Goal: Task Accomplishment & Management: Complete application form

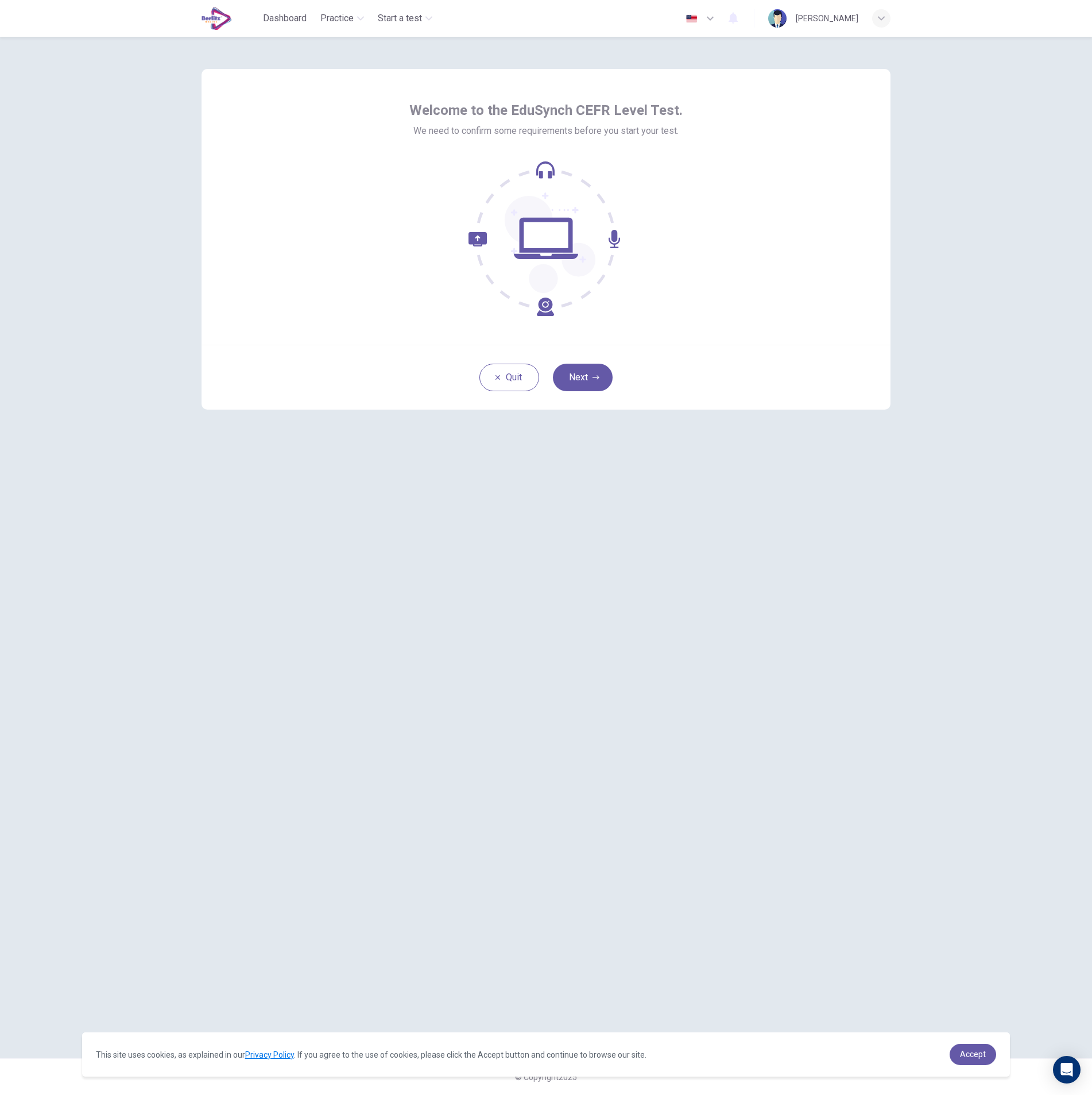
click at [542, 167] on icon at bounding box center [546, 238] width 155 height 155
click at [607, 238] on icon at bounding box center [546, 238] width 155 height 155
click at [483, 240] on icon at bounding box center [512, 274] width 86 height 84
click at [582, 378] on button "Next" at bounding box center [582, 377] width 60 height 28
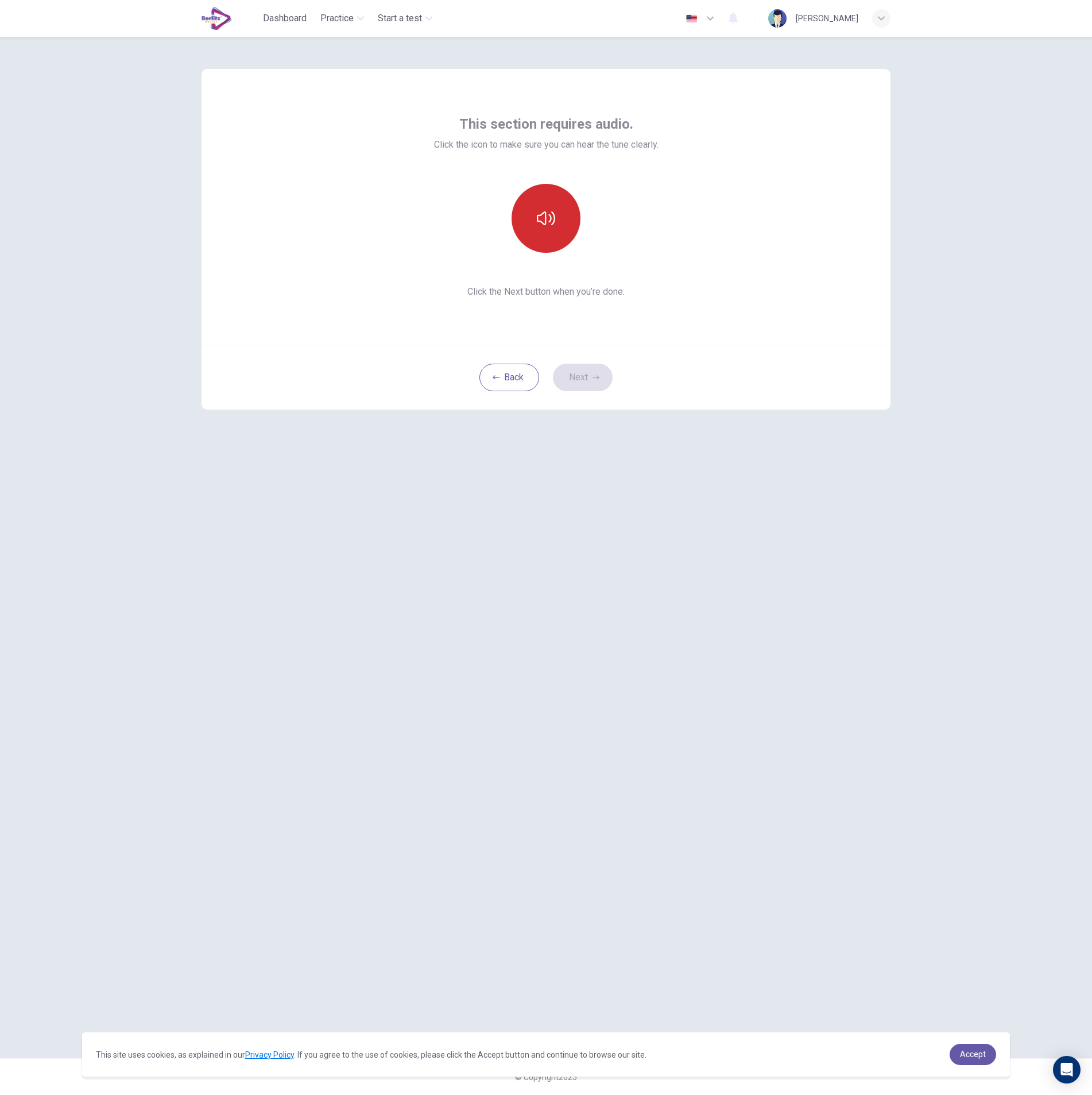
click at [550, 221] on icon "button" at bounding box center [545, 218] width 18 height 18
click at [583, 379] on button "Next" at bounding box center [582, 377] width 60 height 28
click at [547, 228] on h6 "Record" at bounding box center [546, 228] width 26 height 13
click at [600, 244] on icon "button" at bounding box center [599, 243] width 5 height 7
click at [580, 381] on button "Next" at bounding box center [582, 377] width 60 height 28
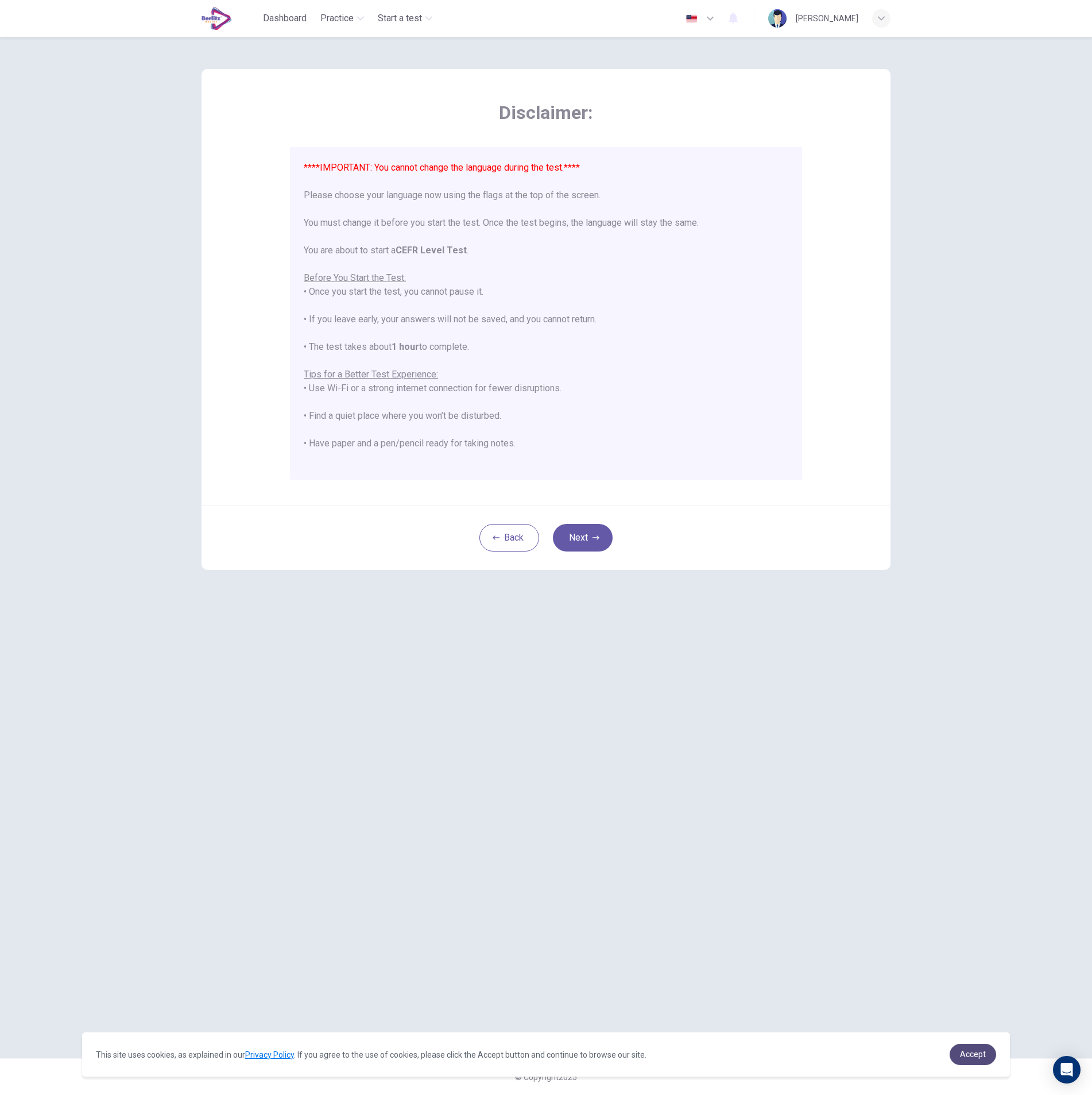
click at [974, 1054] on span "Accept" at bounding box center [972, 1054] width 26 height 10
click at [970, 1053] on span "Accept" at bounding box center [972, 1054] width 26 height 10
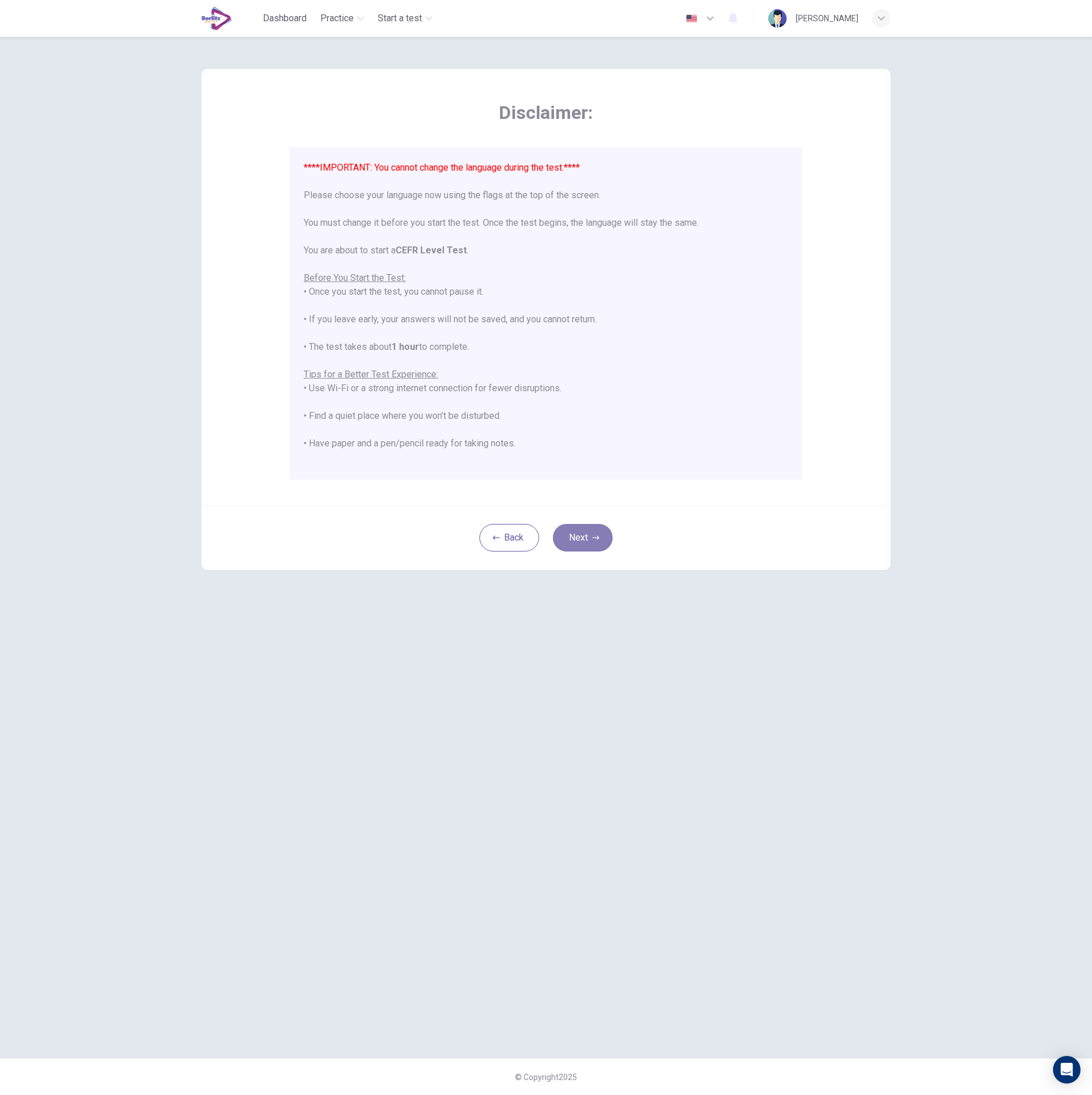
click at [579, 538] on button "Next" at bounding box center [582, 538] width 60 height 28
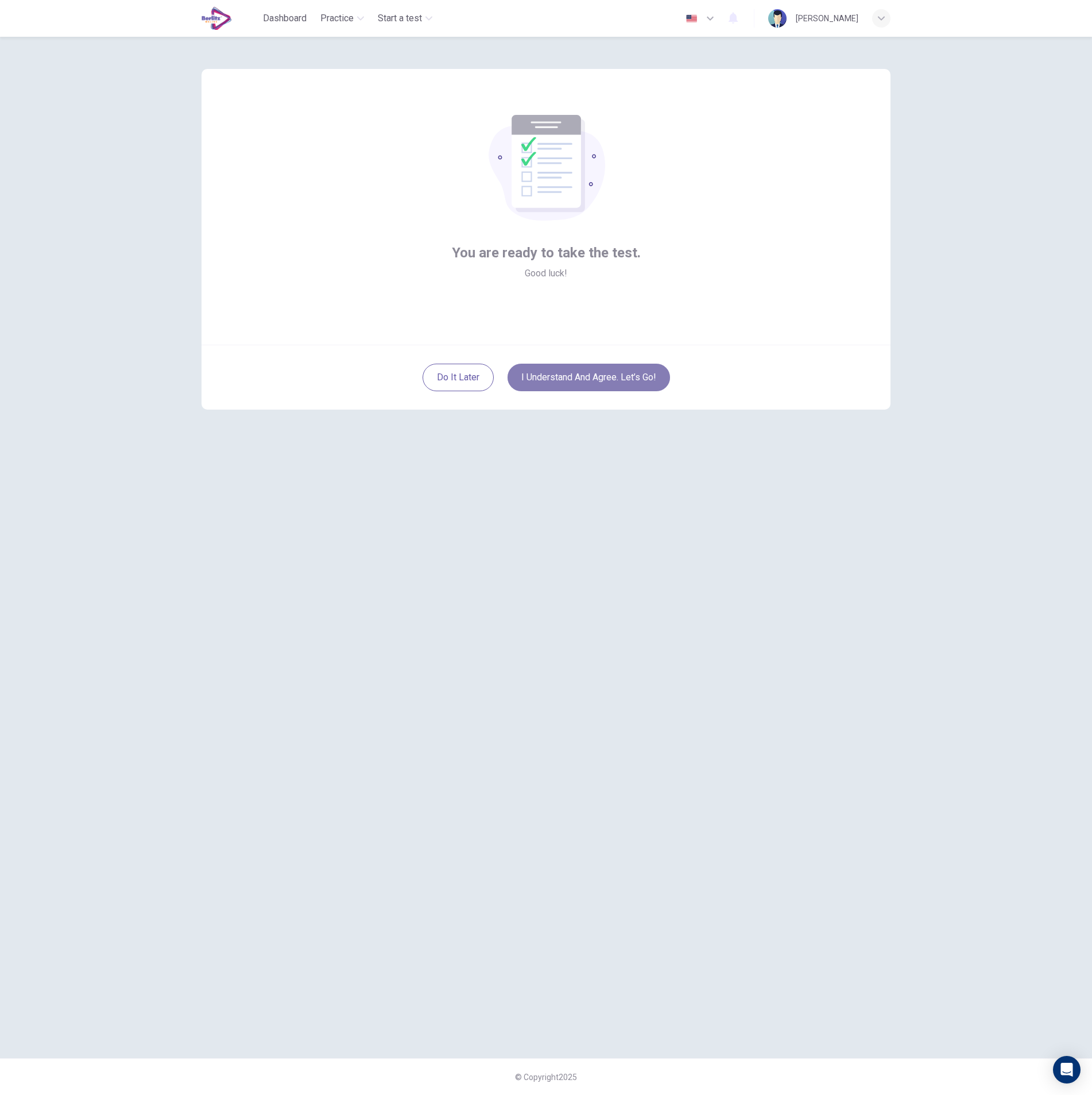
click at [582, 381] on button "I understand and agree. Let’s go!" at bounding box center [589, 377] width 163 height 28
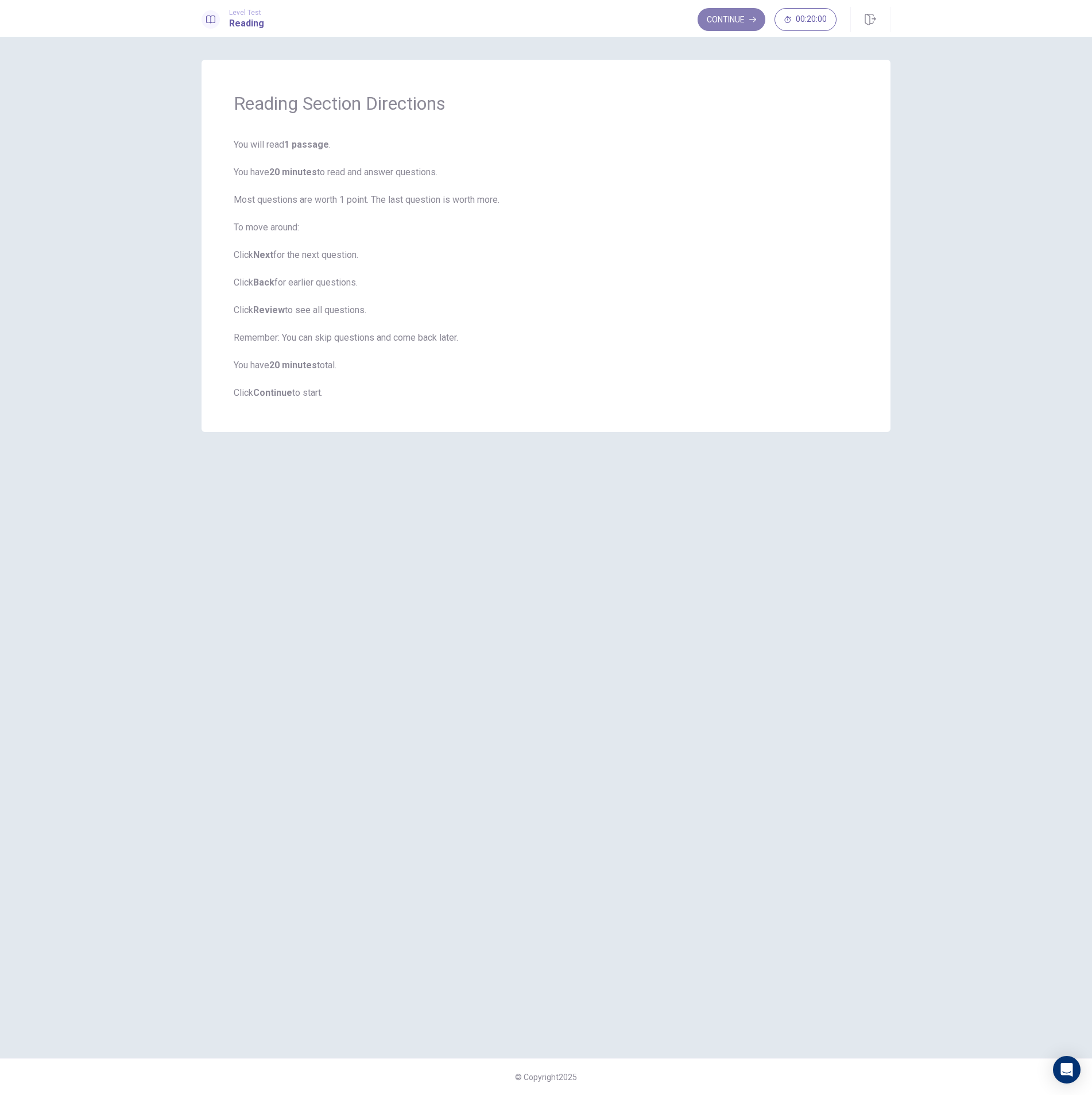
click at [731, 17] on button "Continue" at bounding box center [731, 19] width 68 height 23
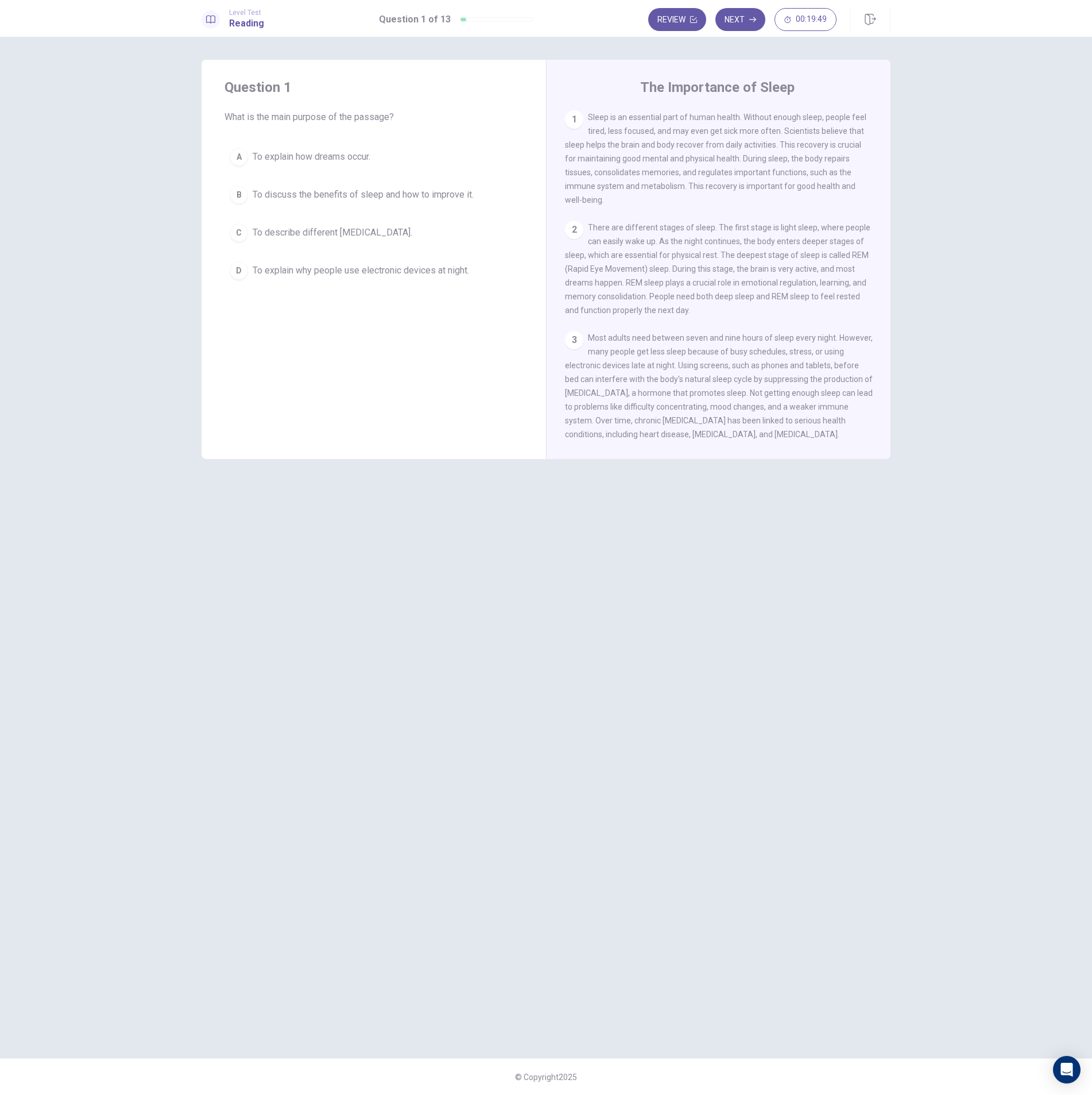
drag, startPoint x: 590, startPoint y: 118, endPoint x: 732, endPoint y: 170, distance: 151.2
click at [732, 170] on span "Sleep is an essential part of human health. Without enough sleep, people feel t…" at bounding box center [715, 158] width 302 height 92
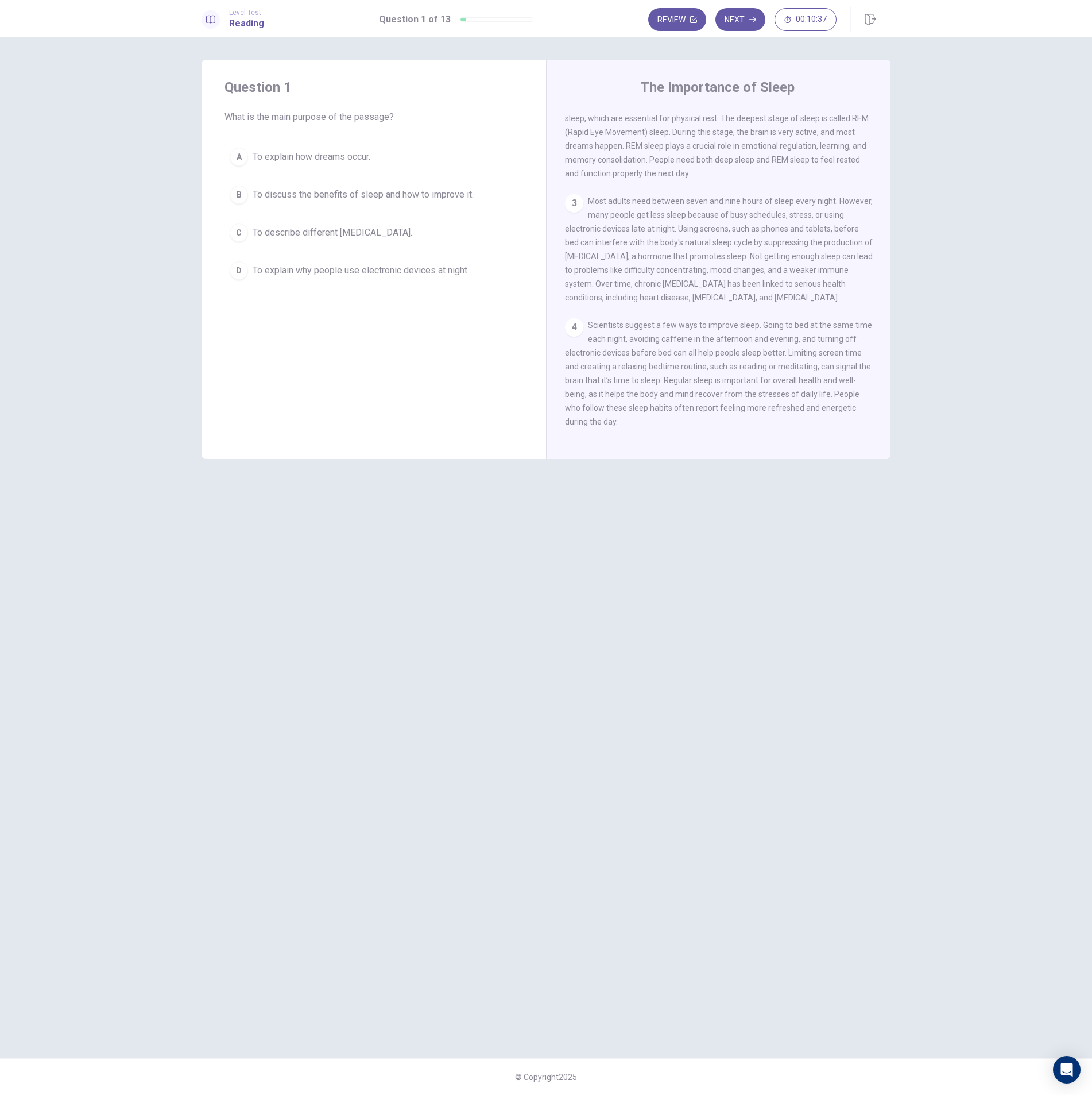
scroll to position [138, 0]
click at [240, 196] on div "B" at bounding box center [238, 194] width 18 height 18
click at [734, 19] on button "Next" at bounding box center [740, 19] width 50 height 23
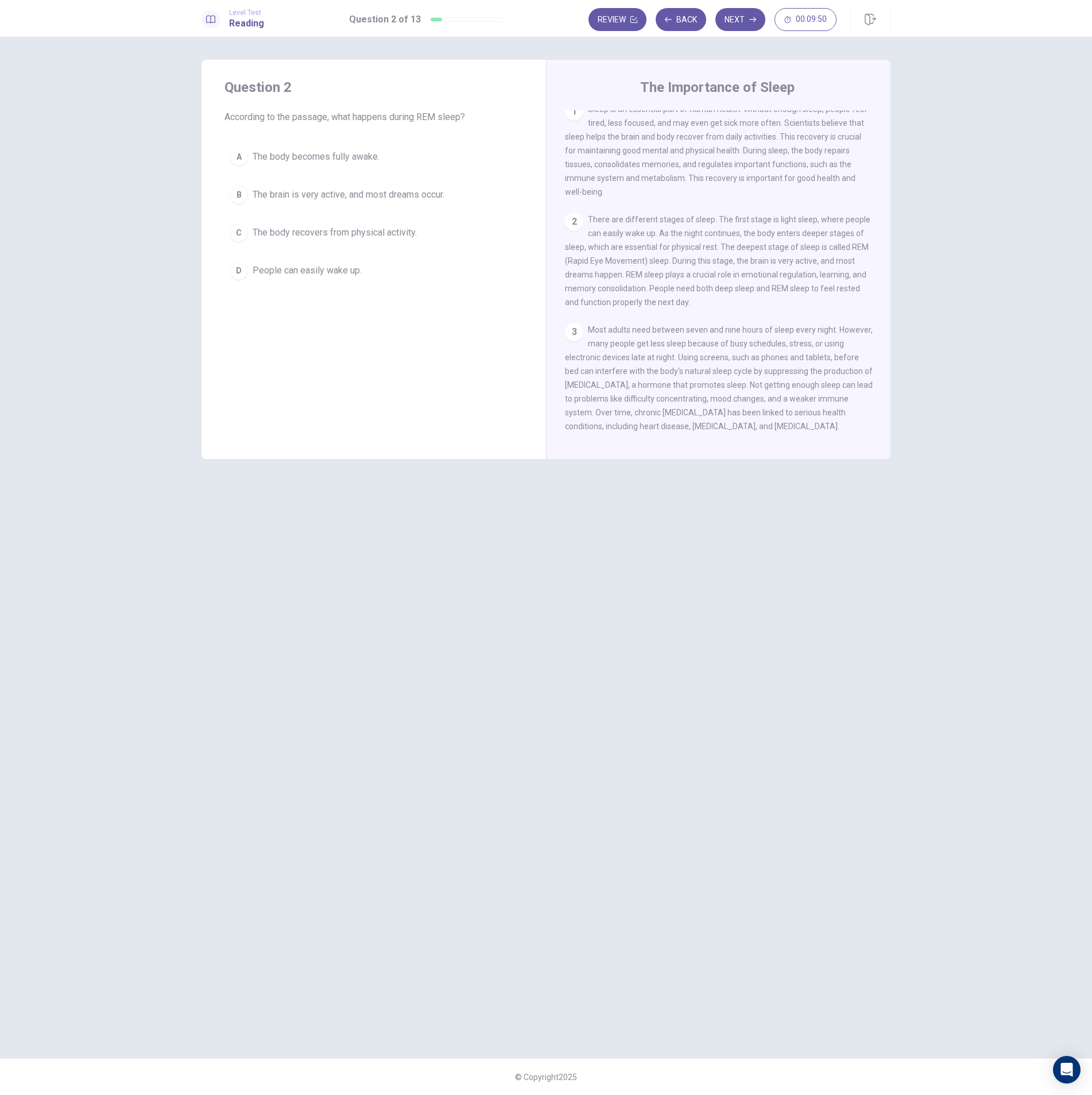
scroll to position [7, 0]
click at [240, 191] on div "B" at bounding box center [238, 194] width 18 height 18
click at [739, 19] on button "Next" at bounding box center [740, 19] width 50 height 23
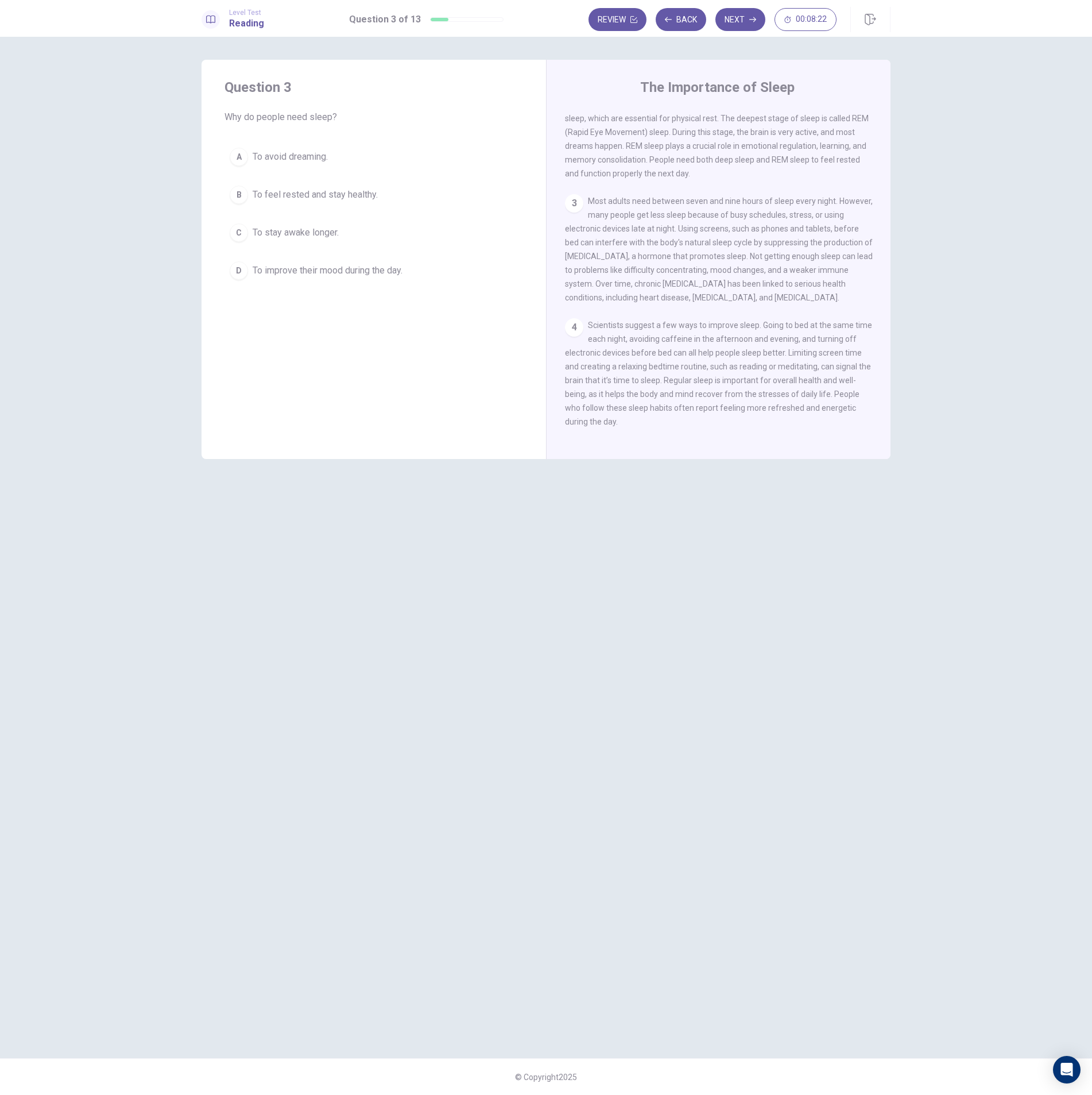
scroll to position [138, 0]
click at [236, 195] on div "B" at bounding box center [238, 194] width 18 height 18
click at [735, 21] on button "Next" at bounding box center [740, 19] width 50 height 23
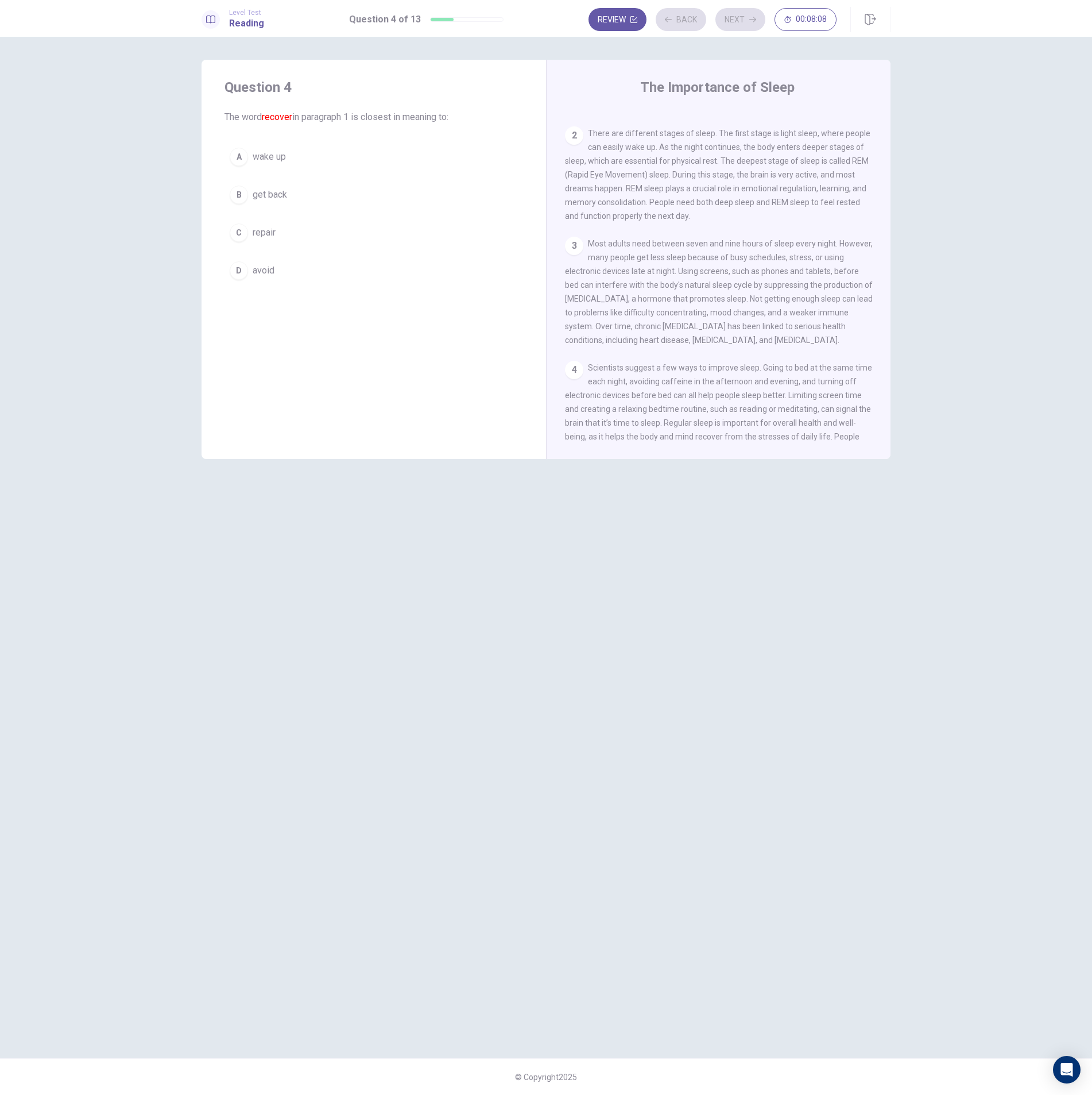
scroll to position [0, 0]
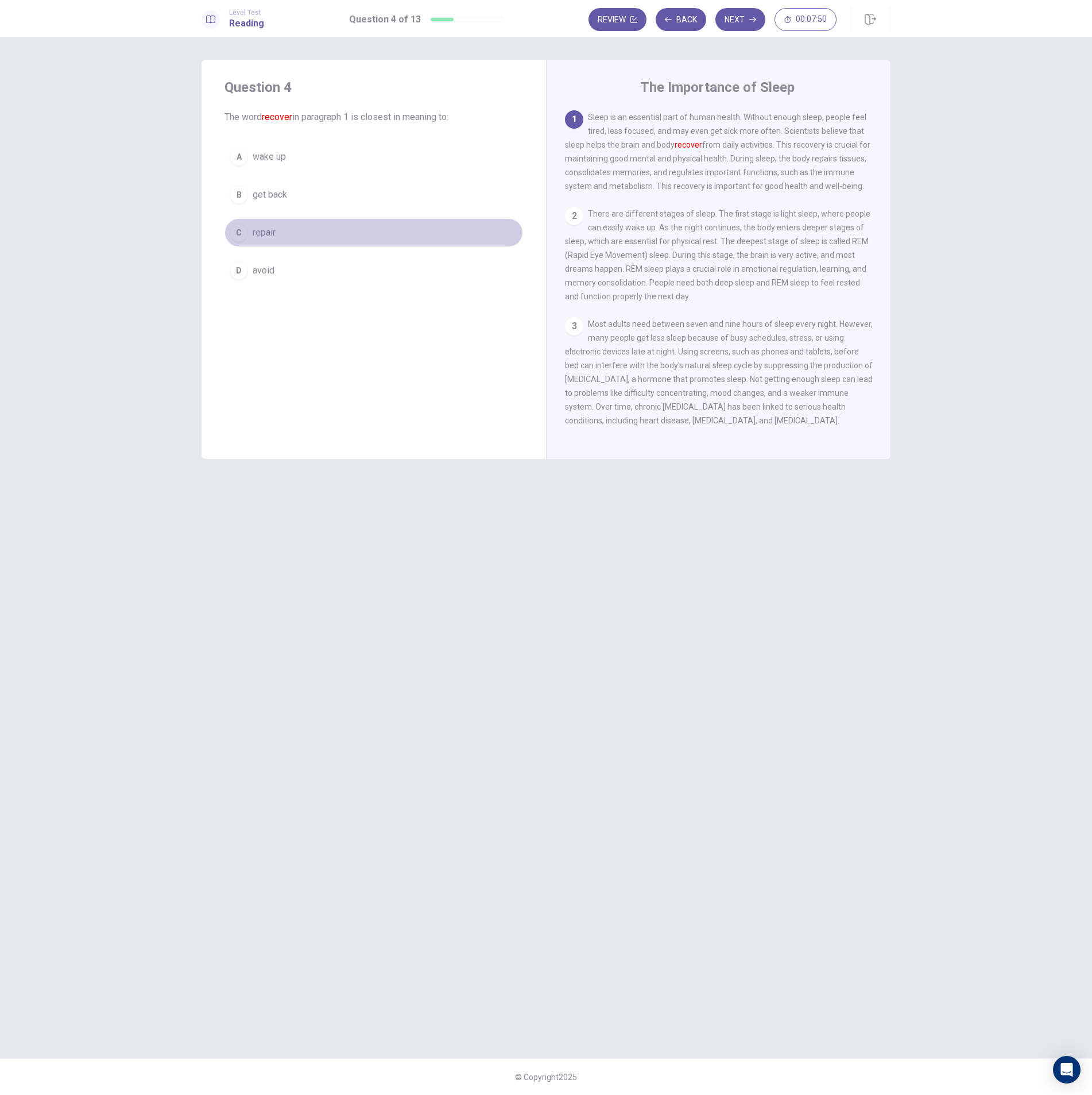
click at [241, 231] on div "C" at bounding box center [238, 232] width 18 height 18
click at [742, 18] on button "Next" at bounding box center [740, 19] width 50 height 23
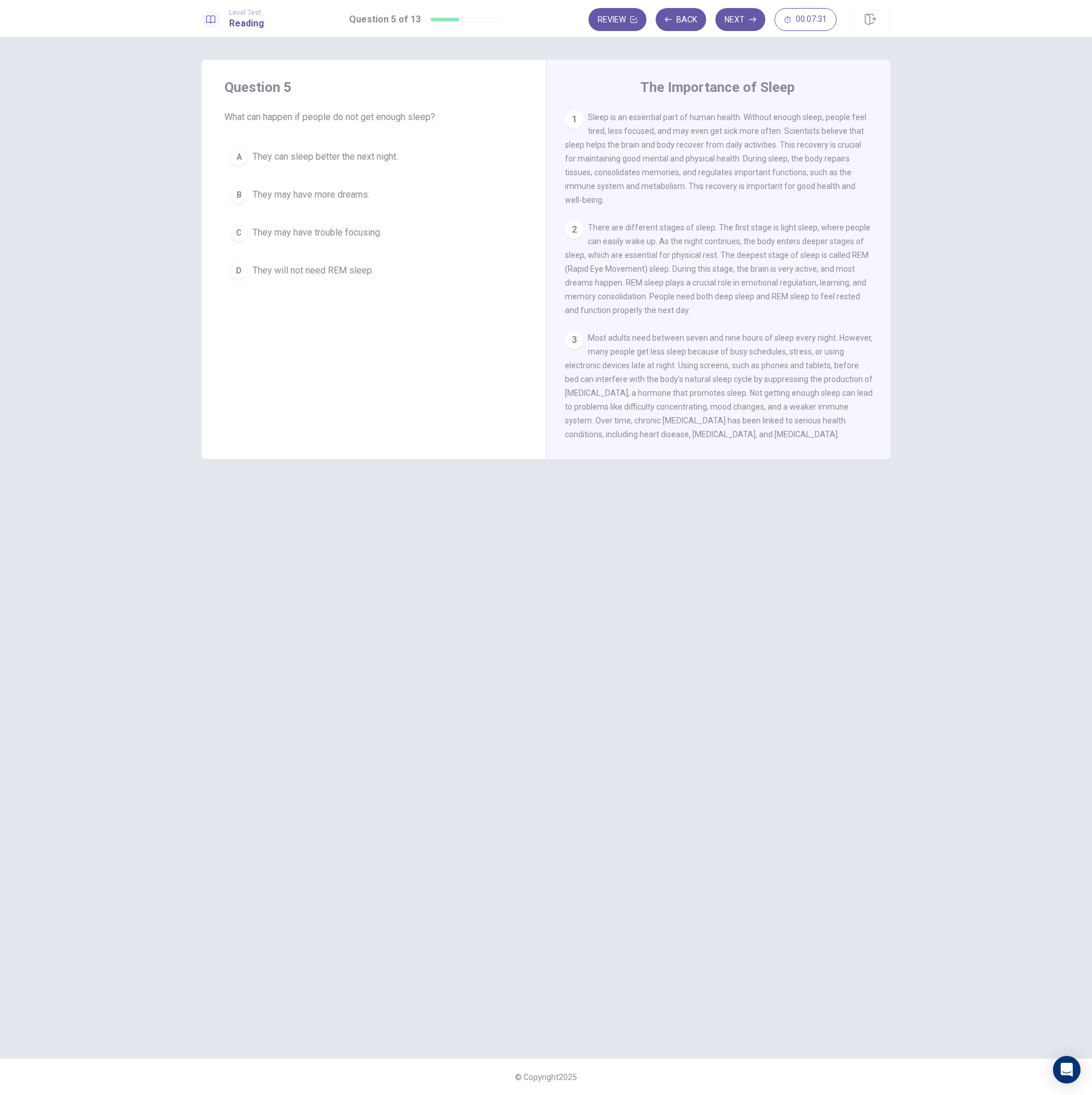
drag, startPoint x: 887, startPoint y: 323, endPoint x: 884, endPoint y: 336, distance: 13.3
click at [886, 349] on div "The Importance of Sleep 1 Sleep is an essential part of human health. Without e…" at bounding box center [718, 260] width 344 height 400
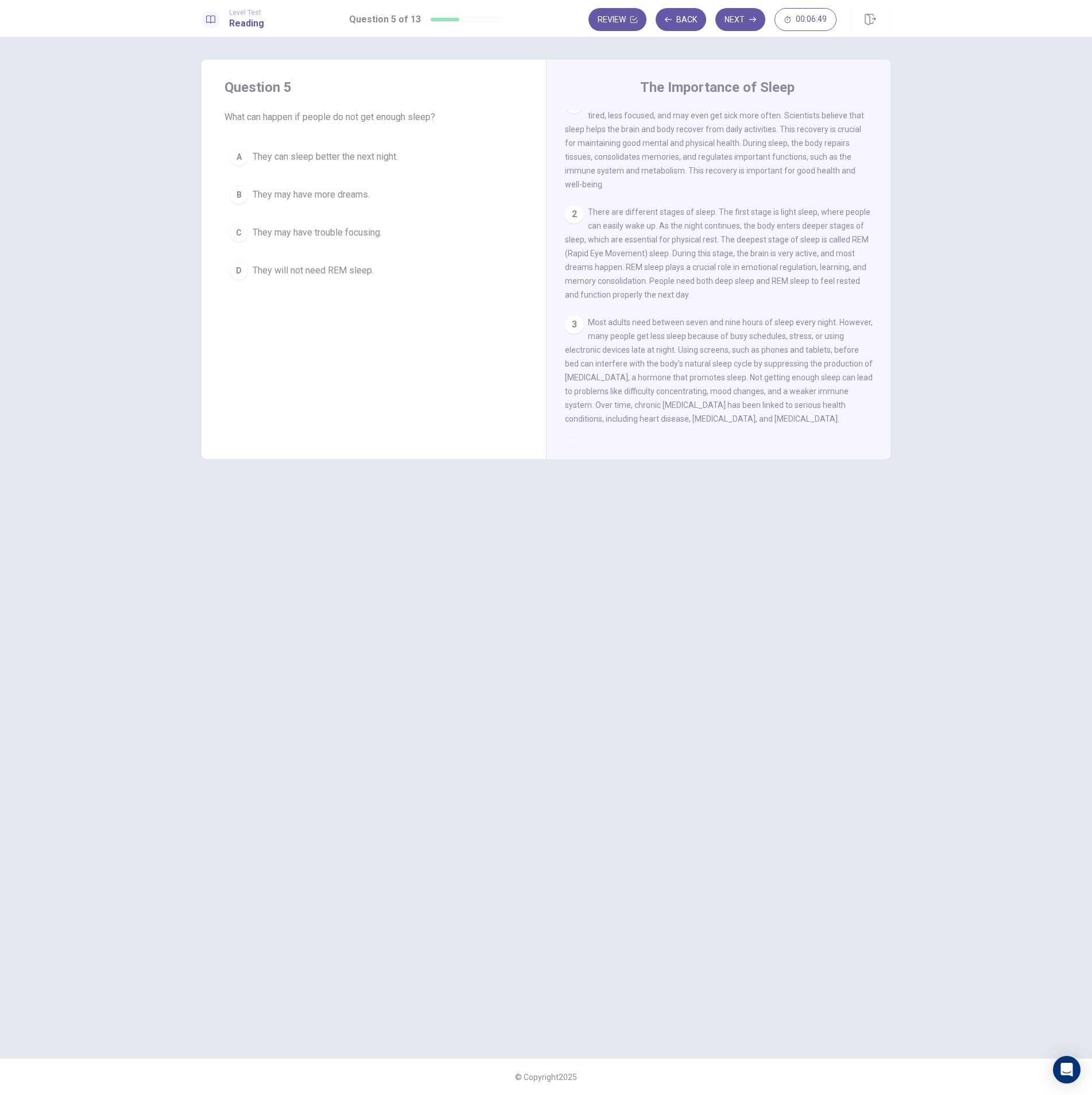
scroll to position [34, 0]
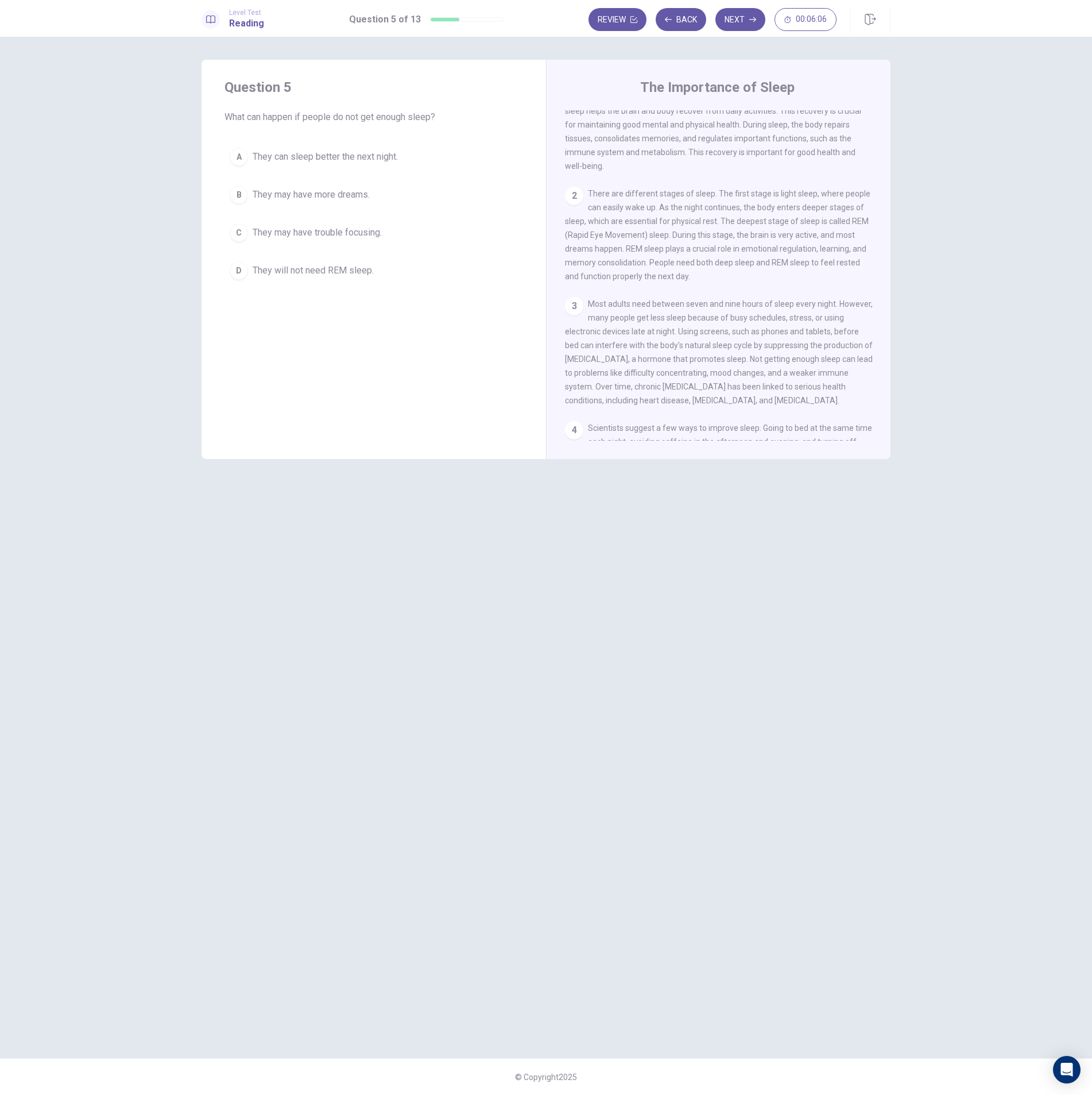
click at [242, 231] on div "C" at bounding box center [238, 232] width 18 height 18
click at [741, 17] on button "Next" at bounding box center [740, 19] width 50 height 23
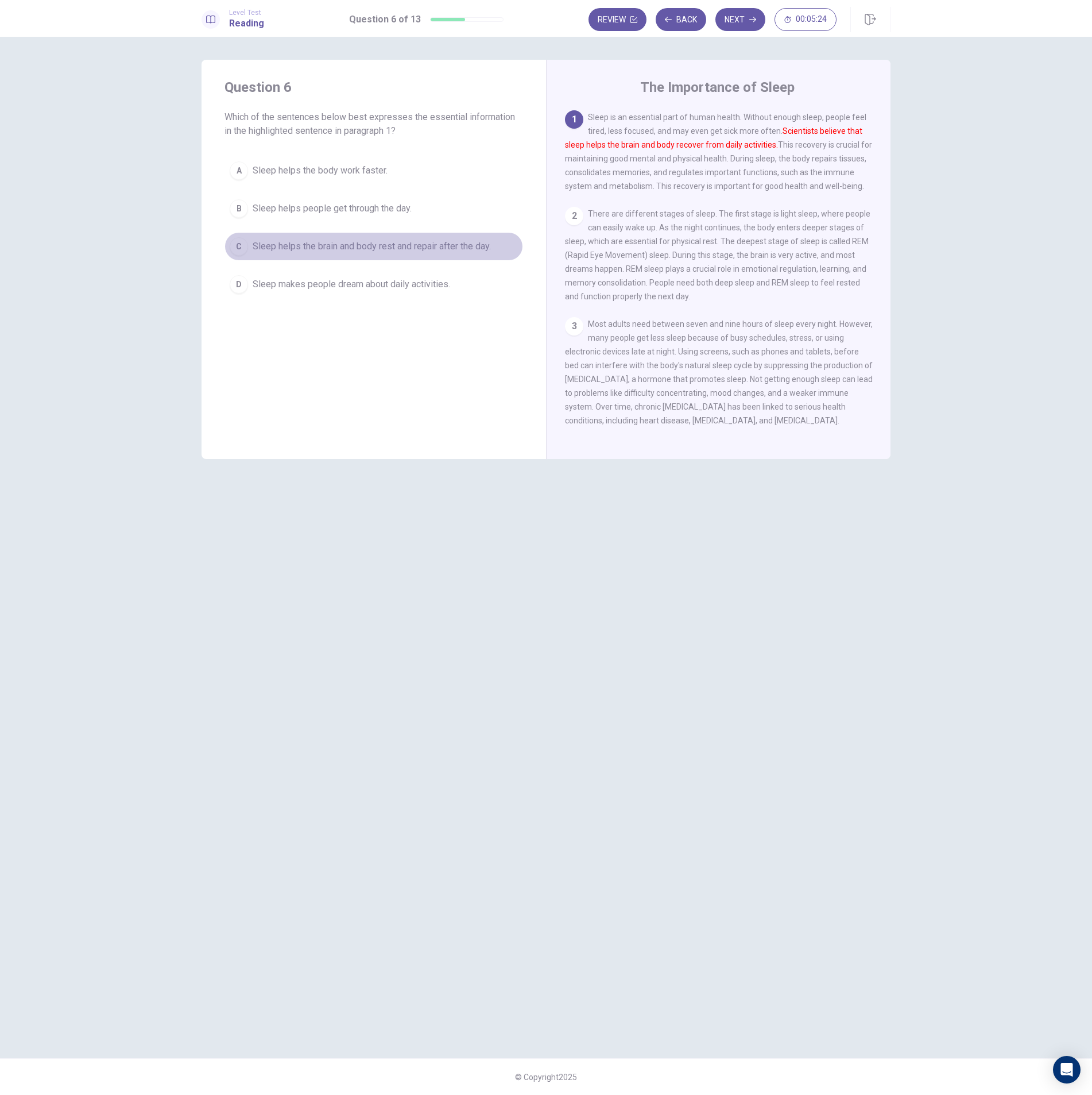
click at [239, 247] on div "C" at bounding box center [238, 245] width 18 height 18
click at [736, 17] on button "Next" at bounding box center [740, 19] width 50 height 23
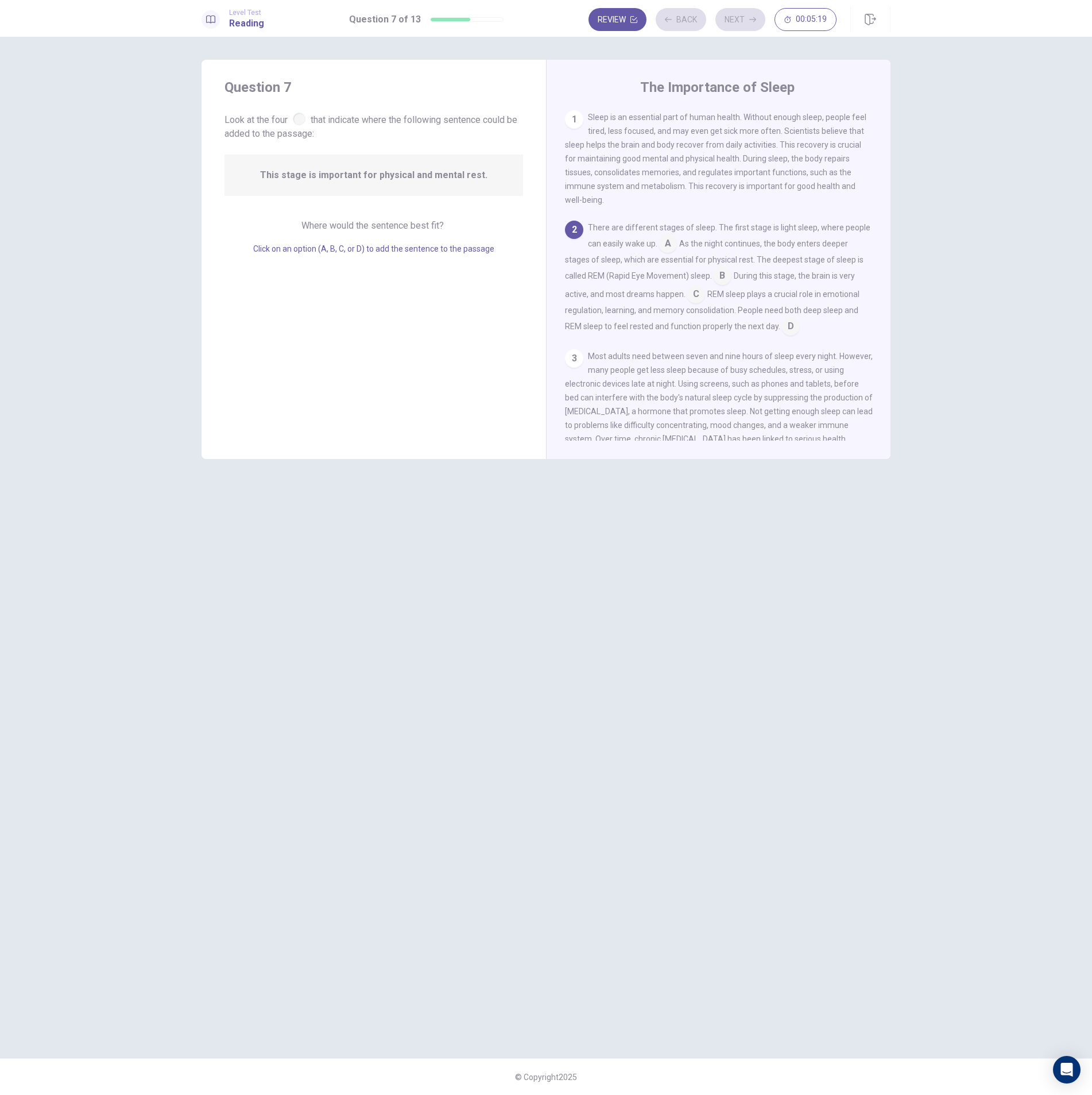
scroll to position [10, 0]
click at [800, 314] on input at bounding box center [790, 317] width 18 height 18
click at [737, 20] on button "Next" at bounding box center [740, 19] width 50 height 23
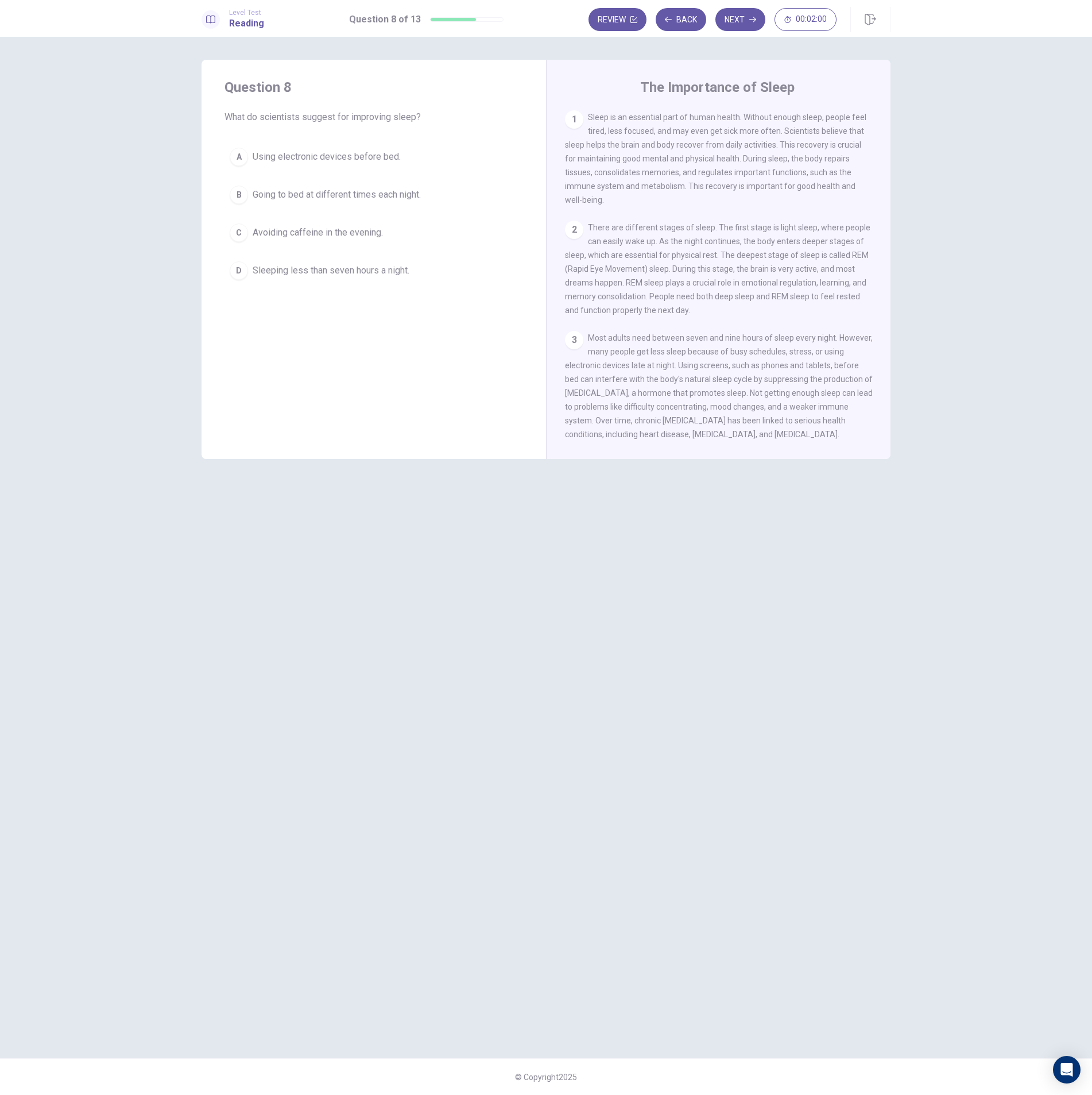
drag, startPoint x: 893, startPoint y: 284, endPoint x: 893, endPoint y: 315, distance: 31.0
click at [893, 315] on div "Question 8 What do scientists suggest for improving sleep? A Using electronic d…" at bounding box center [546, 547] width 726 height 975
drag, startPoint x: 885, startPoint y: 304, endPoint x: 887, endPoint y: 337, distance: 33.1
click at [887, 337] on div "The Importance of Sleep 1 Sleep is an essential part of human health. Without e…" at bounding box center [718, 260] width 344 height 400
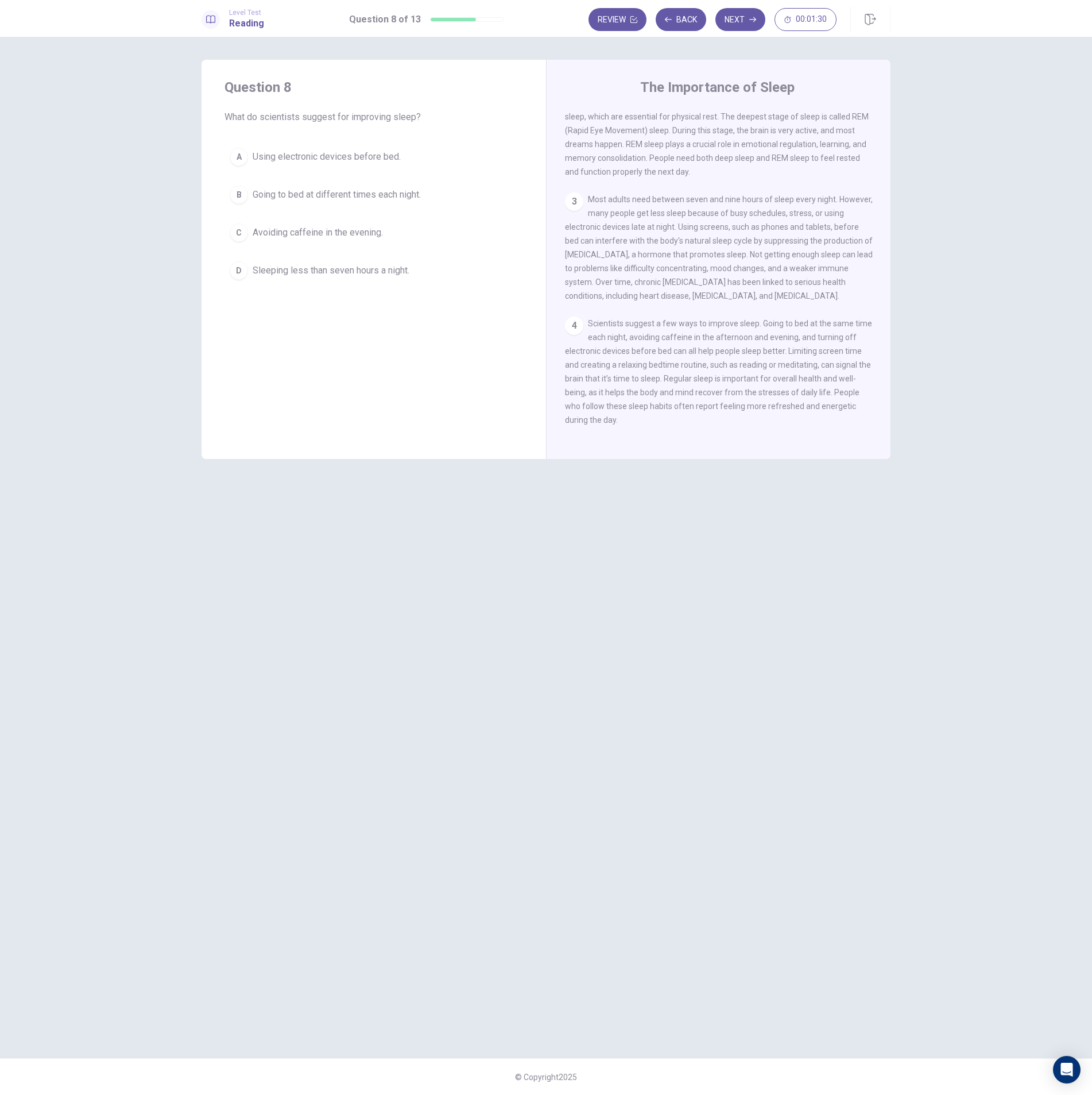
click at [243, 232] on div "C" at bounding box center [238, 232] width 18 height 18
click at [738, 18] on button "Next" at bounding box center [740, 19] width 50 height 23
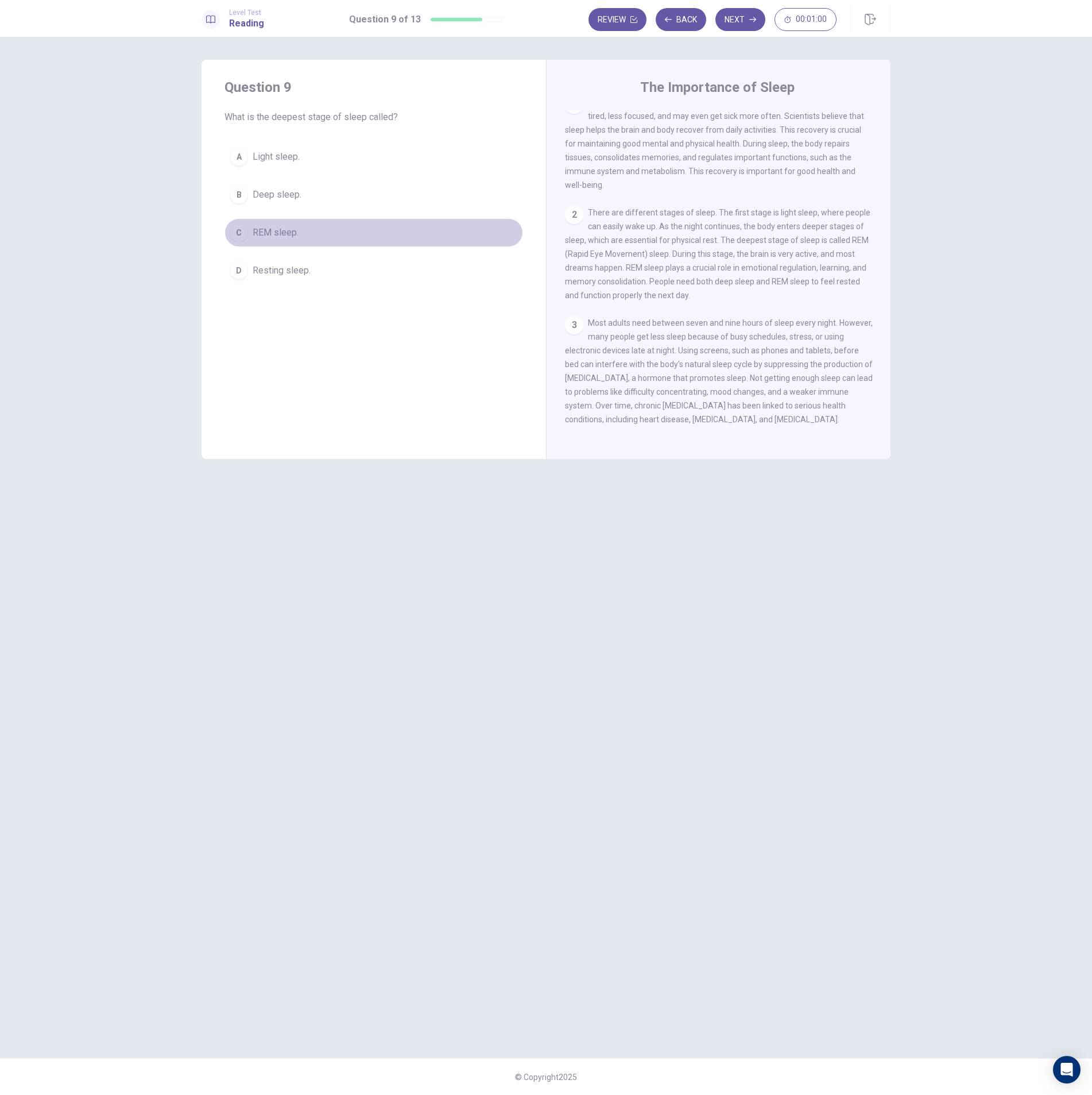
click at [239, 233] on div "C" at bounding box center [238, 232] width 18 height 18
click at [738, 20] on button "Next" at bounding box center [740, 19] width 50 height 23
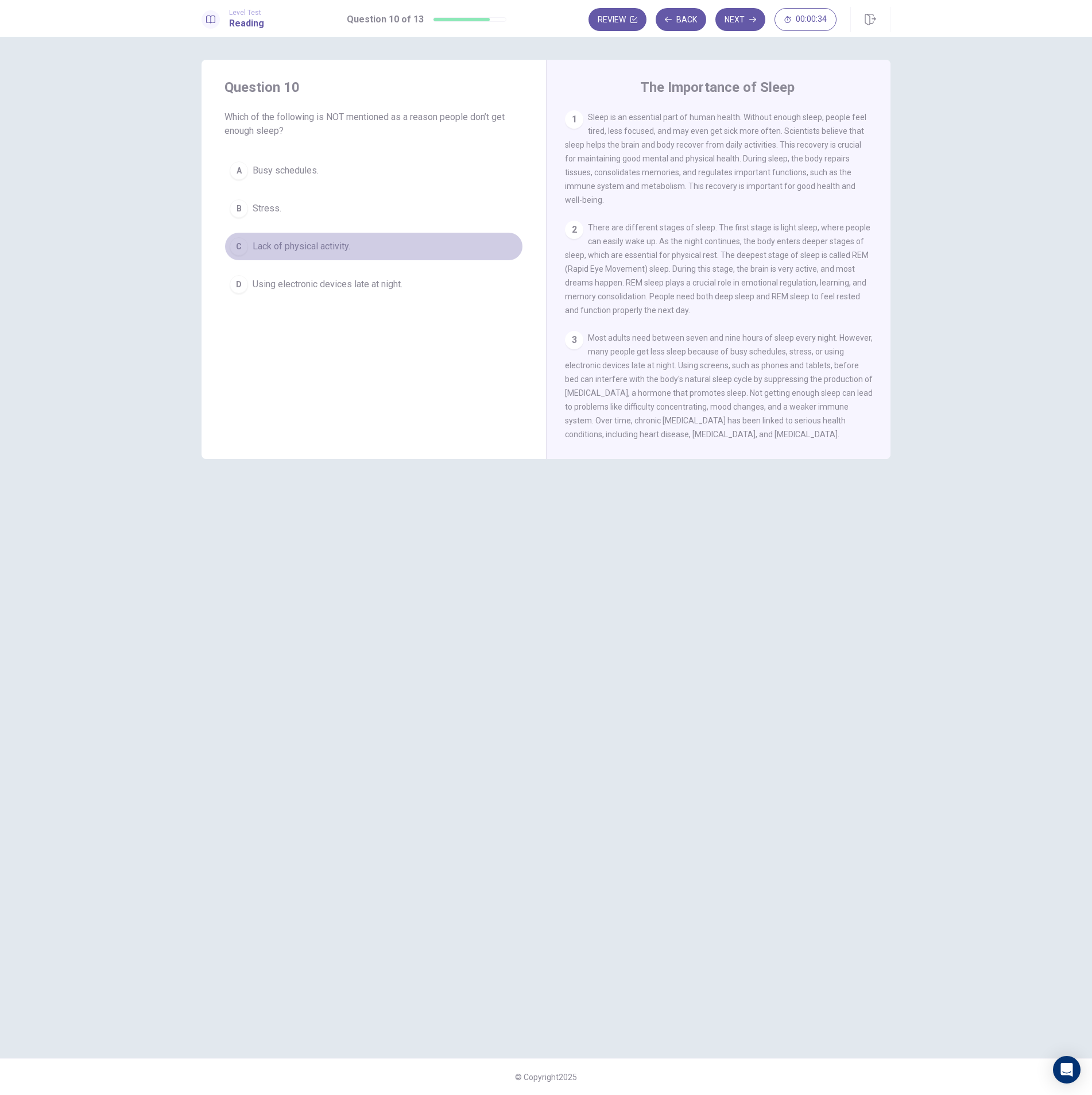
click at [240, 245] on div "C" at bounding box center [238, 245] width 18 height 18
click at [736, 17] on button "Next" at bounding box center [740, 19] width 50 height 23
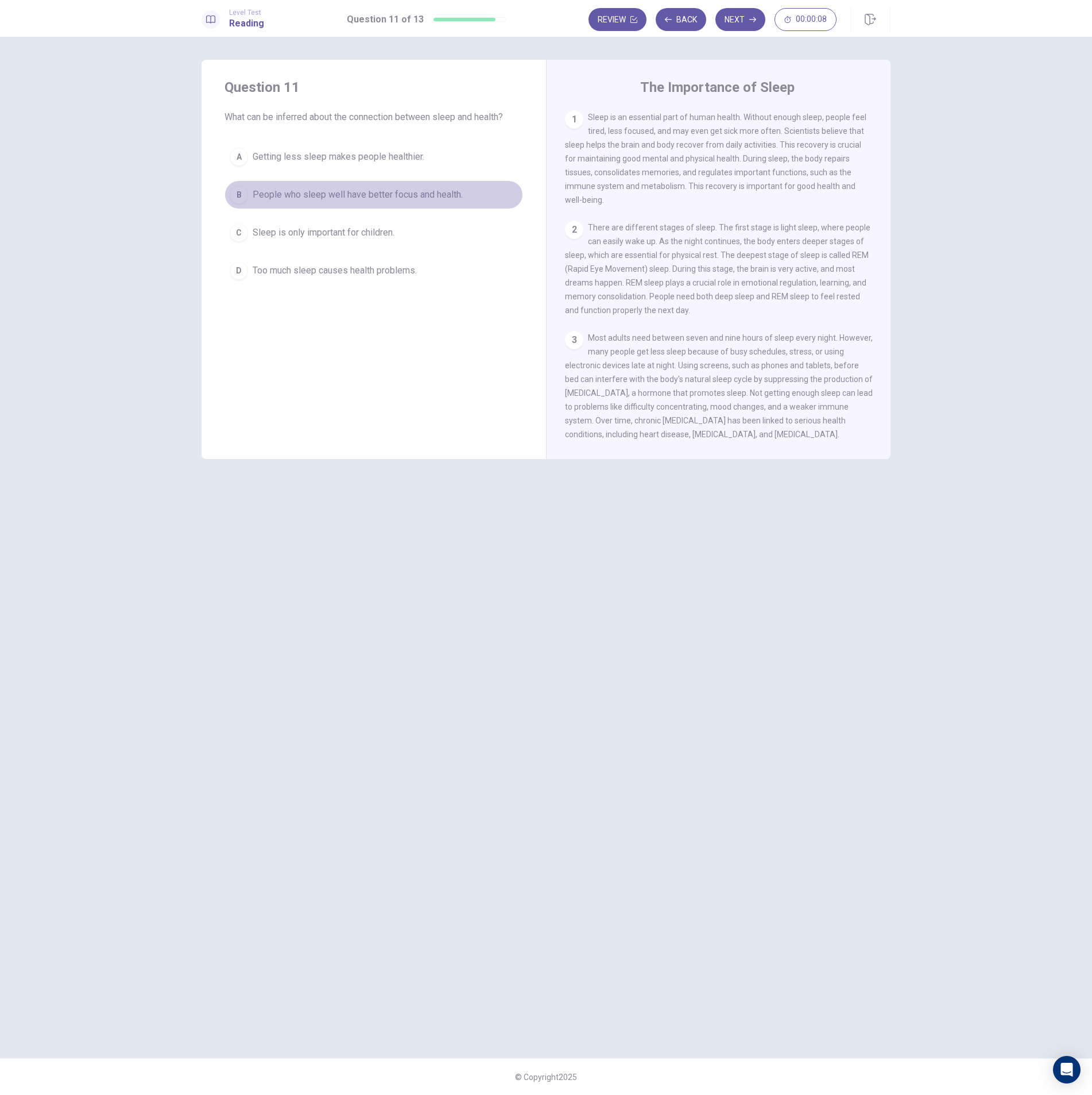
click at [236, 196] on div "B" at bounding box center [238, 194] width 18 height 18
click at [731, 21] on button "Next" at bounding box center [740, 19] width 50 height 23
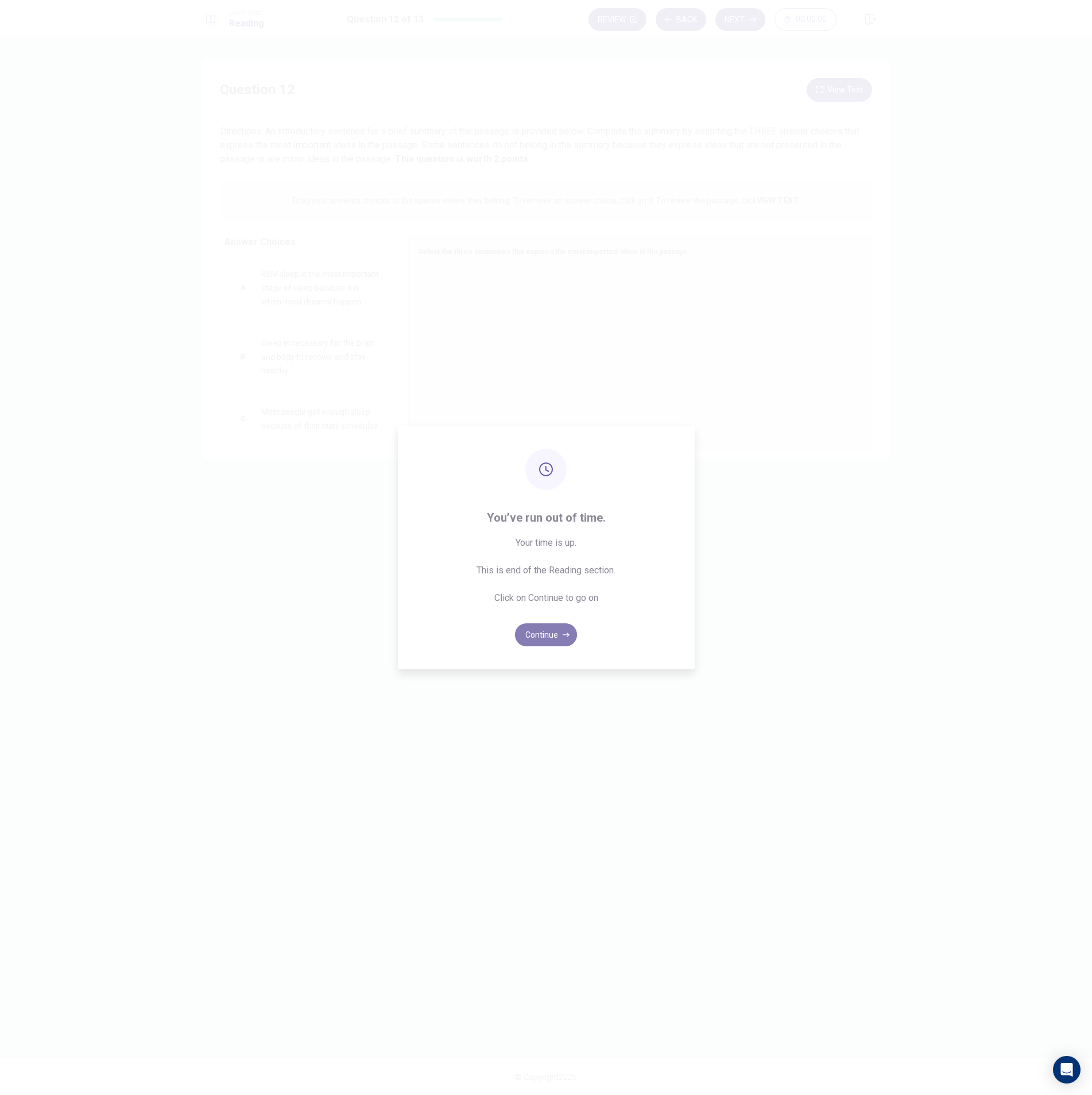
click at [548, 635] on button "Continue" at bounding box center [546, 635] width 62 height 23
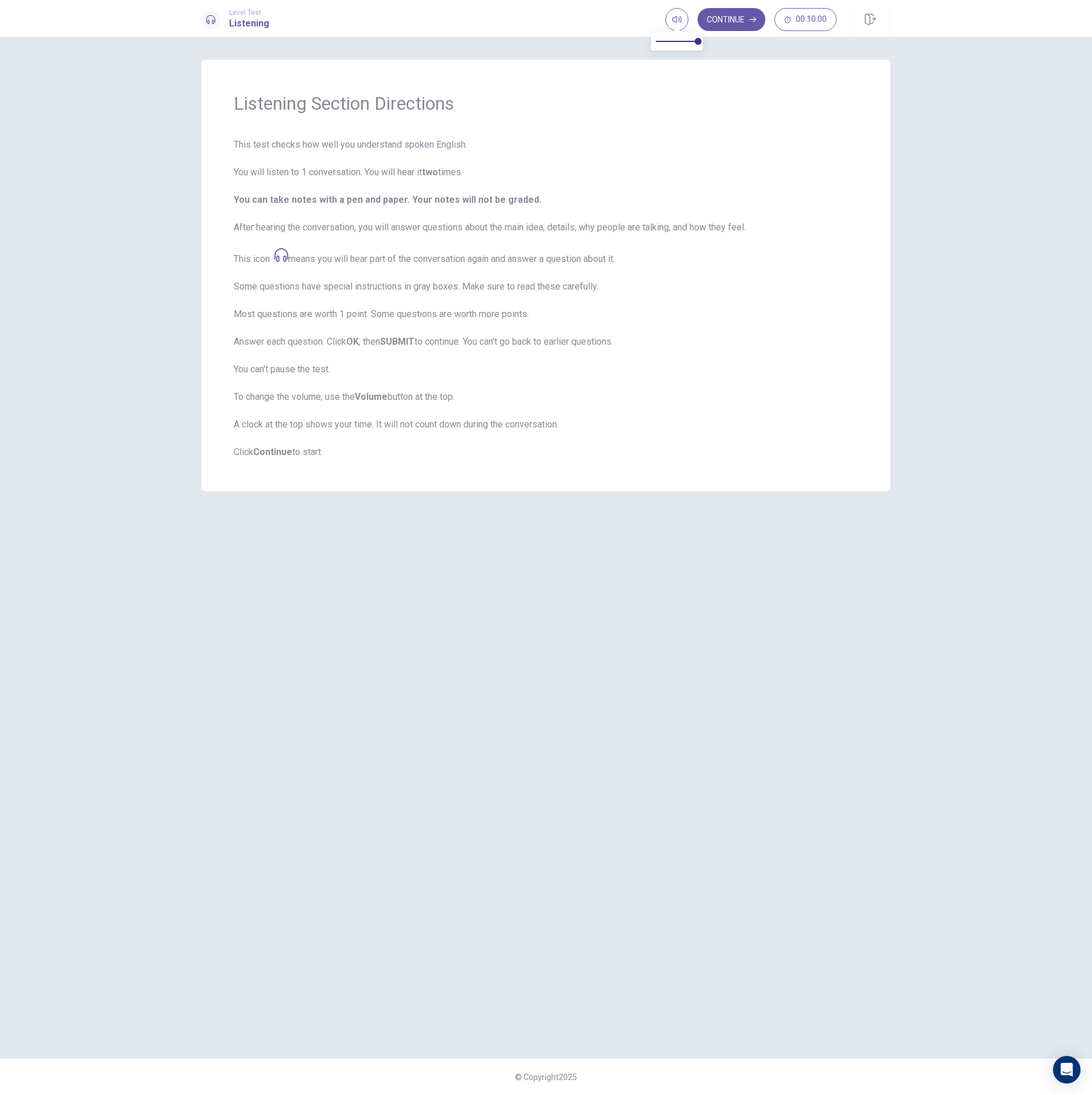
drag, startPoint x: 680, startPoint y: 23, endPoint x: 602, endPoint y: 26, distance: 78.1
click at [602, 26] on div "Level Test Listening Continue 00:10:00" at bounding box center [546, 19] width 726 height 26
click at [731, 22] on button "Continue" at bounding box center [731, 19] width 68 height 23
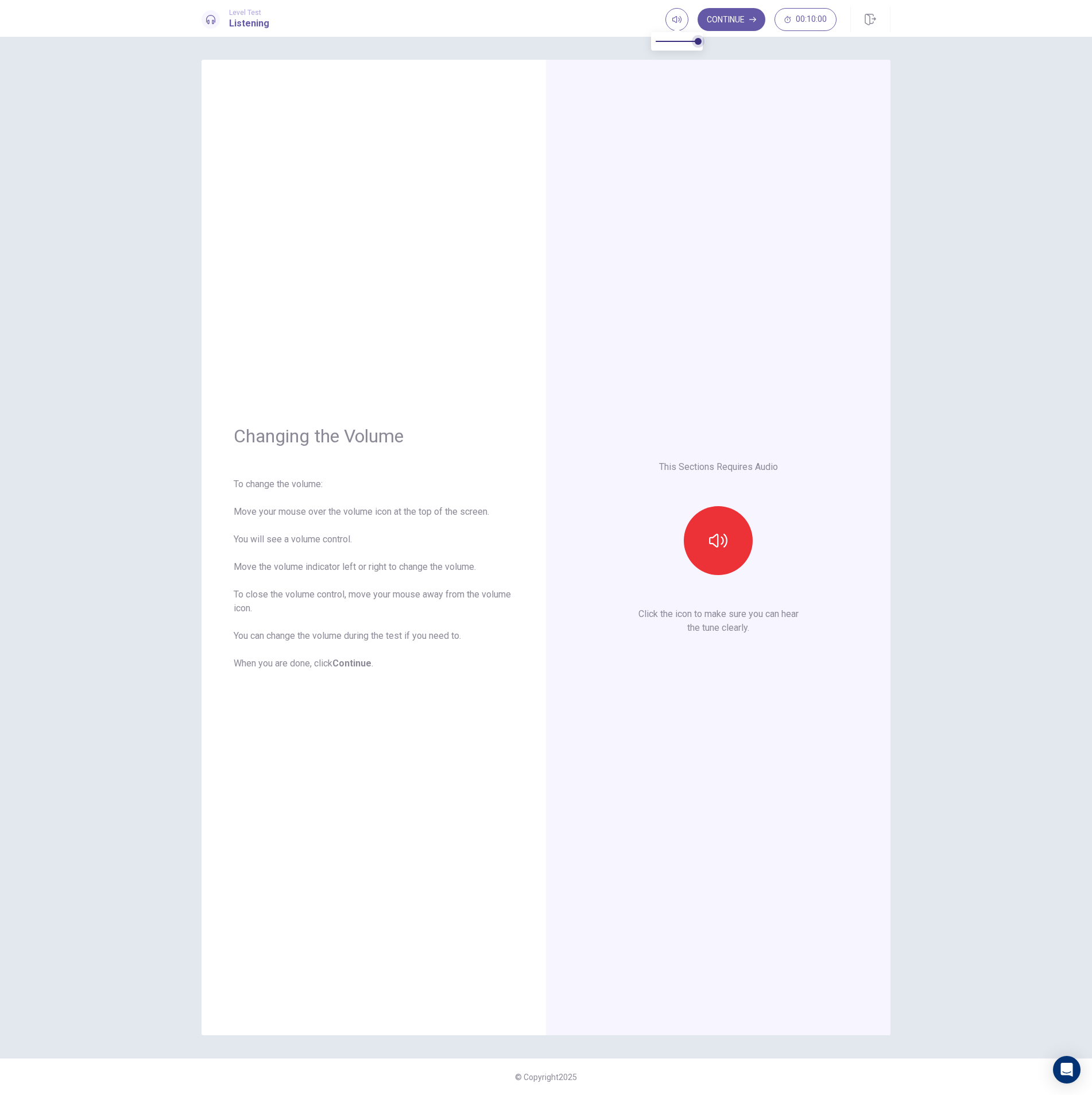
drag, startPoint x: 678, startPoint y: 18, endPoint x: 695, endPoint y: 50, distance: 36.2
click at [685, 47] on body "This site uses cookies, as explained in our Privacy Policy . If you agree to th…" at bounding box center [546, 547] width 1092 height 1095
type input "*"
drag, startPoint x: 697, startPoint y: 44, endPoint x: 716, endPoint y: 52, distance: 20.6
click at [680, 23] on icon "button" at bounding box center [677, 20] width 10 height 10
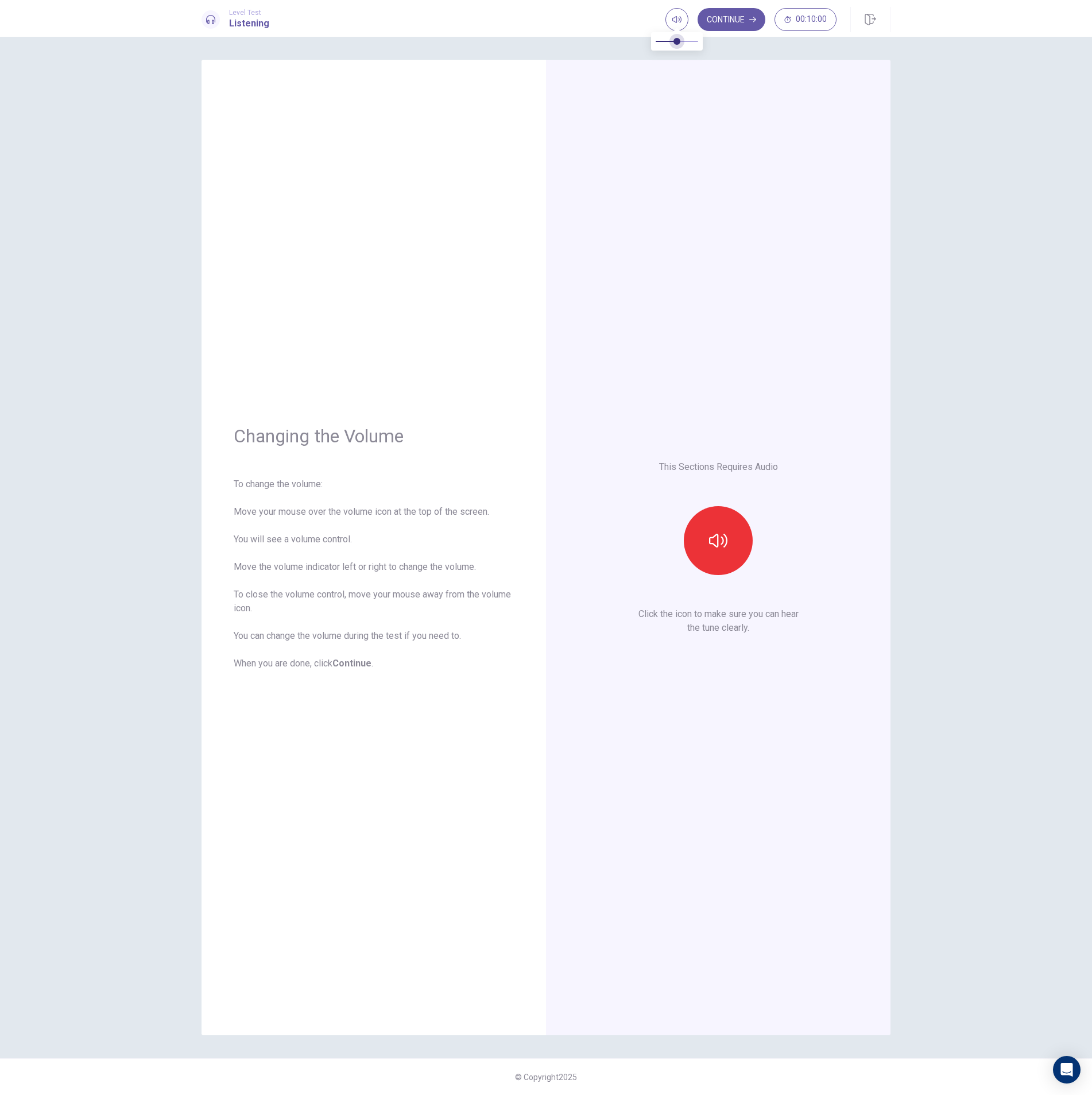
type input "*"
drag, startPoint x: 654, startPoint y: 43, endPoint x: 705, endPoint y: 48, distance: 51.2
click at [702, 45] on span at bounding box center [697, 41] width 7 height 7
click at [720, 545] on icon "button" at bounding box center [718, 539] width 18 height 18
click at [738, 19] on button "Continue" at bounding box center [731, 19] width 68 height 23
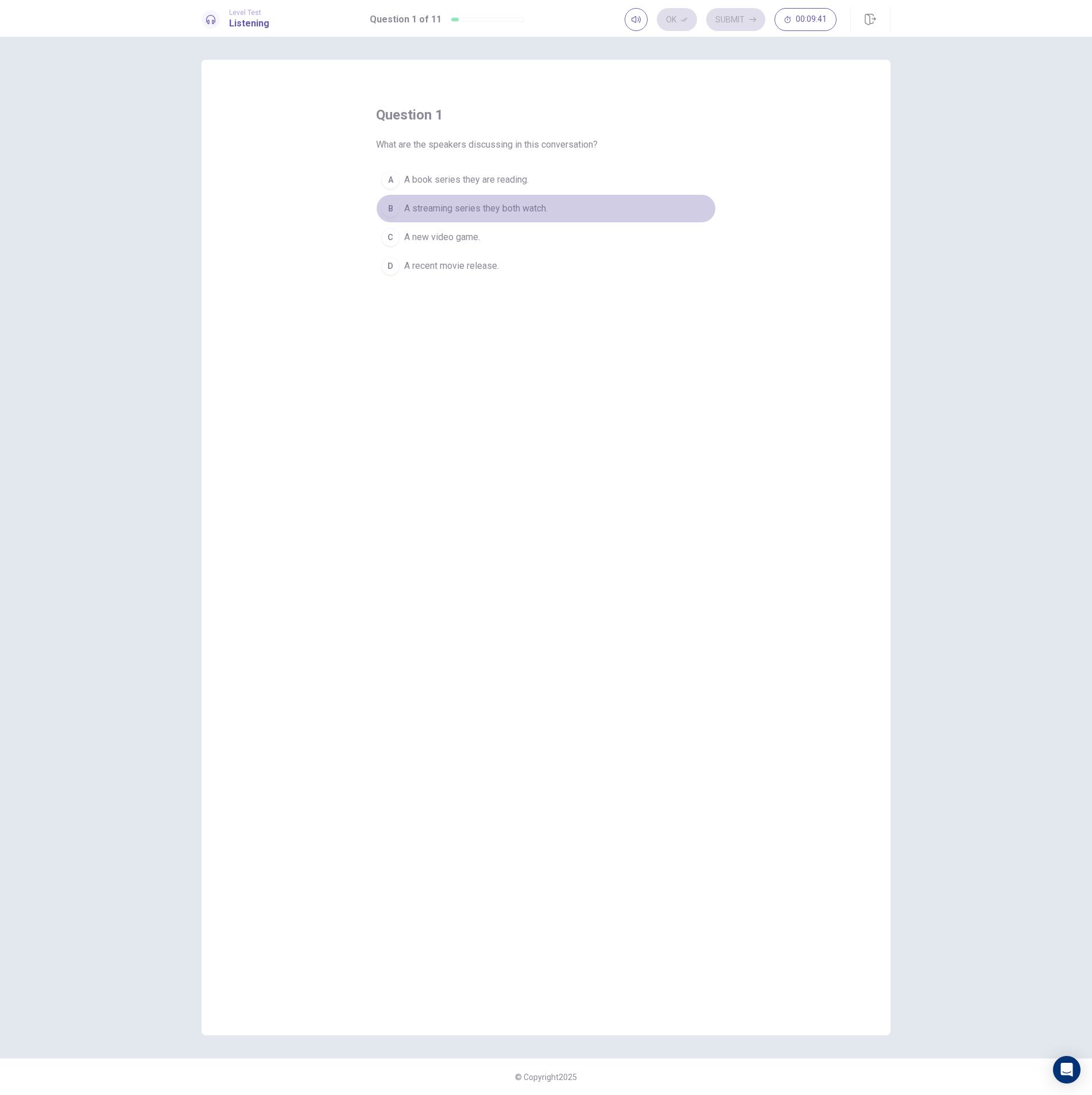
click at [473, 211] on span "A streaming series they both watch." at bounding box center [476, 208] width 144 height 13
click at [677, 17] on button "Ok" at bounding box center [677, 19] width 40 height 23
click at [735, 20] on button "Submit" at bounding box center [736, 19] width 59 height 23
click at [565, 211] on span "They thought it was intense and couldn’t stop watching." at bounding box center [514, 208] width 220 height 13
click at [672, 20] on button "Ok" at bounding box center [677, 19] width 40 height 23
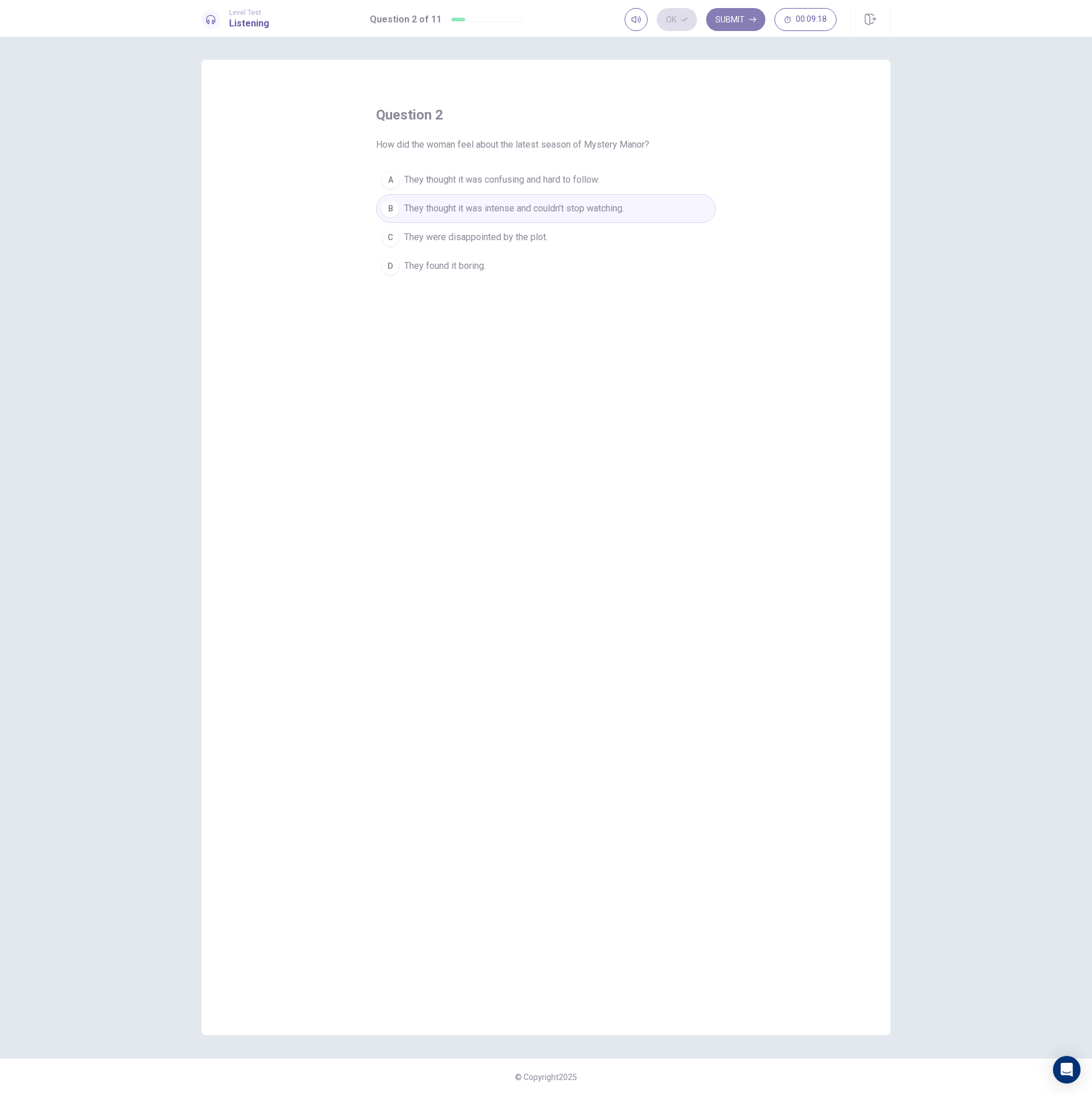
click at [740, 23] on button "Submit" at bounding box center [736, 19] width 59 height 23
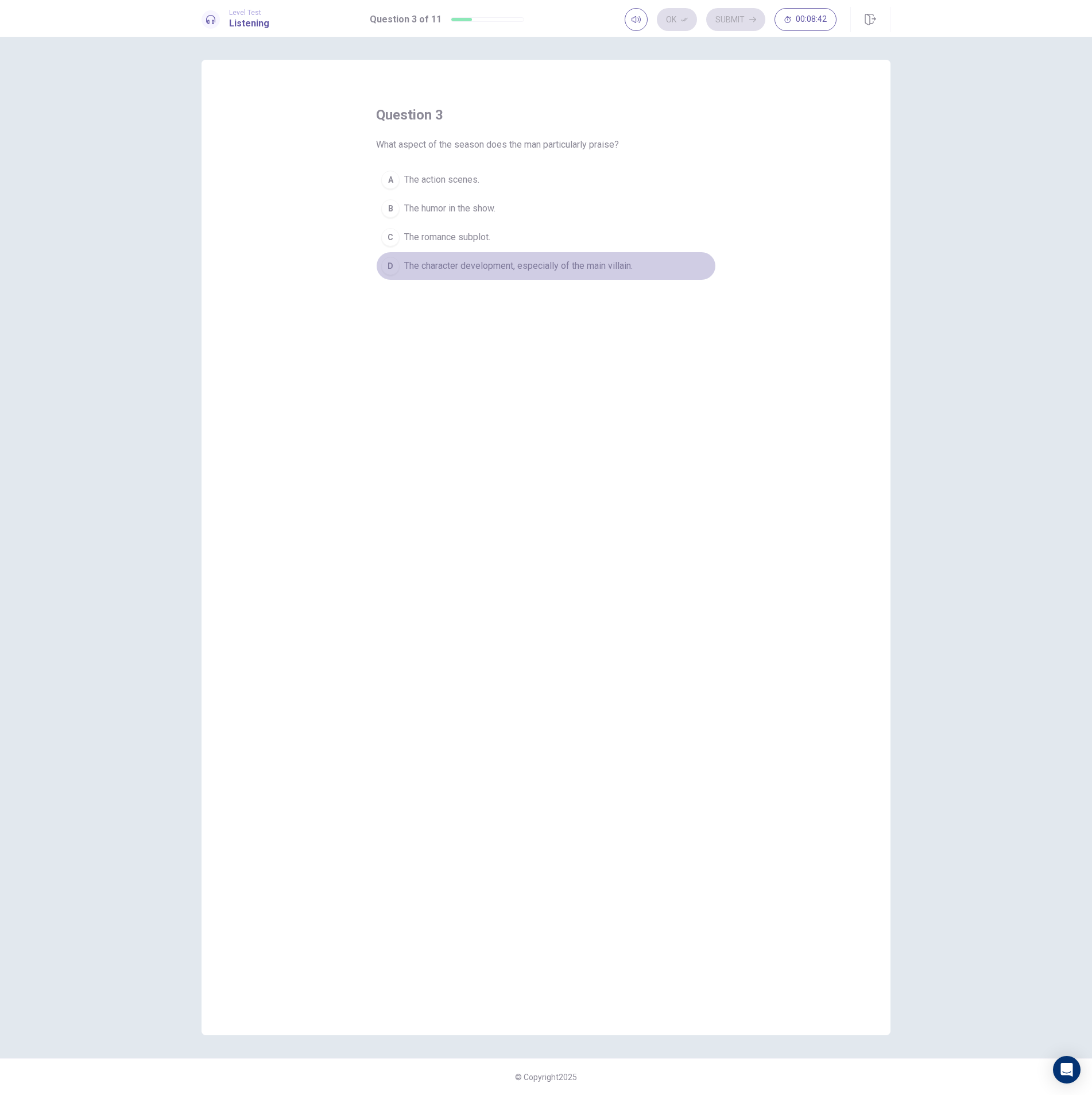
click at [528, 267] on span "The character development, especially of the main villain." at bounding box center [518, 265] width 228 height 13
click at [677, 22] on button "Ok" at bounding box center [677, 19] width 40 height 23
click at [731, 20] on button "Submit" at bounding box center [736, 19] width 59 height 23
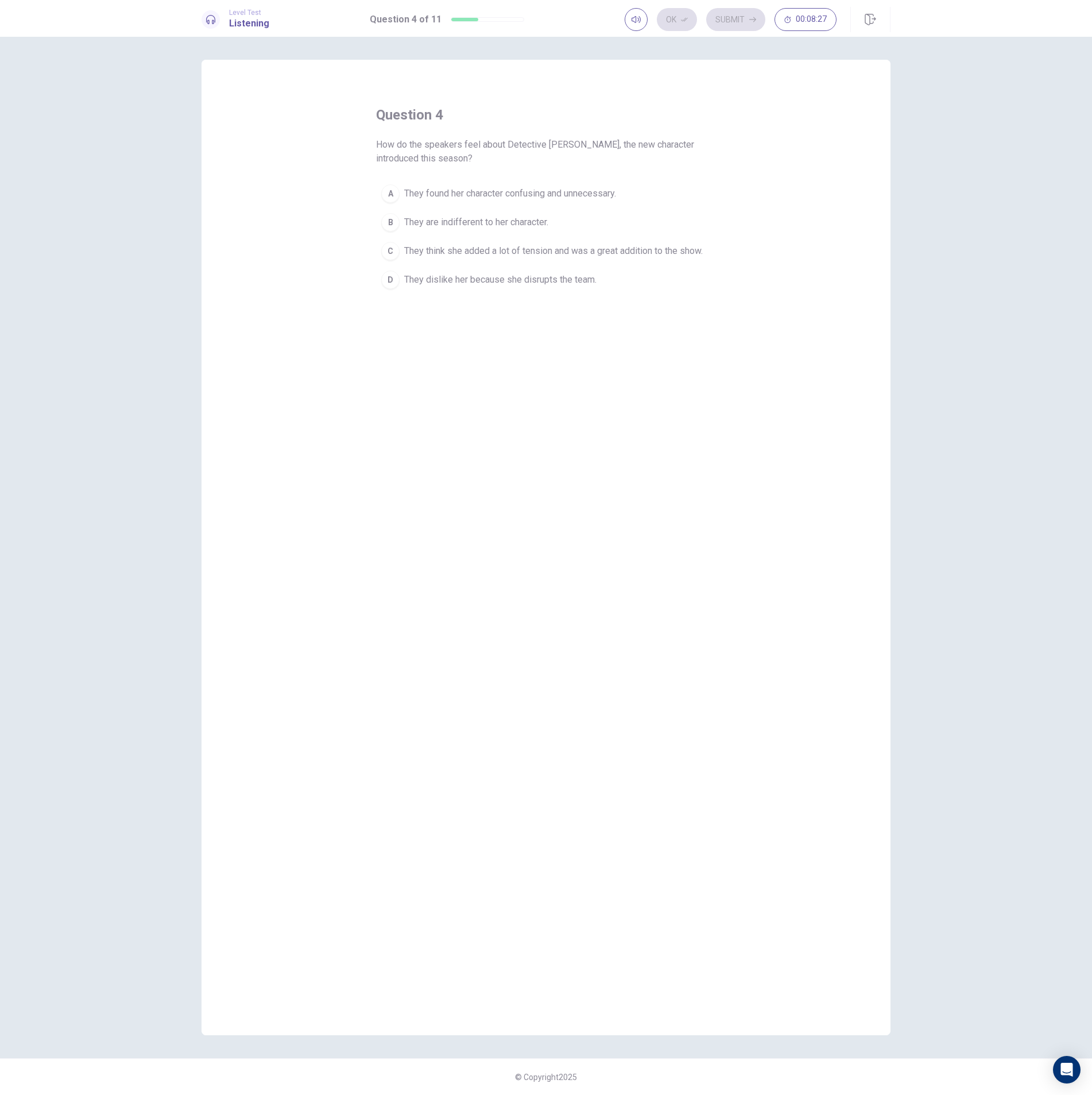
click at [510, 251] on span "They think she added a lot of tension and was a great addition to the show." at bounding box center [554, 251] width 299 height 13
click at [676, 21] on button "Ok" at bounding box center [677, 19] width 40 height 23
click at [737, 18] on button "Submit" at bounding box center [736, 19] width 59 height 23
click at [464, 192] on span "They were frustrated and eager to know what happens next." at bounding box center [523, 193] width 239 height 13
click at [674, 15] on button "Ok" at bounding box center [677, 19] width 40 height 23
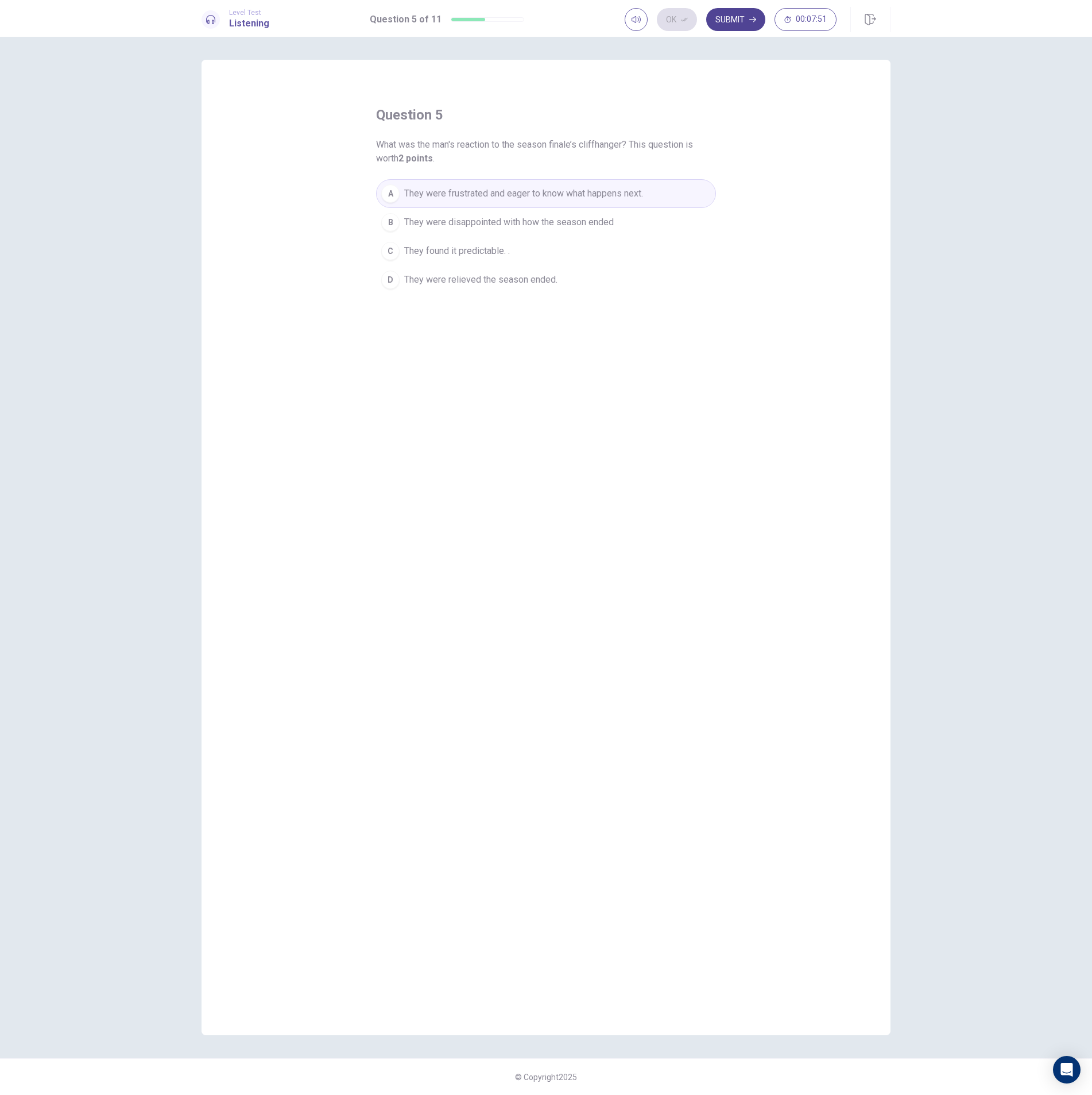
click at [737, 21] on button "Submit" at bounding box center [736, 19] width 59 height 23
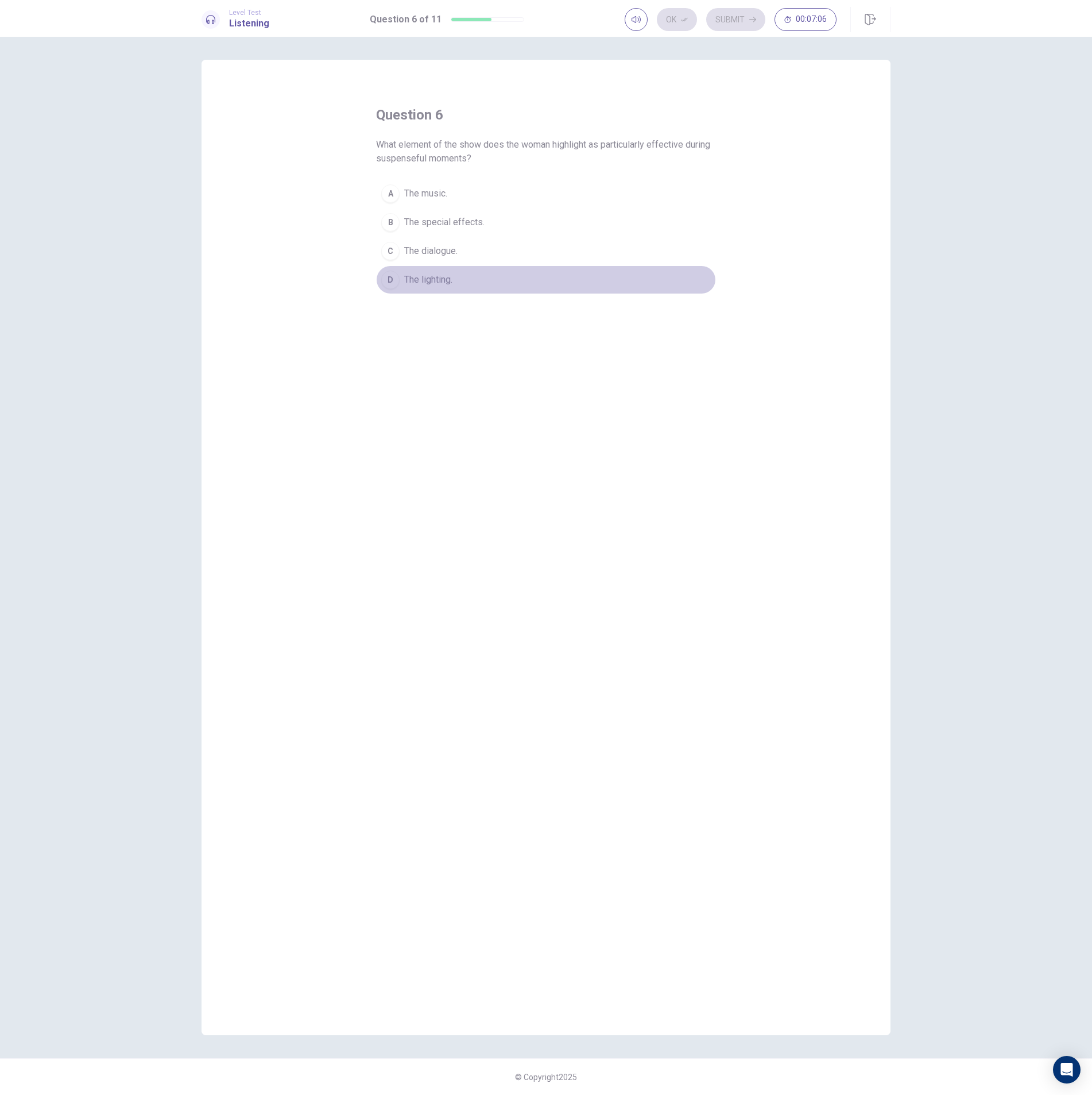
click at [417, 278] on span "The lighting." at bounding box center [428, 280] width 49 height 13
click at [676, 17] on button "Ok" at bounding box center [677, 19] width 40 height 23
click at [736, 18] on button "Submit" at bounding box center [736, 19] width 59 height 23
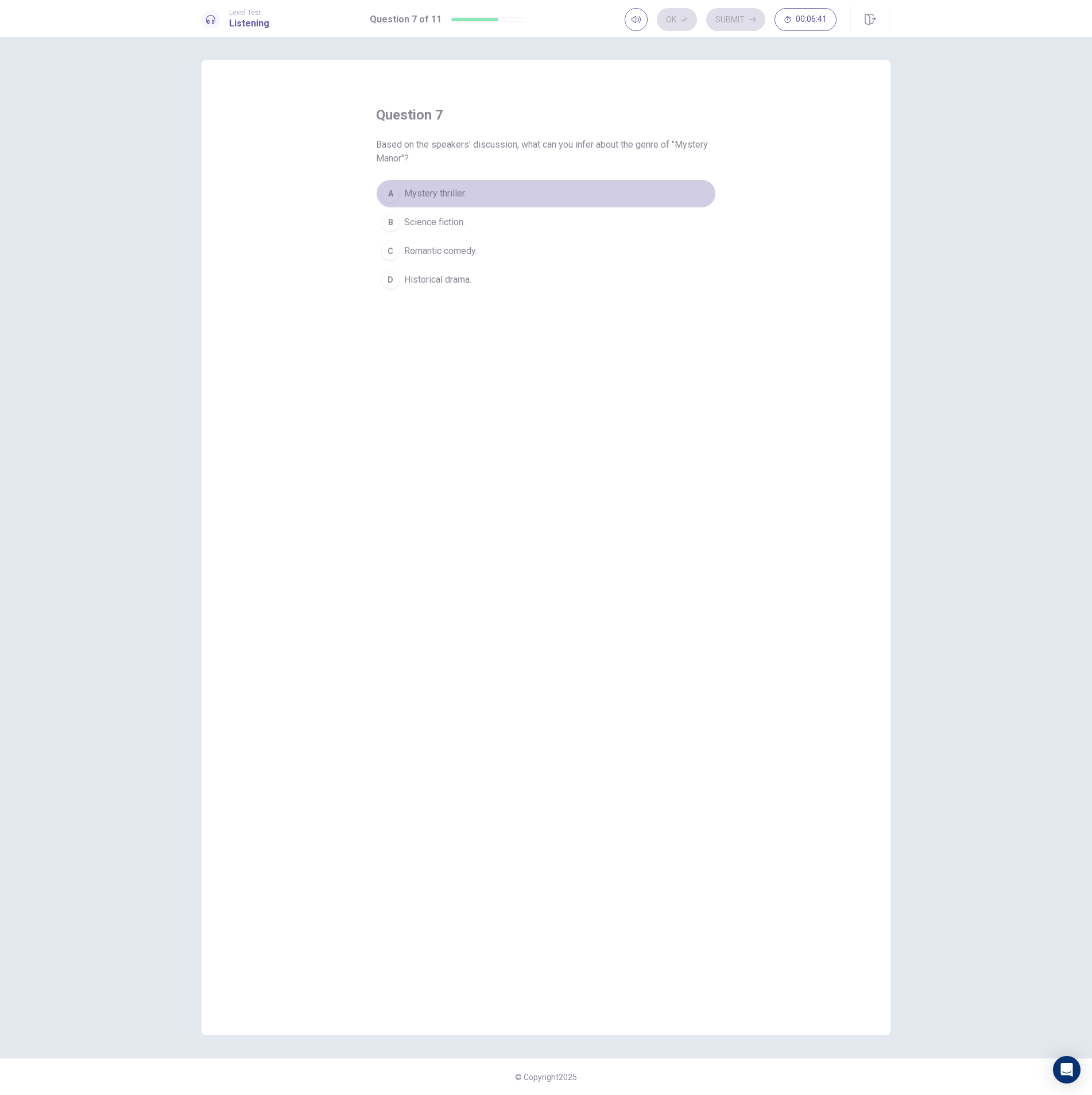
click at [396, 193] on div "A" at bounding box center [390, 193] width 18 height 18
click at [679, 21] on button "Ok" at bounding box center [677, 19] width 40 height 23
click at [725, 18] on button "Submit" at bounding box center [736, 19] width 59 height 23
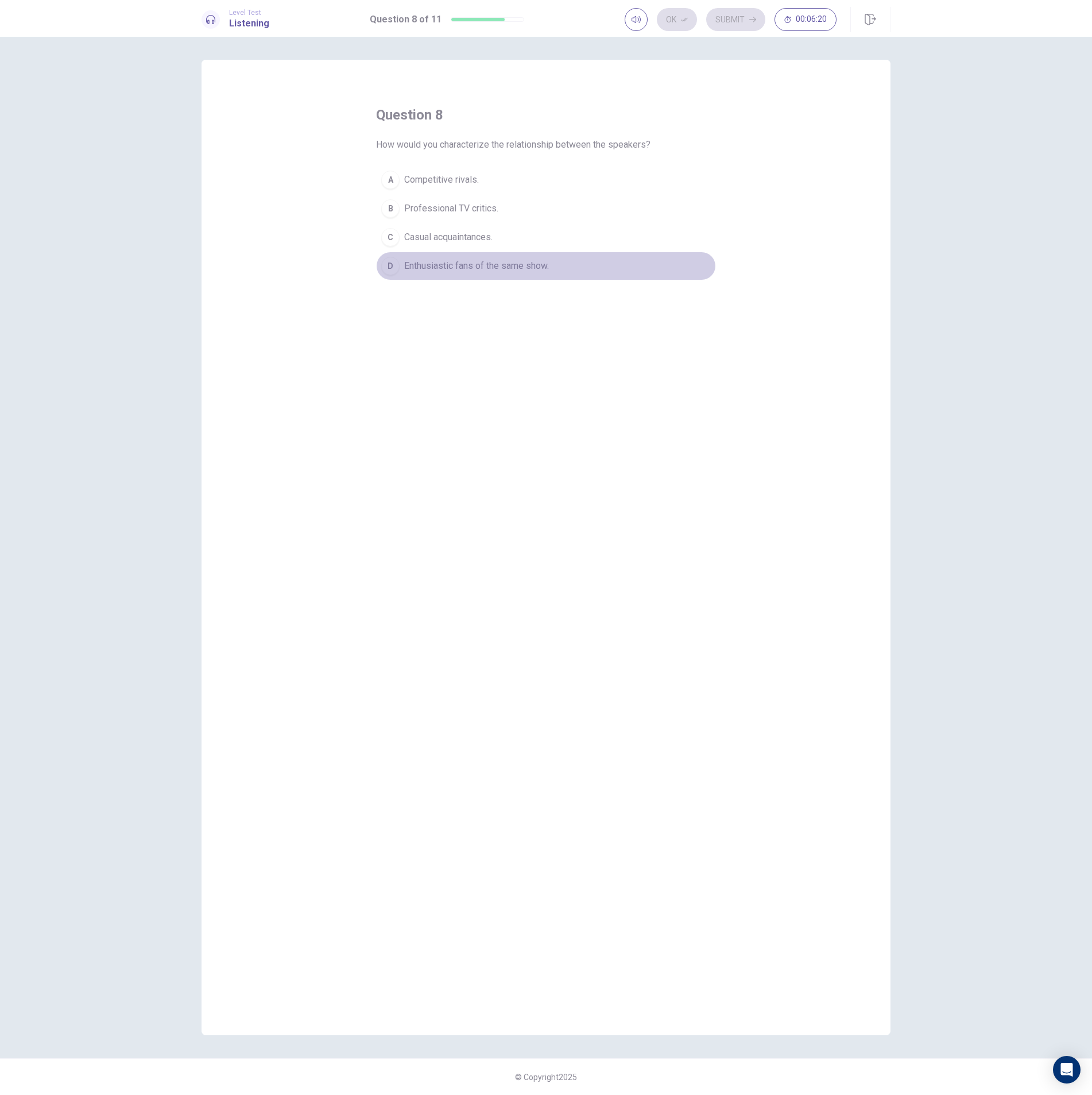
click at [436, 268] on span "Enthusiastic fans of the same show." at bounding box center [477, 265] width 145 height 13
click at [677, 16] on button "Ok" at bounding box center [677, 19] width 40 height 23
click at [727, 21] on button "Submit" at bounding box center [736, 19] width 59 height 23
click at [390, 208] on div "B" at bounding box center [390, 207] width 18 height 18
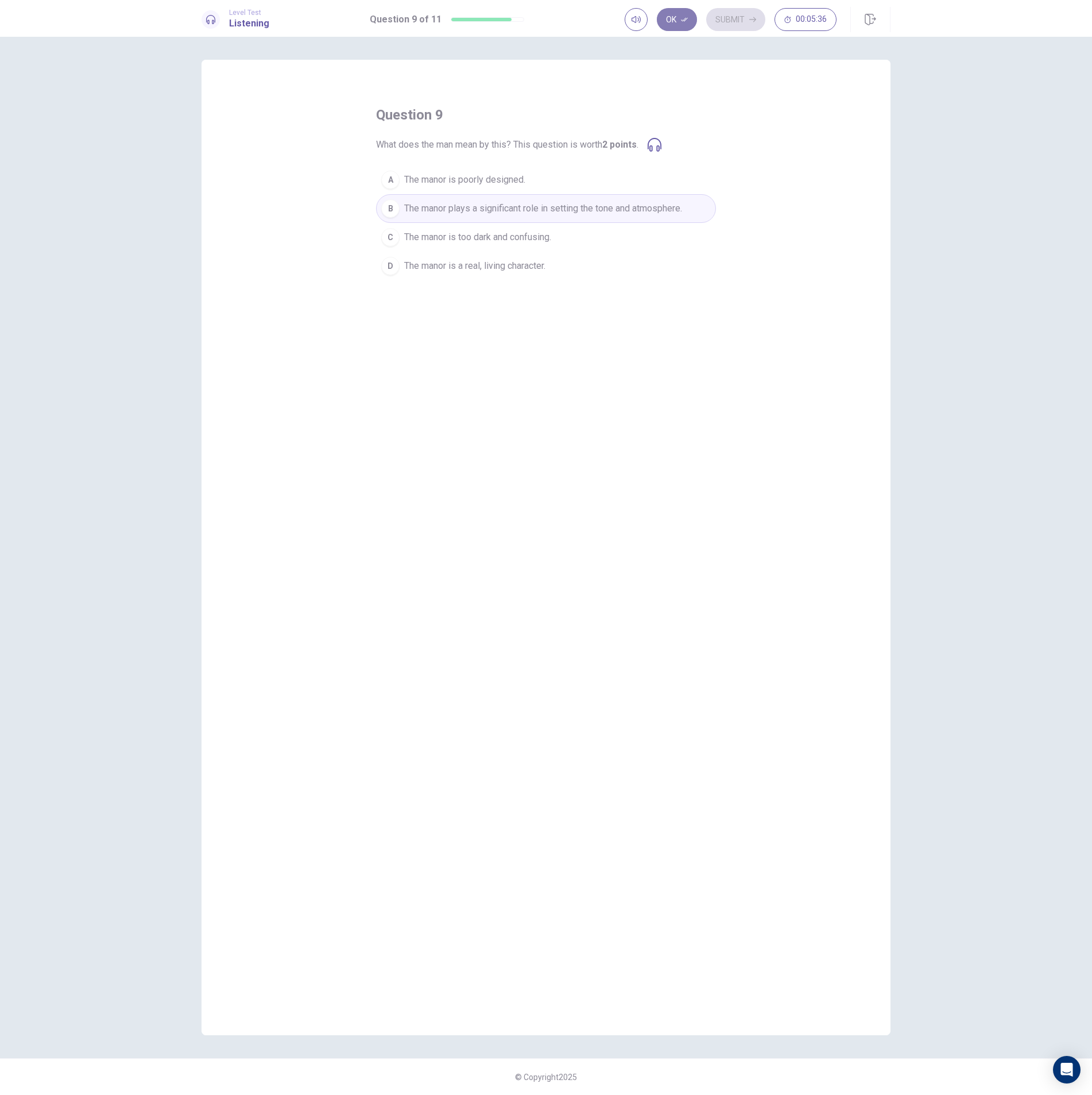
click at [678, 21] on button "Ok" at bounding box center [677, 19] width 40 height 23
click at [731, 18] on button "Submit" at bounding box center [736, 19] width 59 height 23
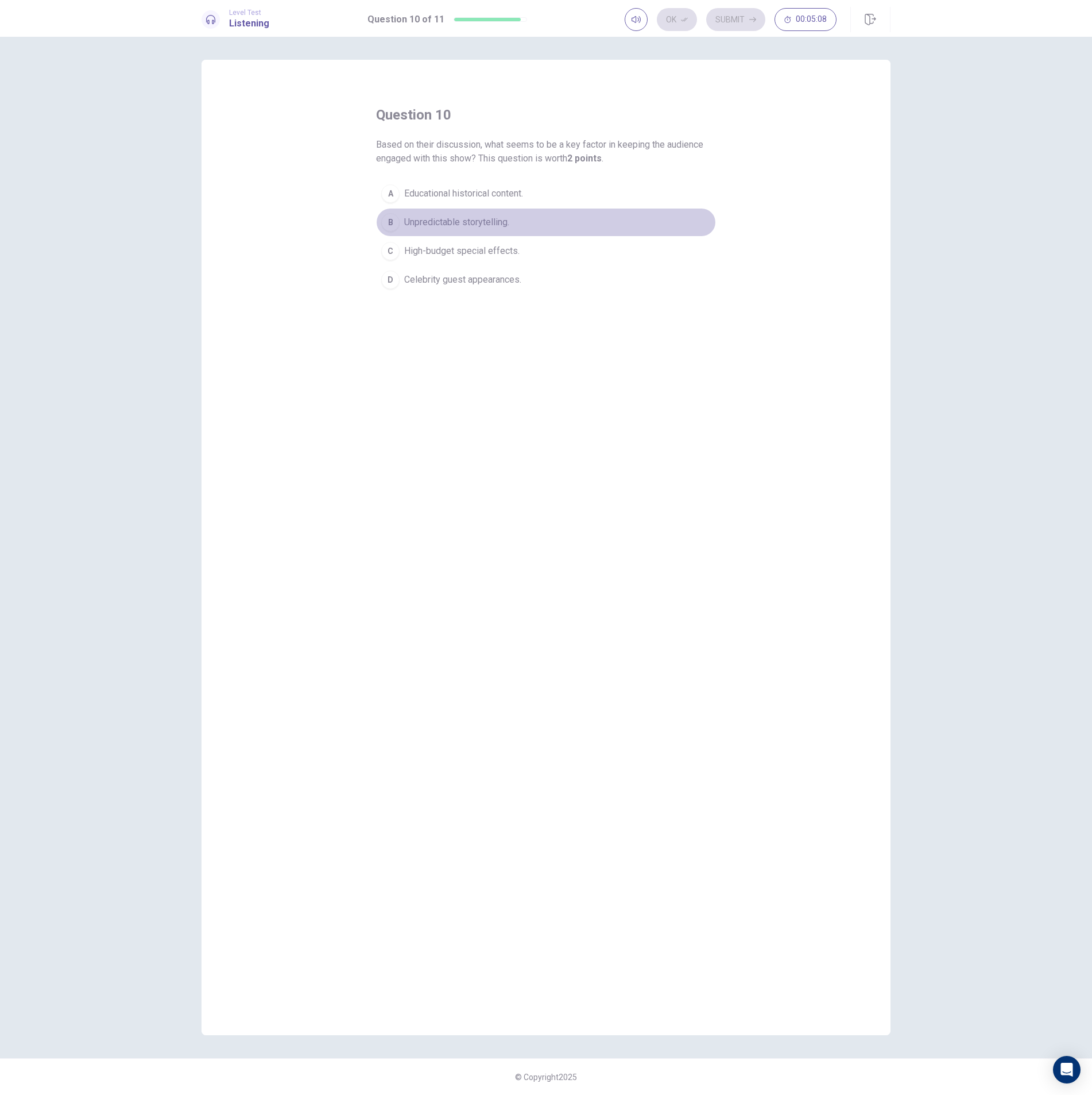
click at [391, 223] on div "B" at bounding box center [390, 222] width 18 height 18
click at [677, 19] on button "Ok" at bounding box center [677, 19] width 40 height 23
click at [732, 17] on button "Submit" at bounding box center [736, 19] width 59 height 23
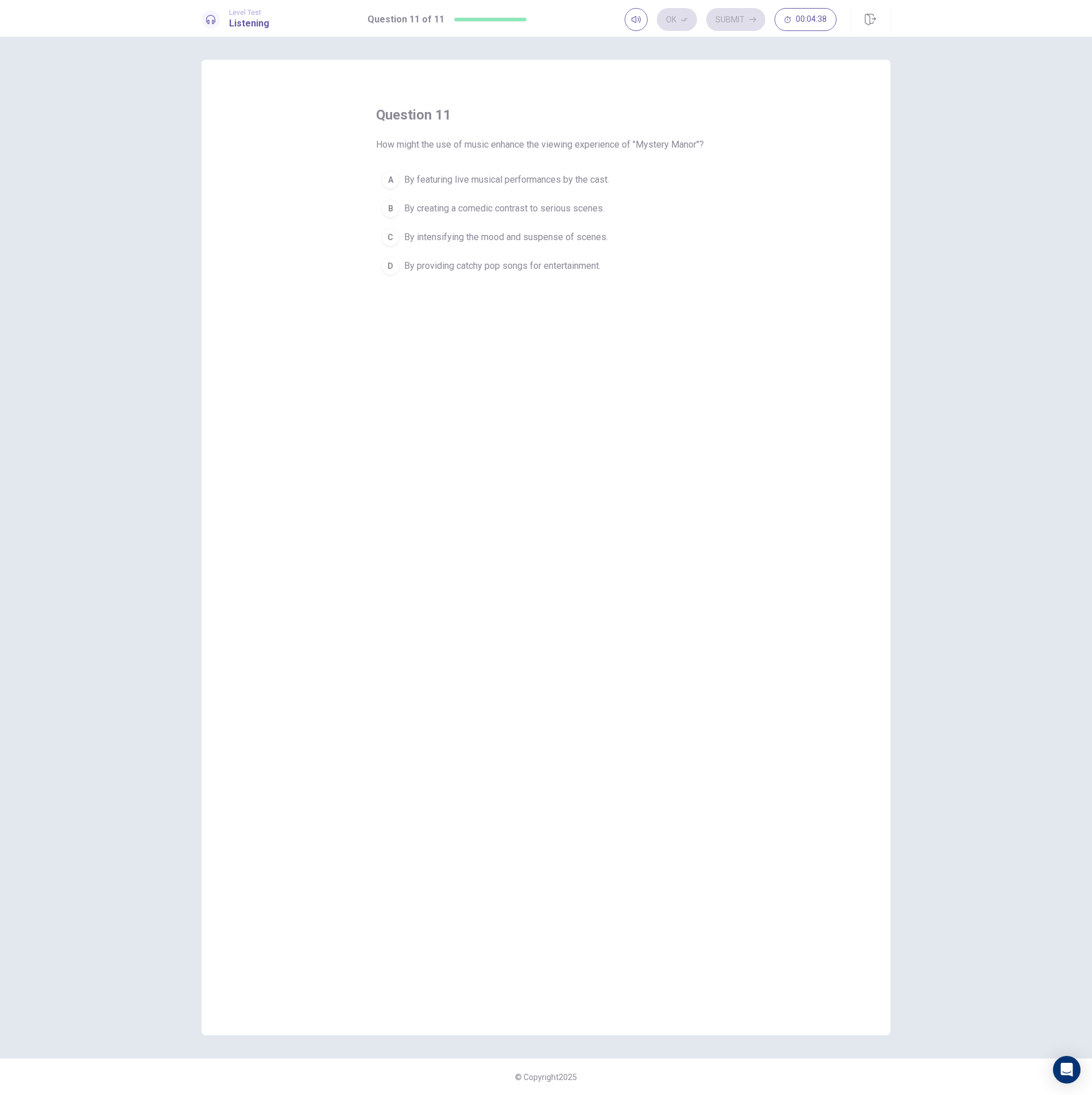
click at [393, 239] on div "C" at bounding box center [390, 237] width 18 height 18
click at [680, 22] on button "Ok" at bounding box center [677, 19] width 40 height 23
click at [730, 24] on button "Submit" at bounding box center [736, 19] width 59 height 23
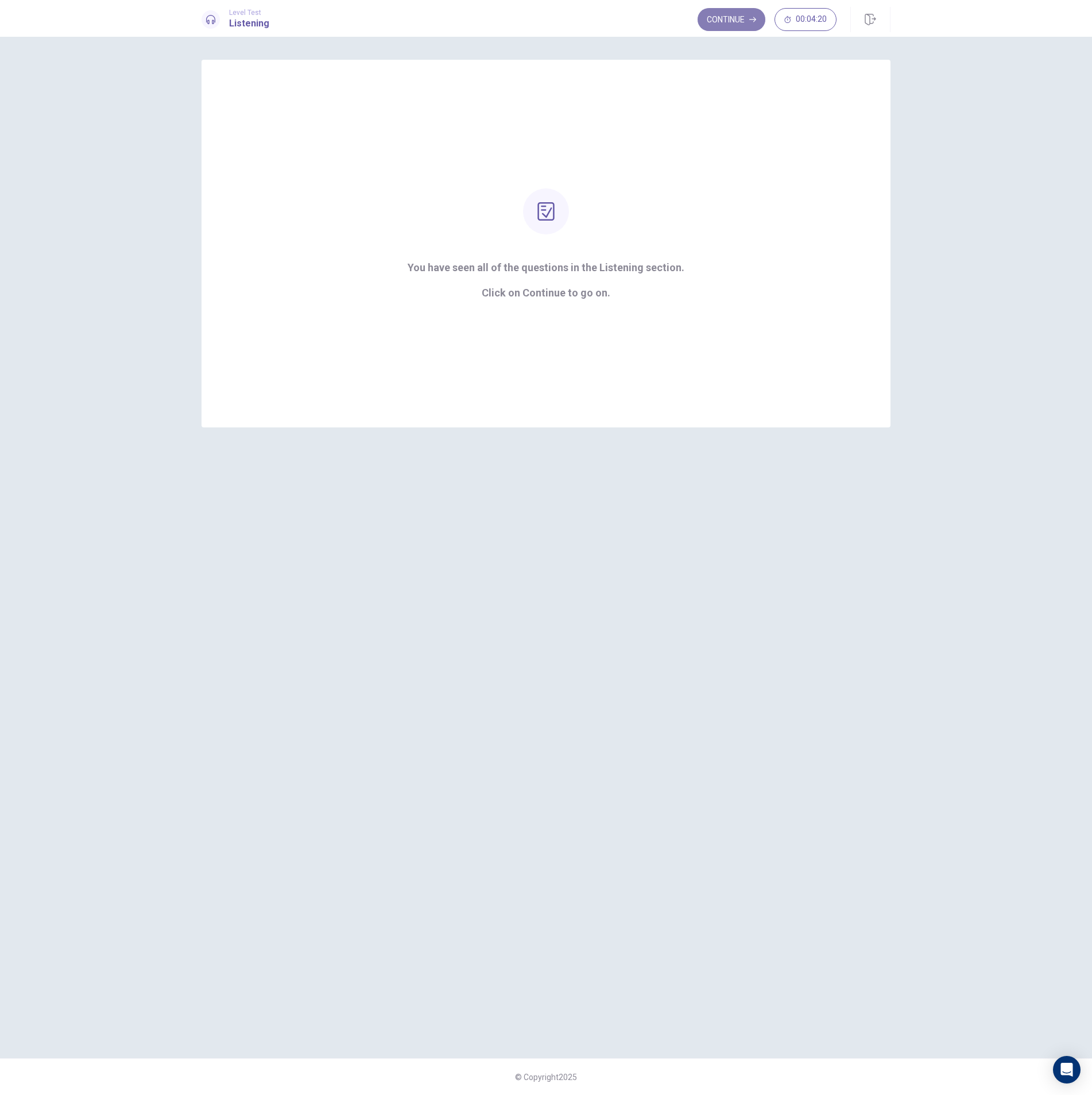
click at [731, 18] on button "Continue" at bounding box center [731, 19] width 68 height 23
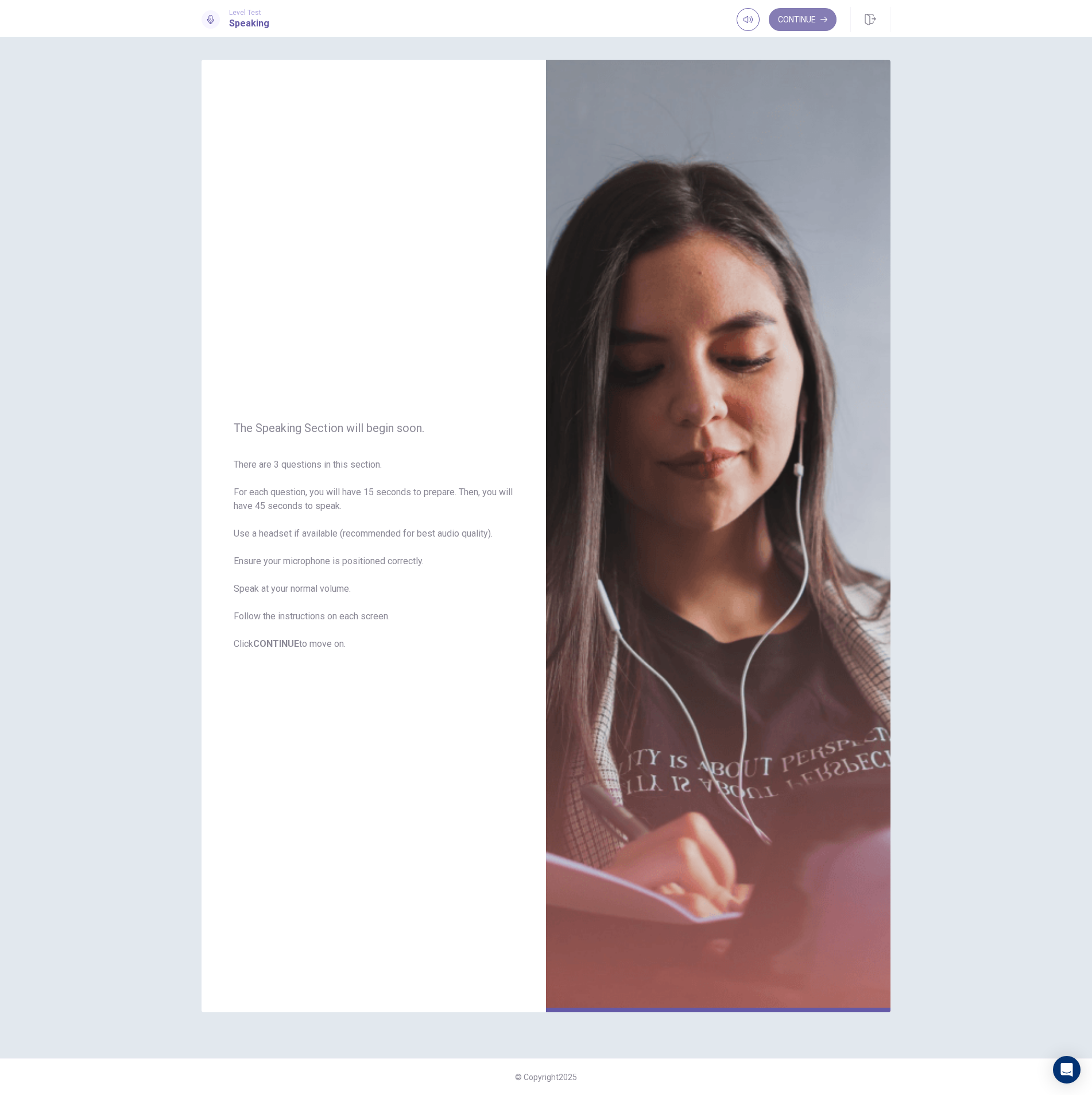
click at [798, 19] on button "Continue" at bounding box center [802, 19] width 68 height 23
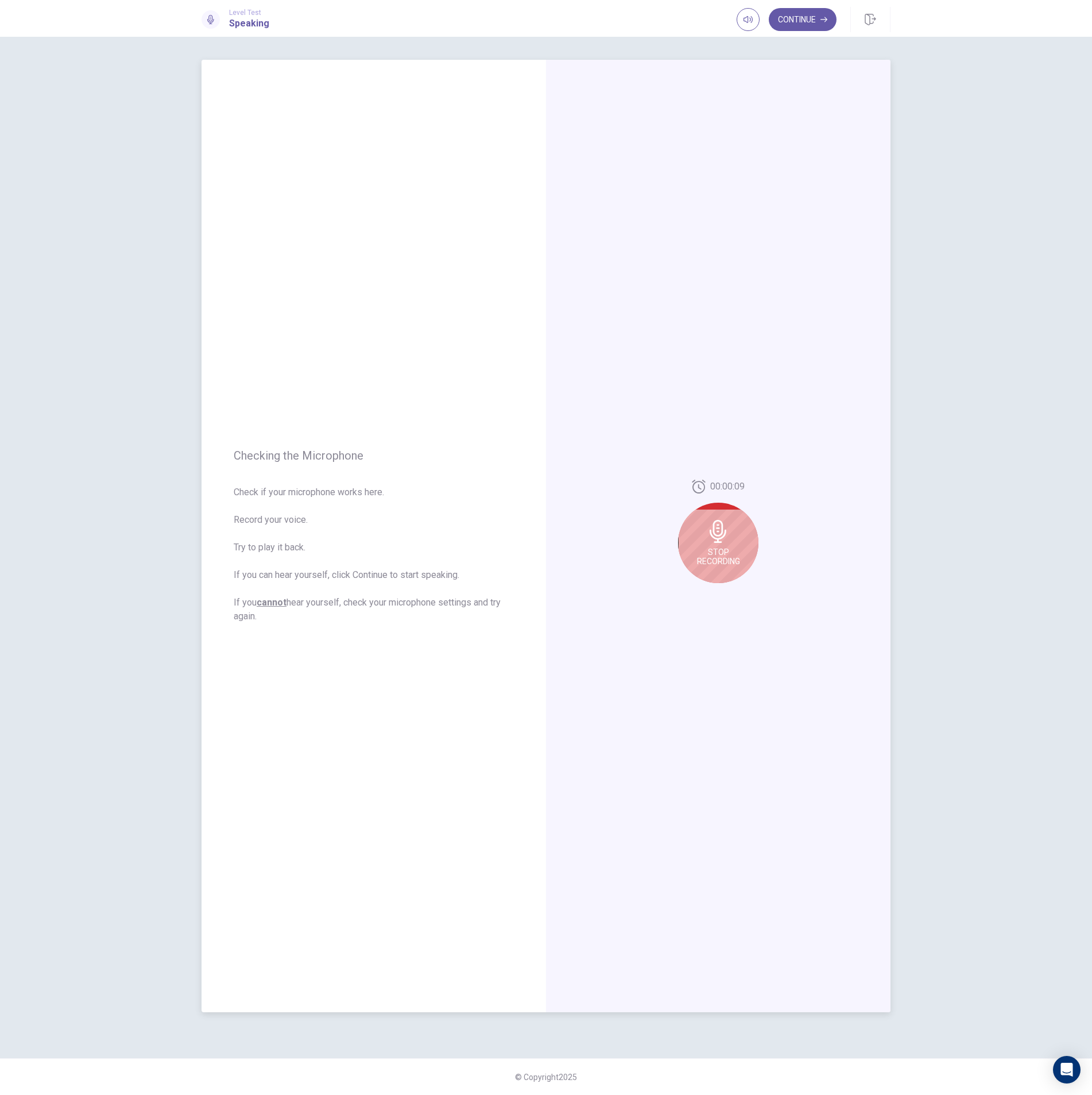
click at [721, 541] on icon at bounding box center [718, 531] width 17 height 23
click at [730, 596] on button "Play Audio" at bounding box center [731, 592] width 16 height 16
click at [730, 595] on icon "Play Audio" at bounding box center [731, 592] width 7 height 7
click at [728, 594] on button "Pause Audio" at bounding box center [731, 592] width 16 height 16
click at [732, 593] on icon "Play Audio" at bounding box center [730, 592] width 5 height 7
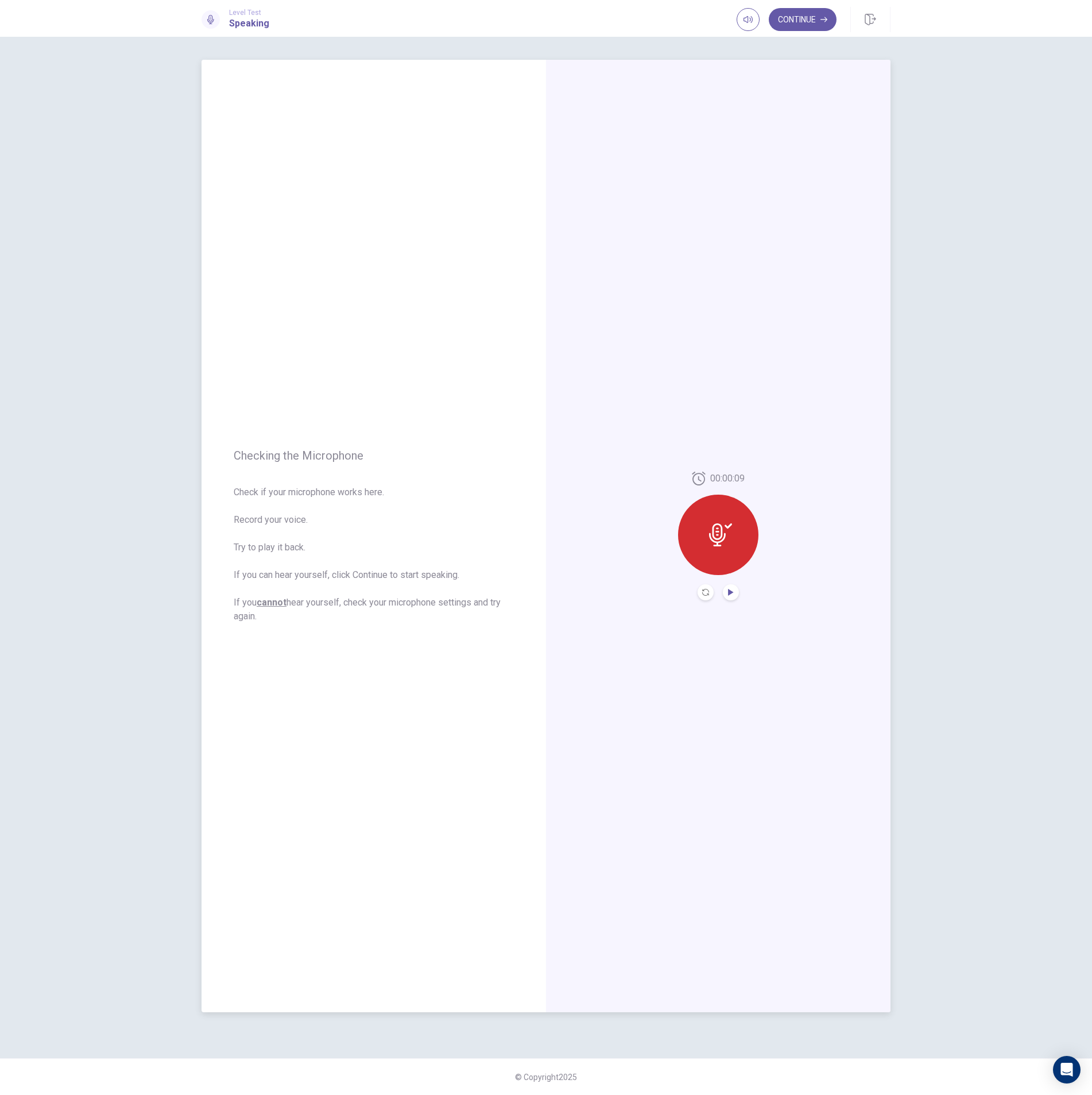
click at [731, 594] on icon "Play Audio" at bounding box center [730, 592] width 5 height 7
click at [801, 18] on button "Continue" at bounding box center [802, 19] width 68 height 23
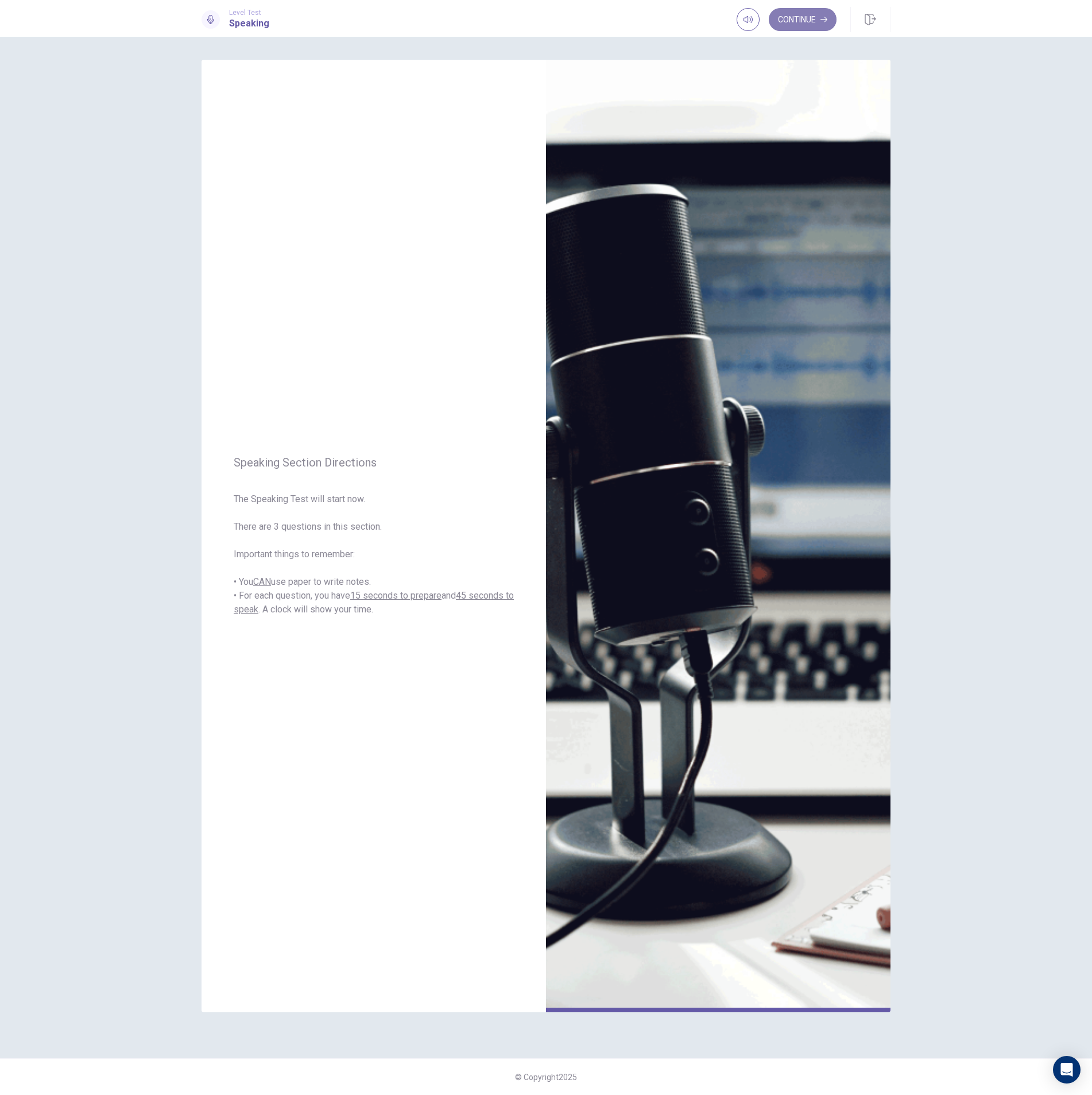
click at [798, 18] on button "Continue" at bounding box center [802, 19] width 68 height 23
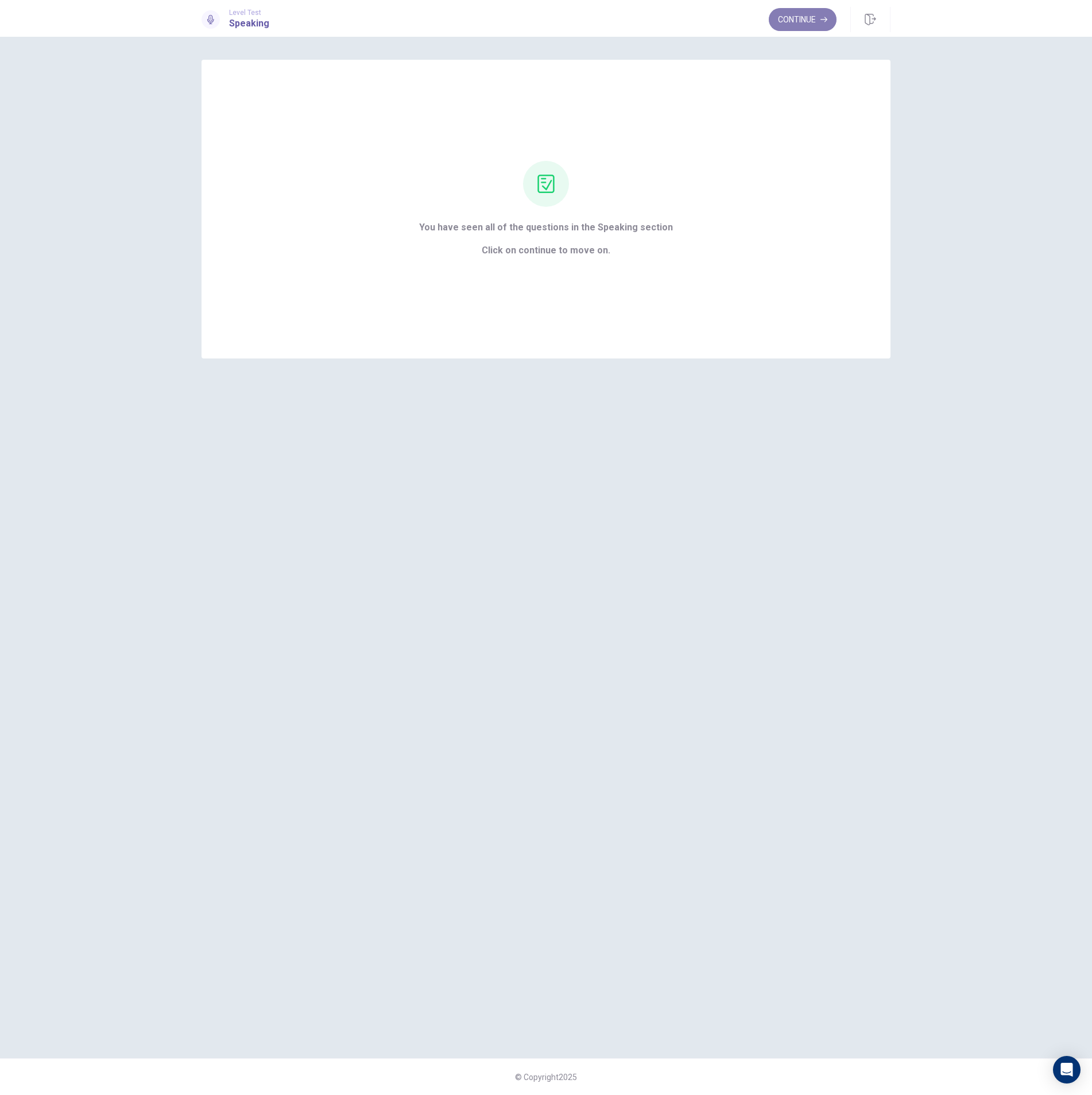
click at [800, 20] on button "Continue" at bounding box center [802, 19] width 68 height 23
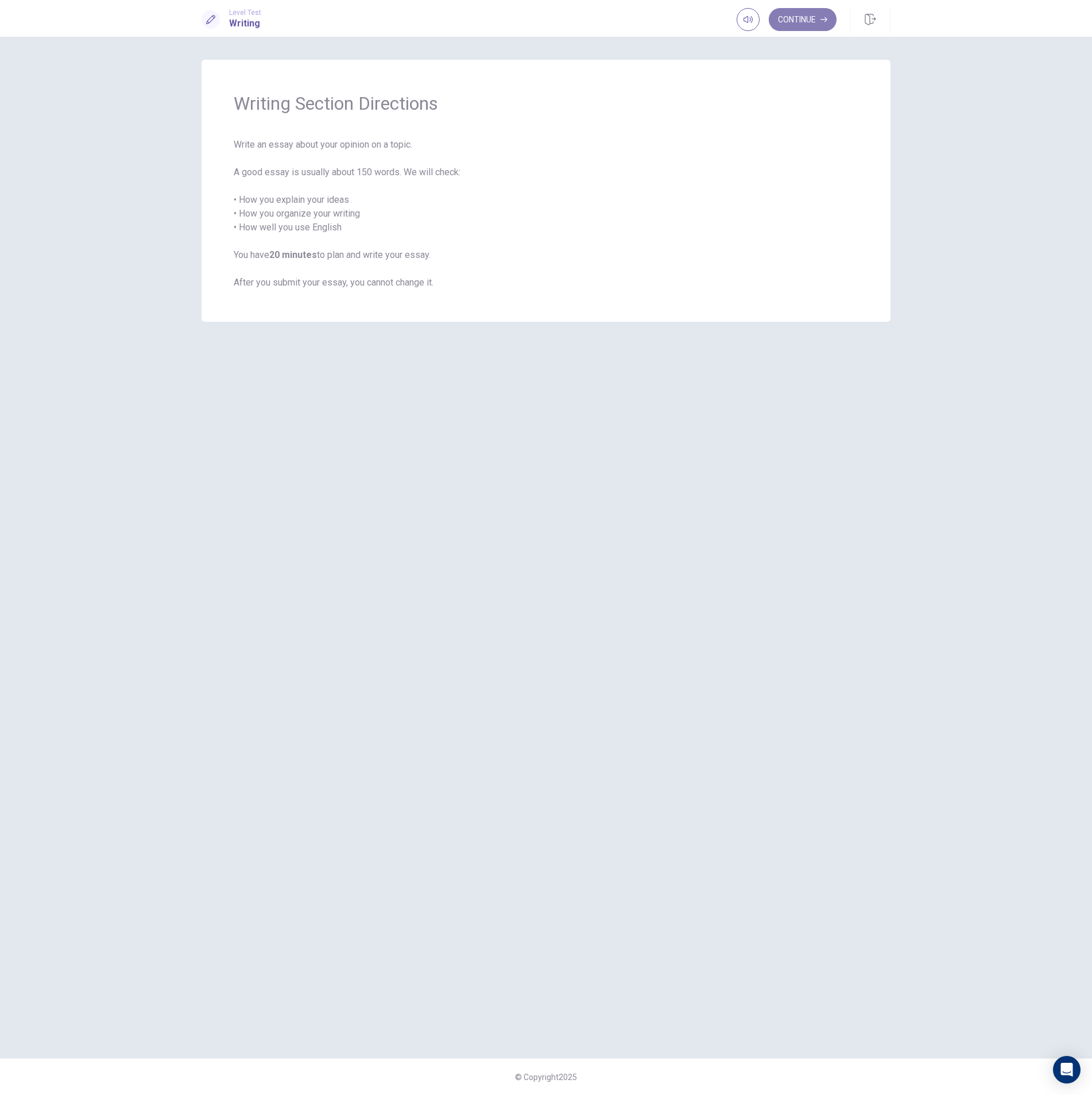
click at [808, 18] on button "Continue" at bounding box center [802, 19] width 68 height 23
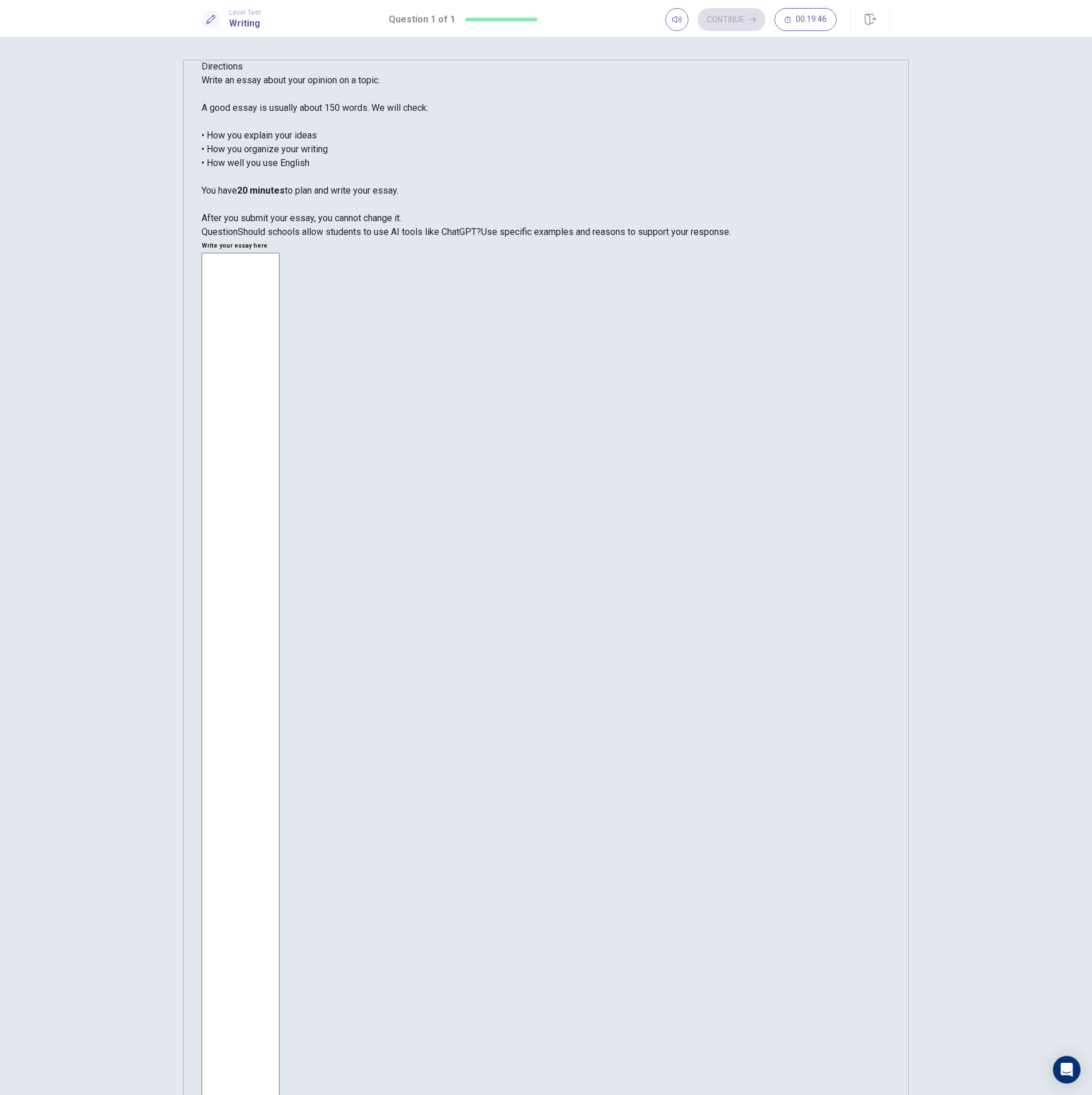
click at [280, 253] on textarea at bounding box center [241, 699] width 78 height 893
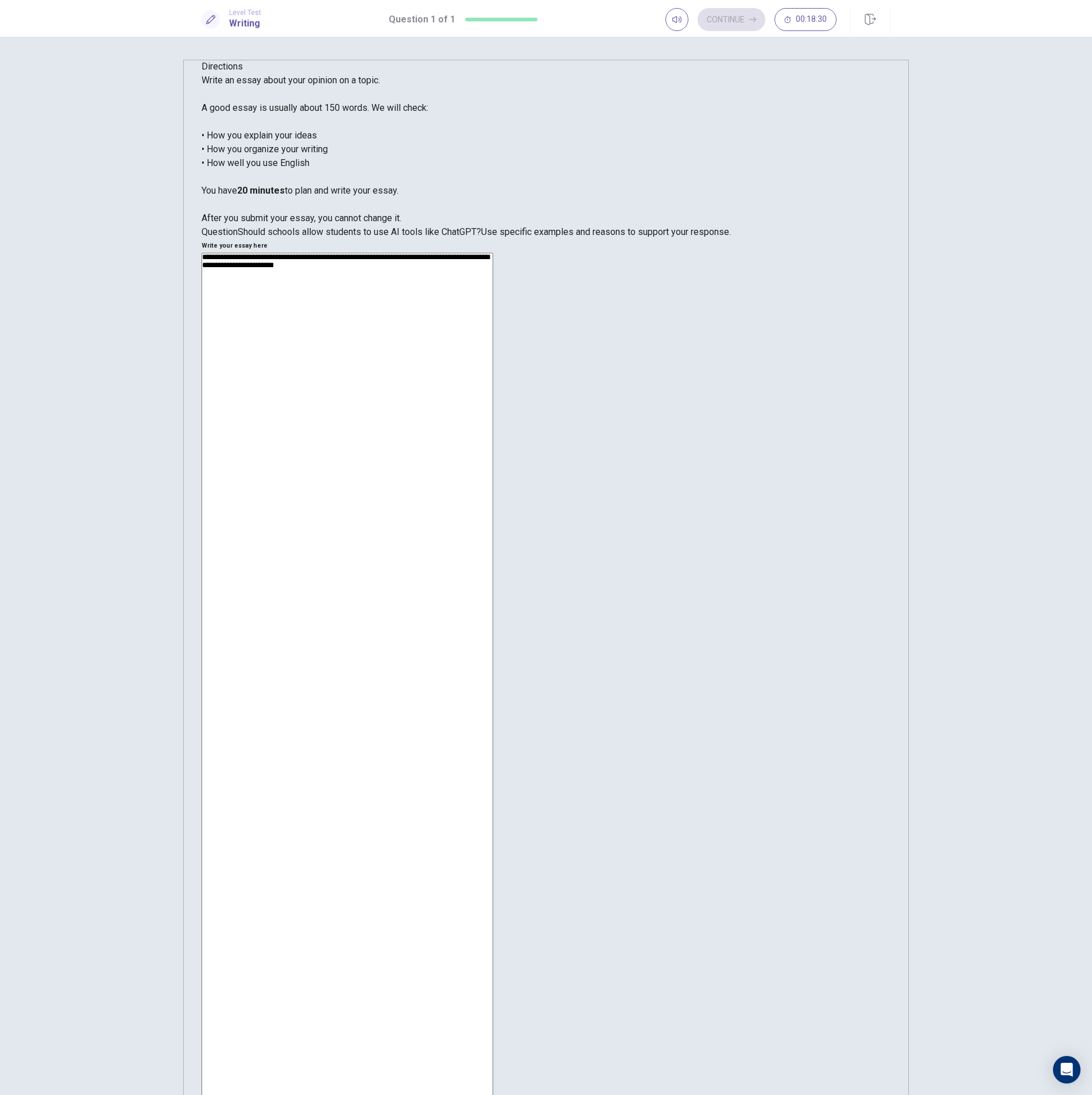
click at [494, 253] on textarea "**********" at bounding box center [347, 690] width 292 height 874
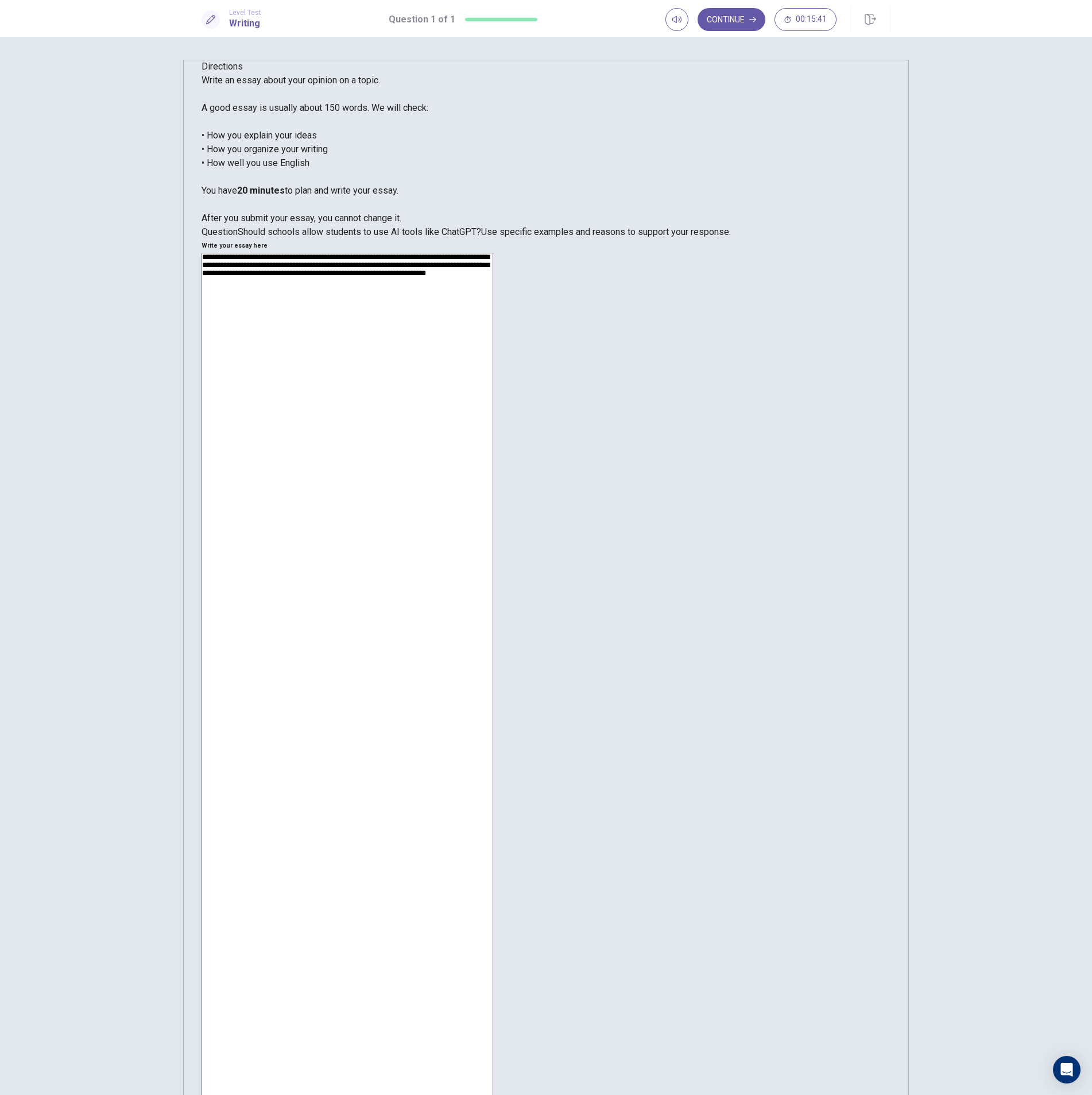
click at [494, 253] on textarea "**********" at bounding box center [347, 690] width 292 height 874
drag, startPoint x: 571, startPoint y: 115, endPoint x: 772, endPoint y: 196, distance: 216.7
click at [772, 253] on div "**********" at bounding box center [546, 693] width 689 height 879
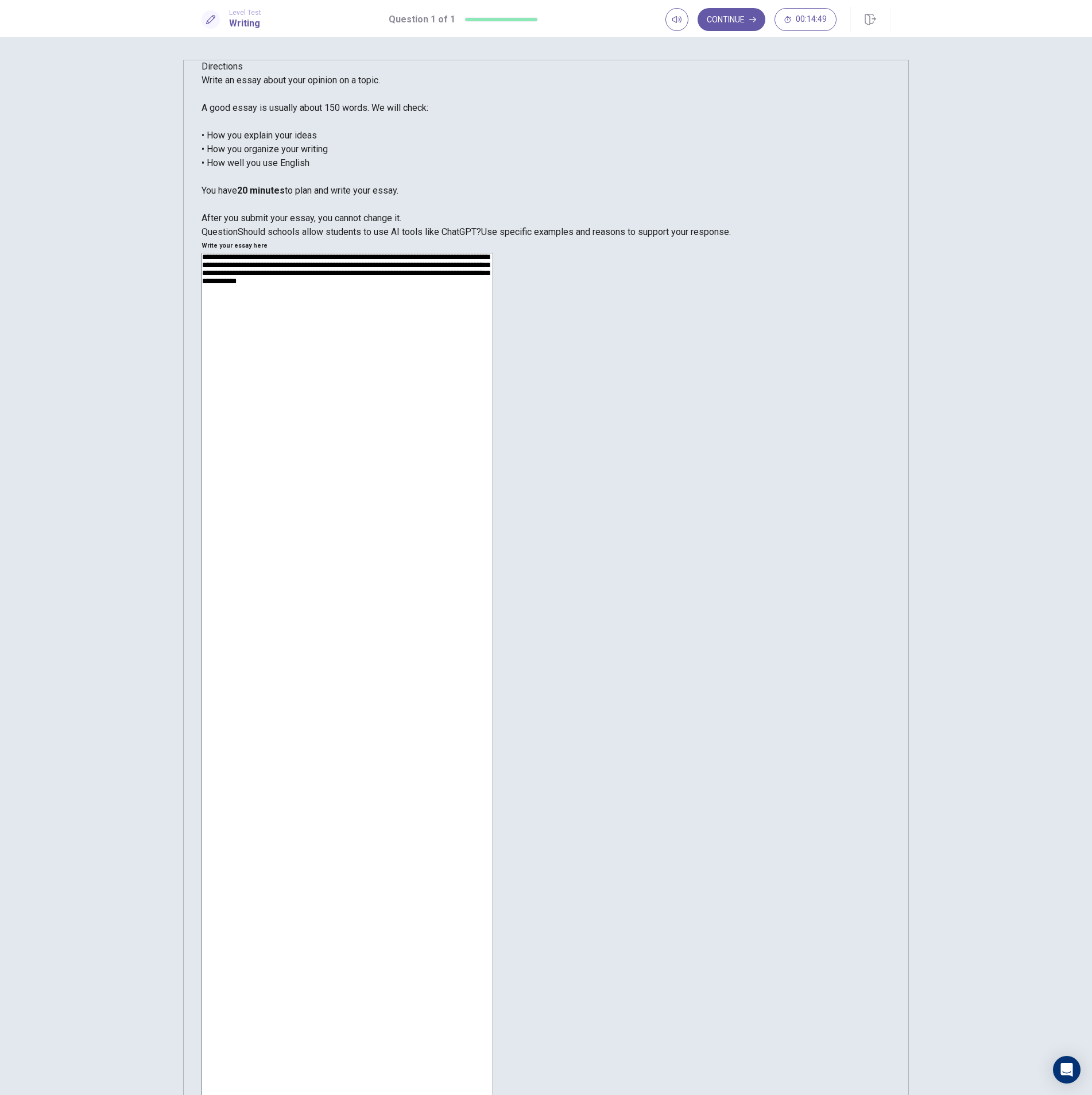
click at [494, 253] on textarea "**********" at bounding box center [347, 690] width 292 height 874
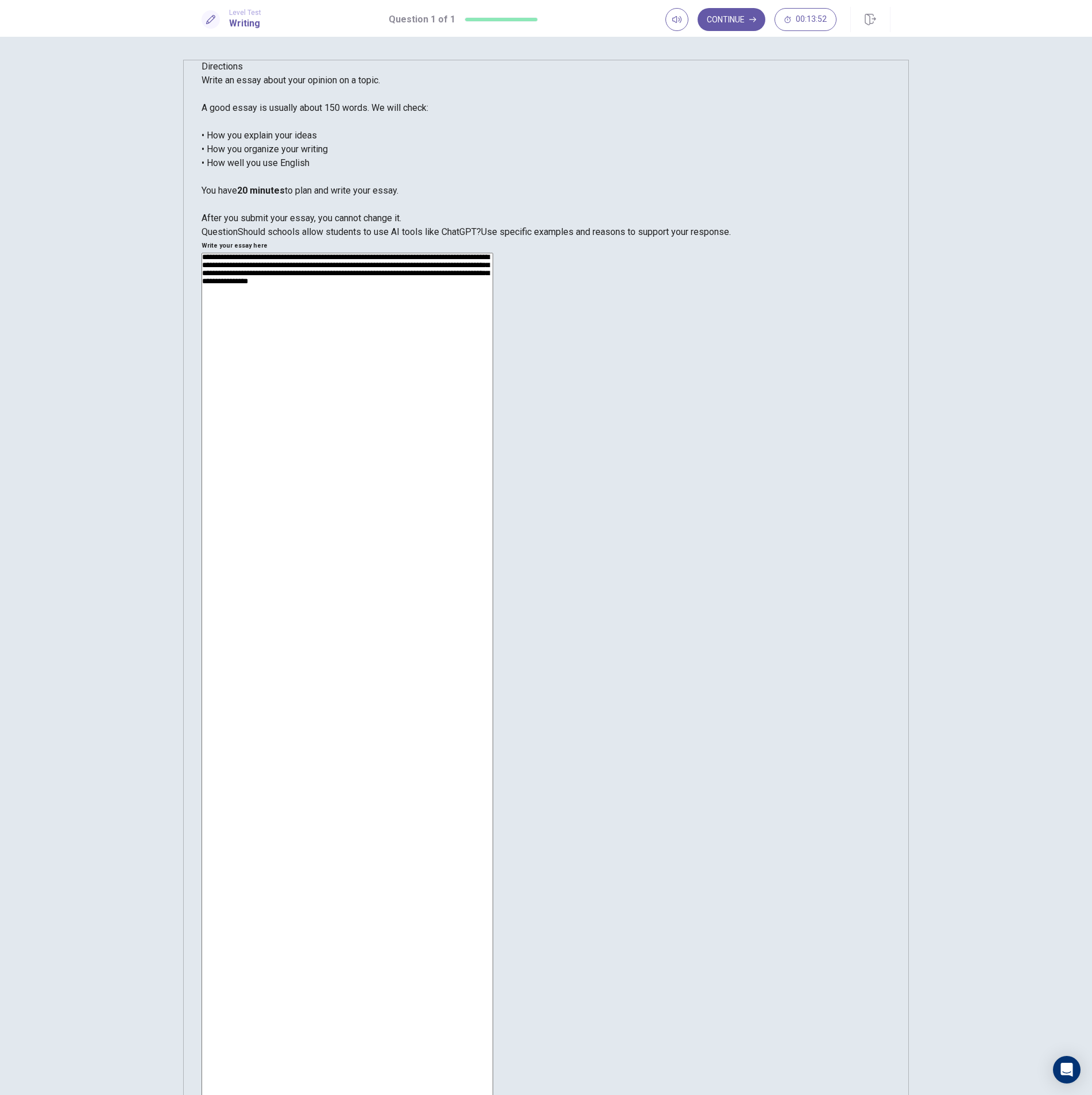
click at [494, 253] on textarea "**********" at bounding box center [347, 690] width 292 height 874
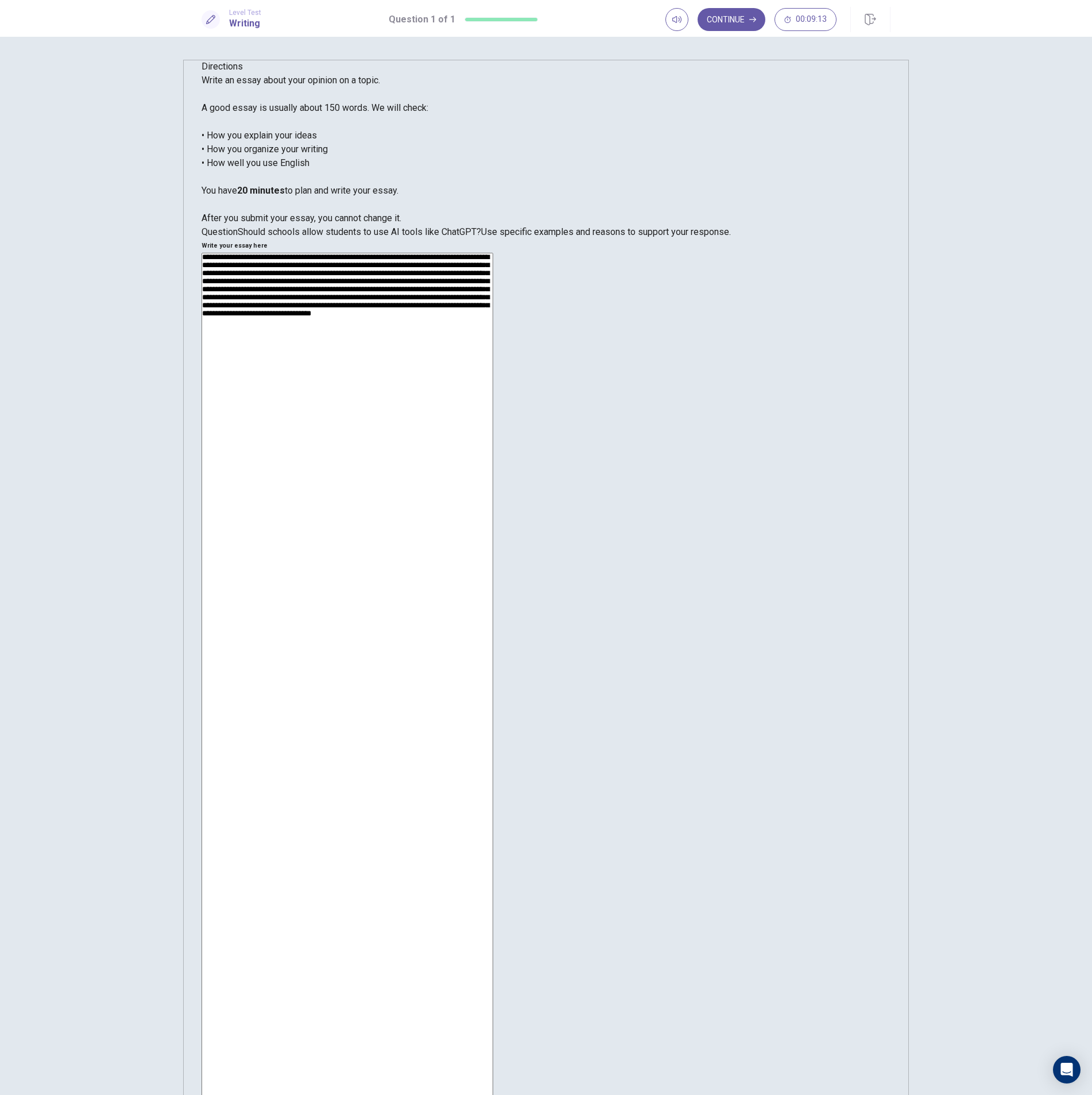
click at [494, 253] on textarea "**********" at bounding box center [347, 690] width 292 height 874
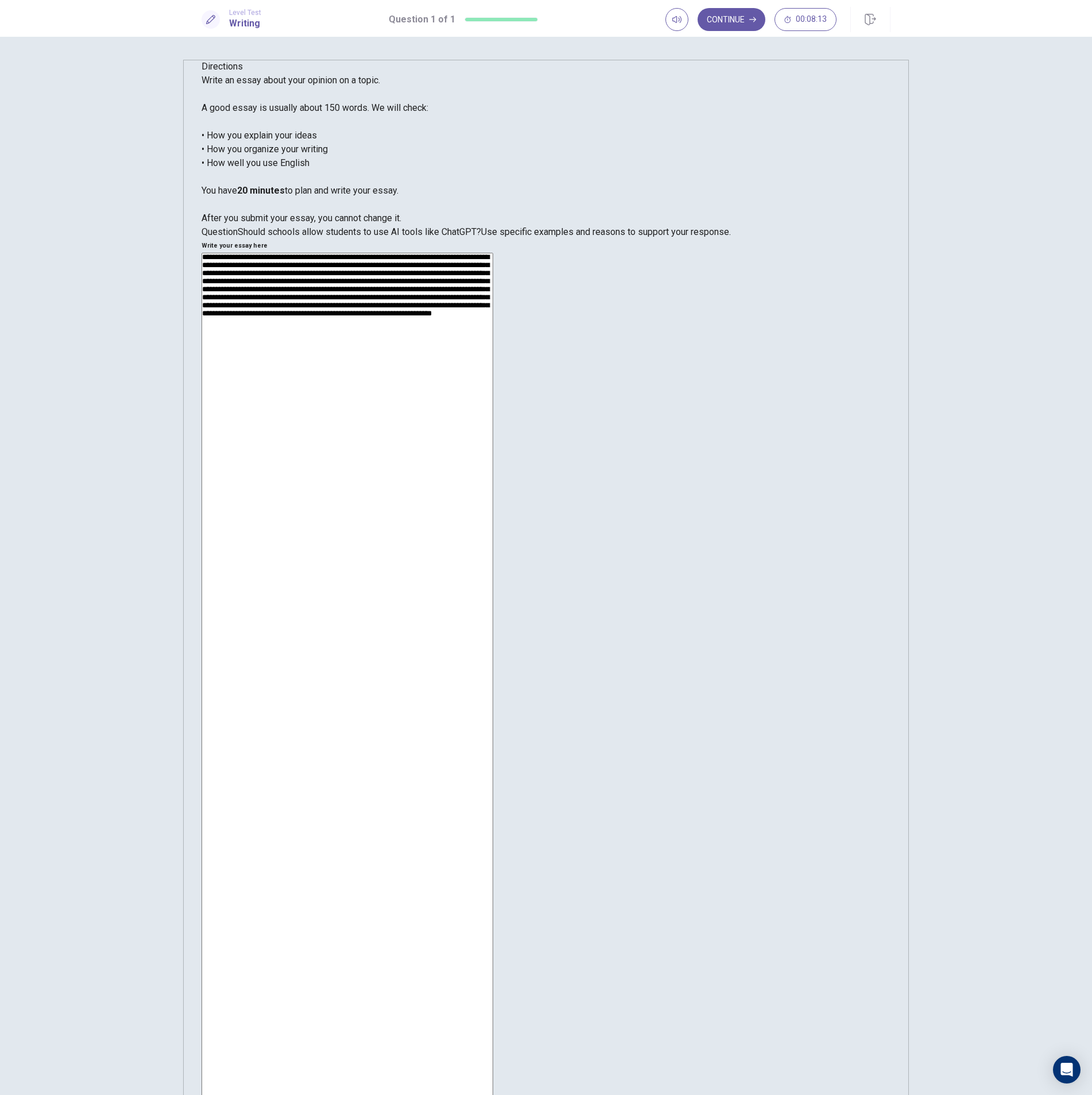
click at [494, 253] on textarea "**********" at bounding box center [347, 690] width 292 height 874
drag, startPoint x: 827, startPoint y: 169, endPoint x: 818, endPoint y: 167, distance: 9.2
click at [494, 253] on textarea "**********" at bounding box center [347, 690] width 292 height 874
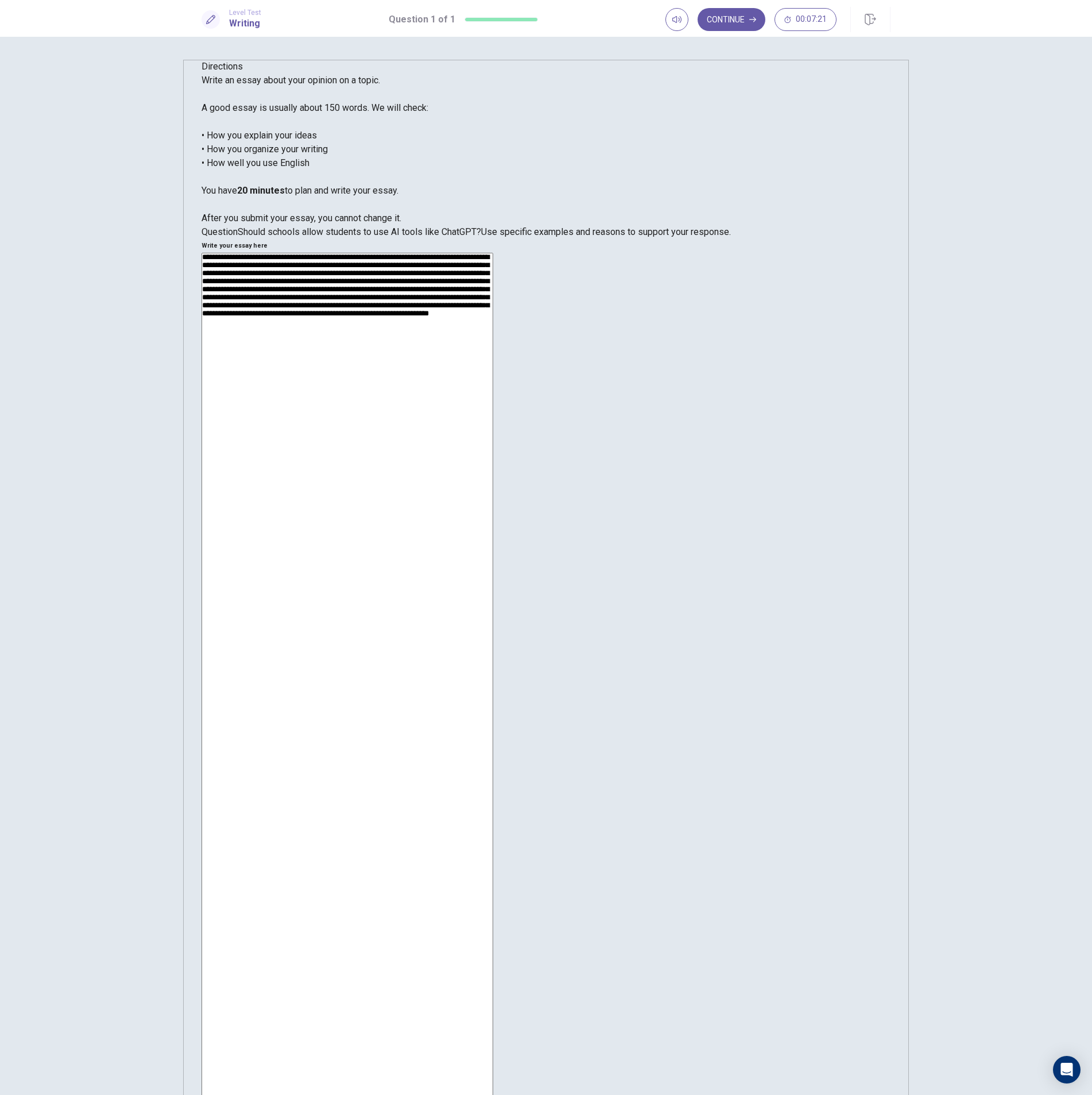
click at [494, 253] on textarea "**********" at bounding box center [347, 690] width 292 height 874
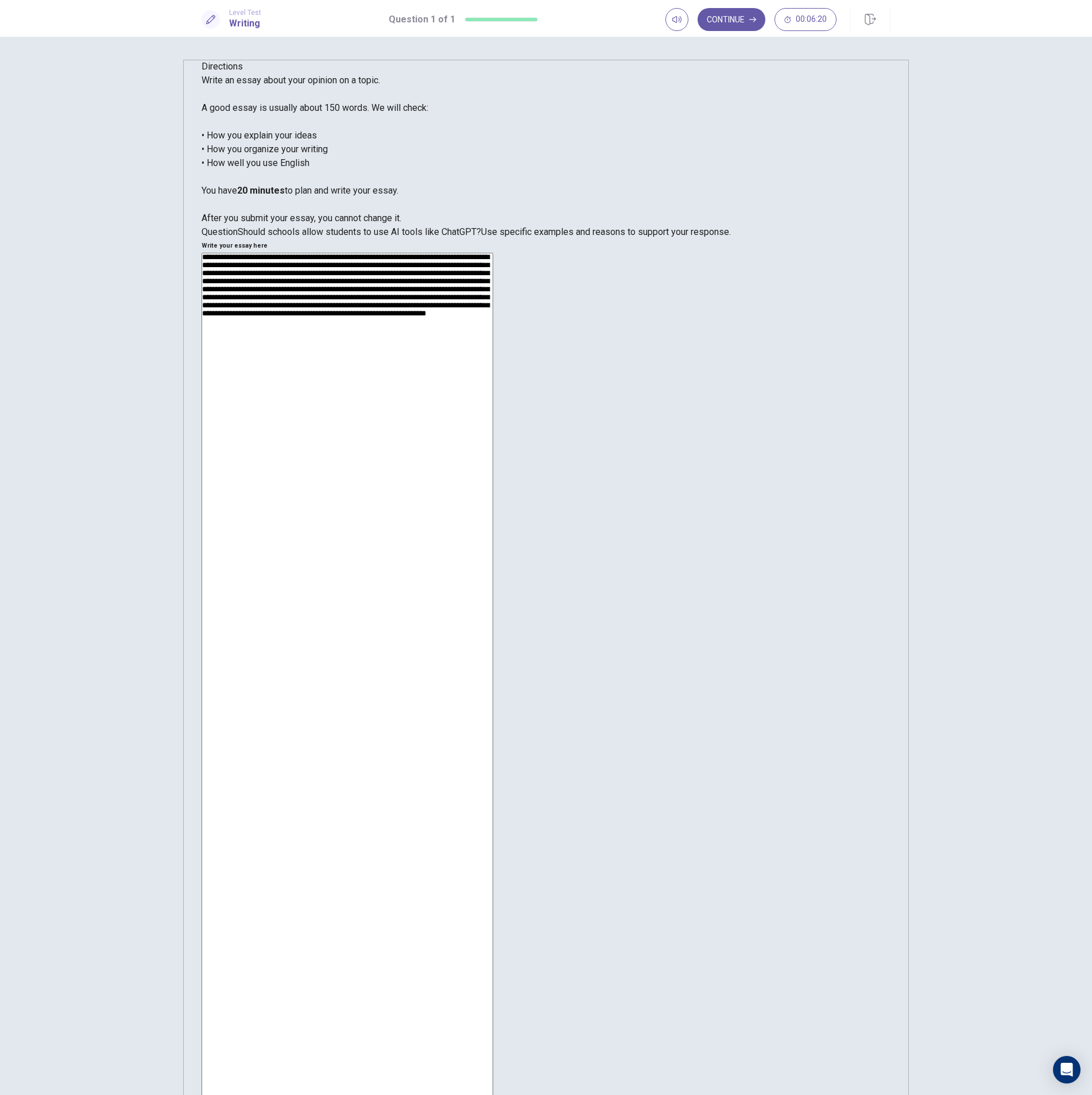
click at [494, 253] on textarea "**********" at bounding box center [347, 690] width 292 height 874
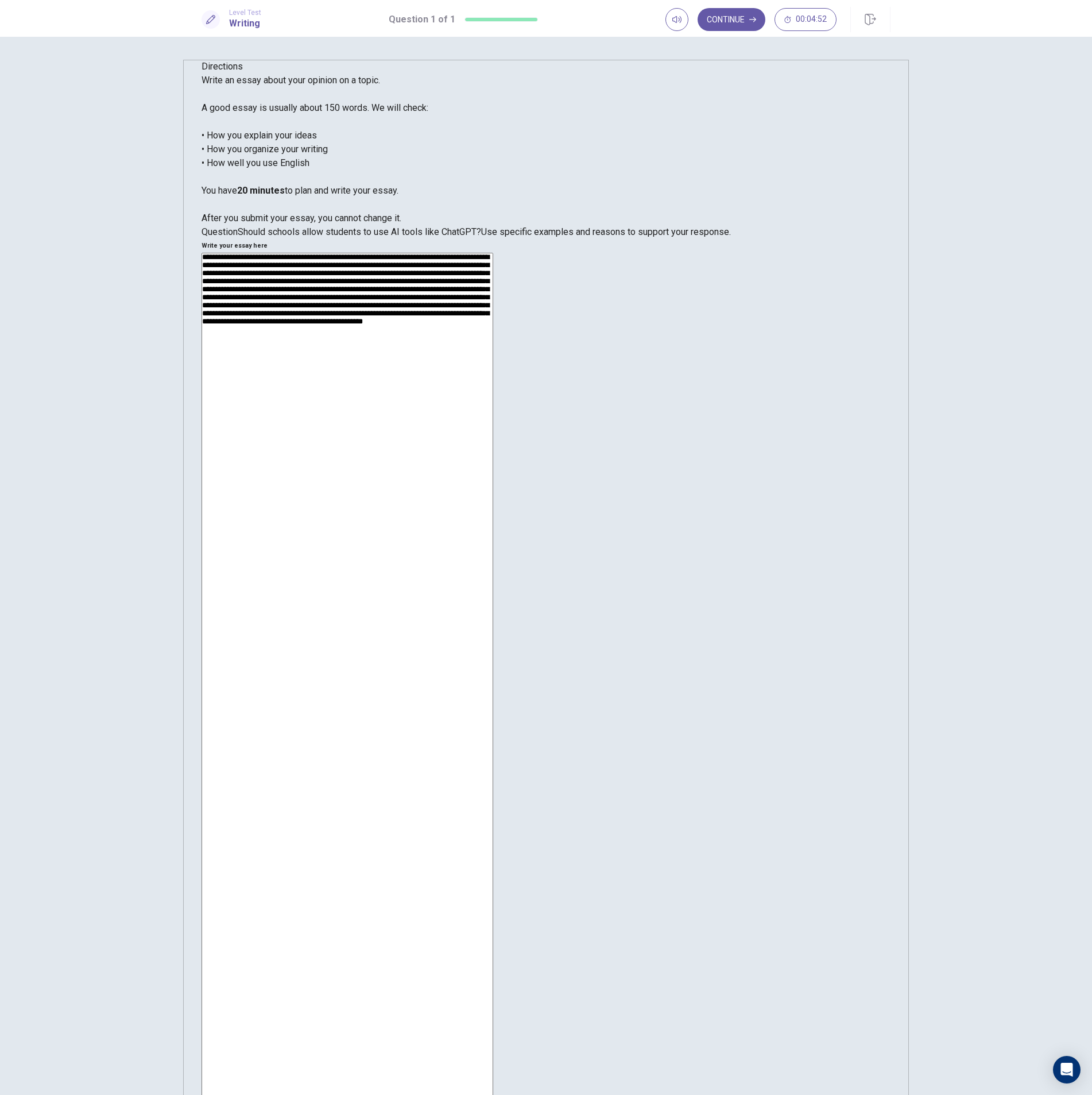
click at [494, 253] on textarea "**********" at bounding box center [347, 690] width 292 height 874
click at [494, 275] on textarea "**********" at bounding box center [347, 690] width 292 height 874
click at [494, 315] on textarea at bounding box center [347, 690] width 292 height 874
click at [494, 331] on textarea at bounding box center [347, 690] width 292 height 874
click at [494, 329] on textarea at bounding box center [347, 690] width 292 height 874
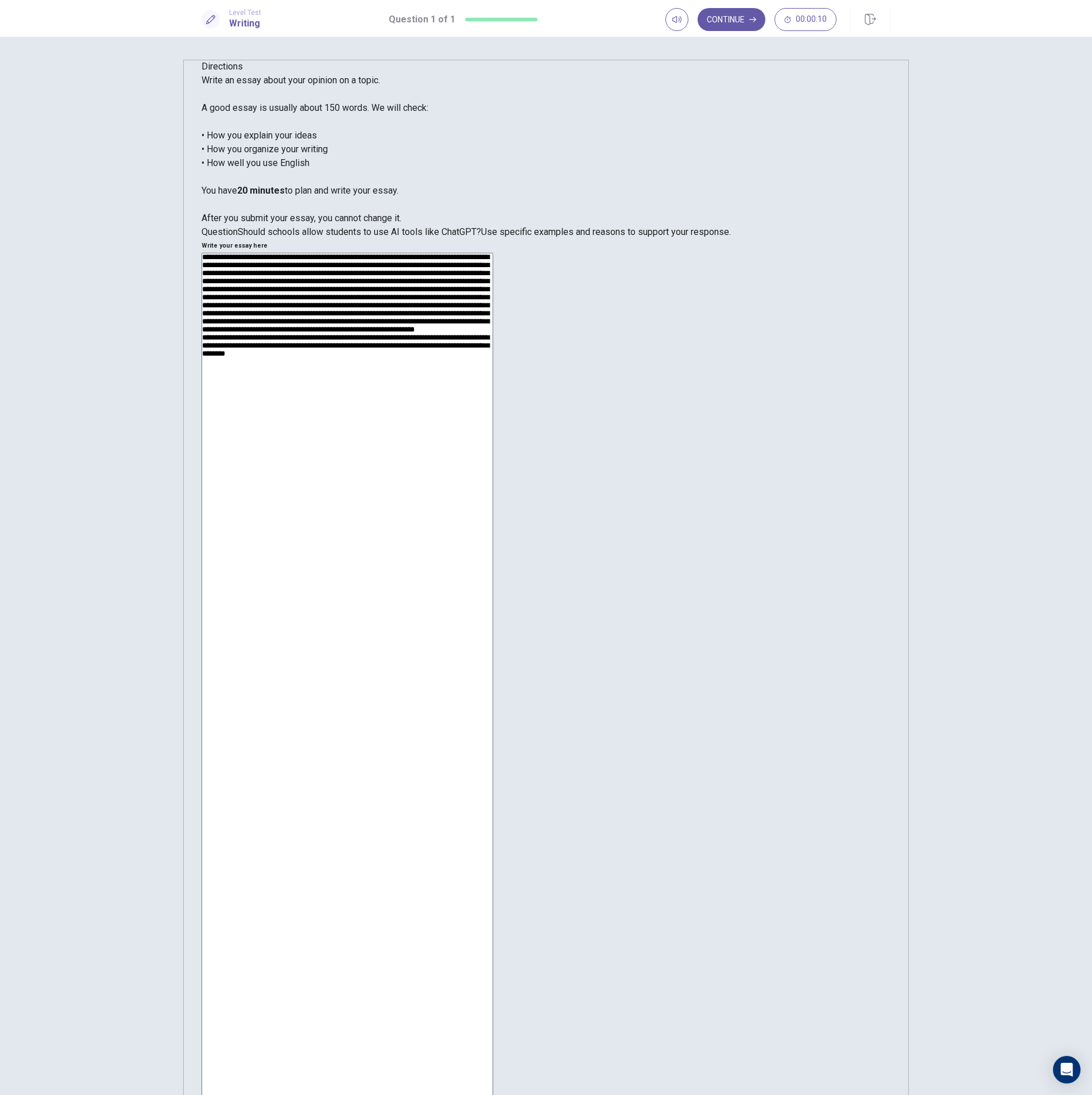
click at [494, 328] on textarea at bounding box center [347, 690] width 292 height 874
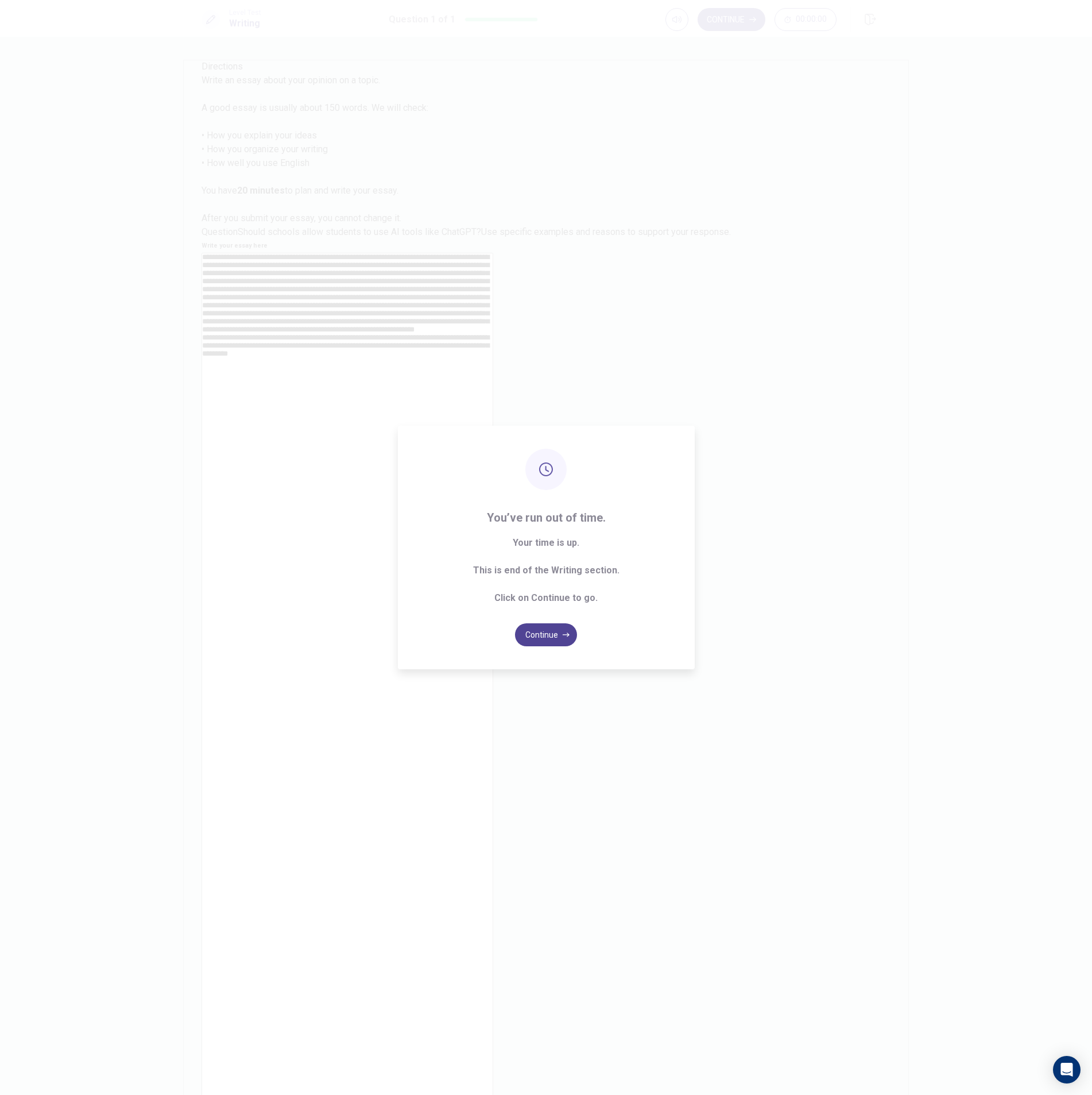
type textarea "**********"
click at [556, 637] on button "Continue" at bounding box center [546, 635] width 62 height 23
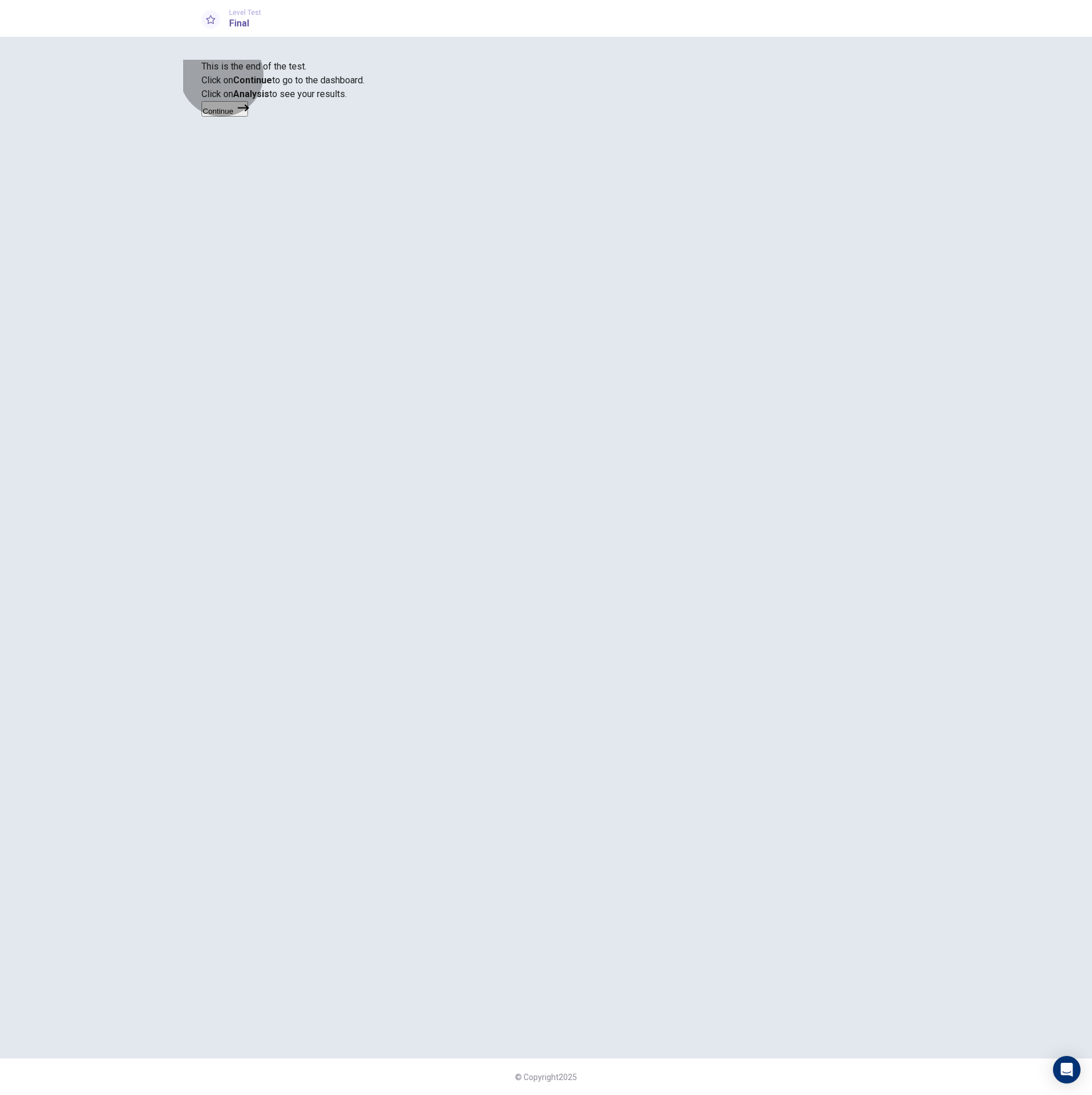
click at [248, 117] on button "Continue" at bounding box center [224, 108] width 47 height 15
